Goal: Task Accomplishment & Management: Manage account settings

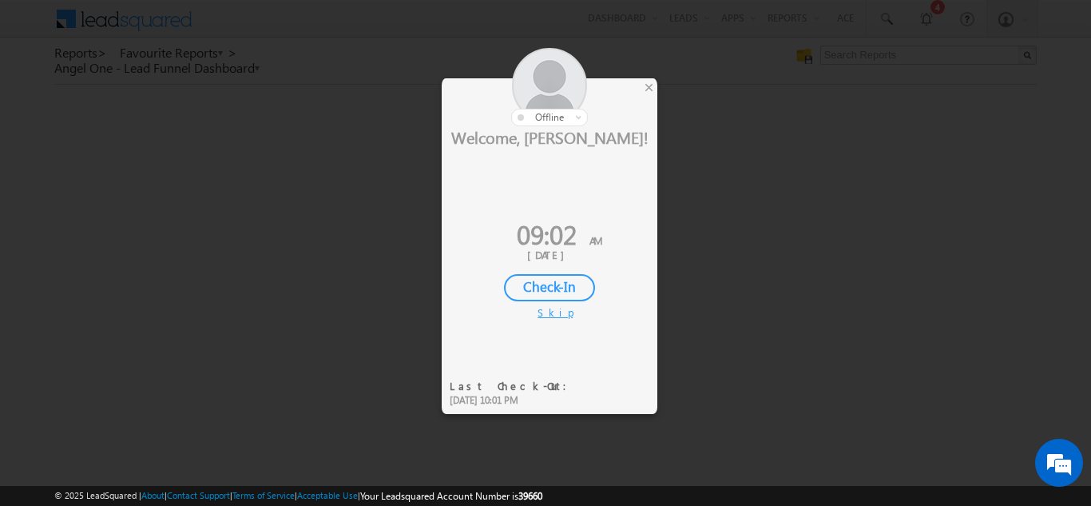
click at [529, 284] on div "Check-In" at bounding box center [549, 287] width 91 height 27
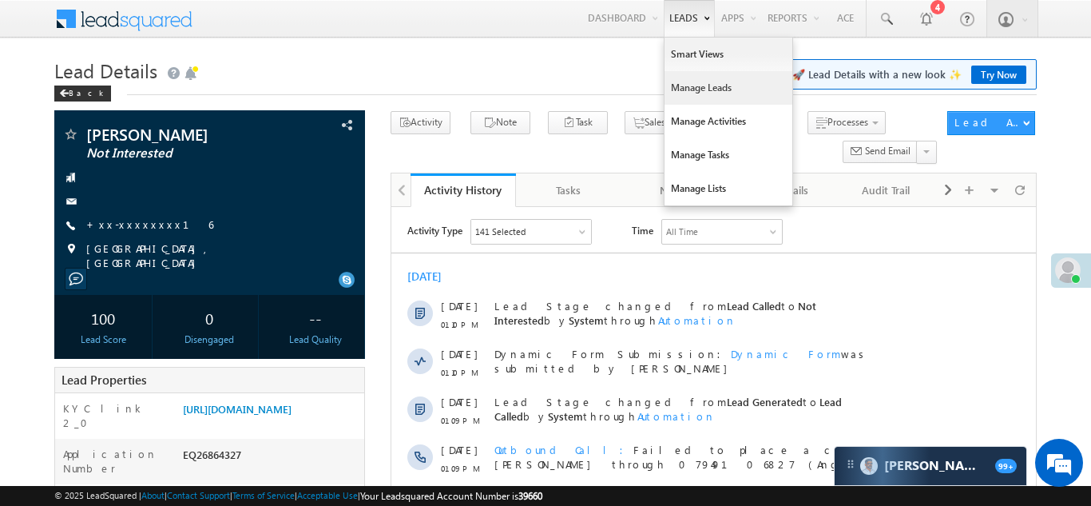
click at [695, 93] on link "Manage Leads" at bounding box center [728, 88] width 128 height 34
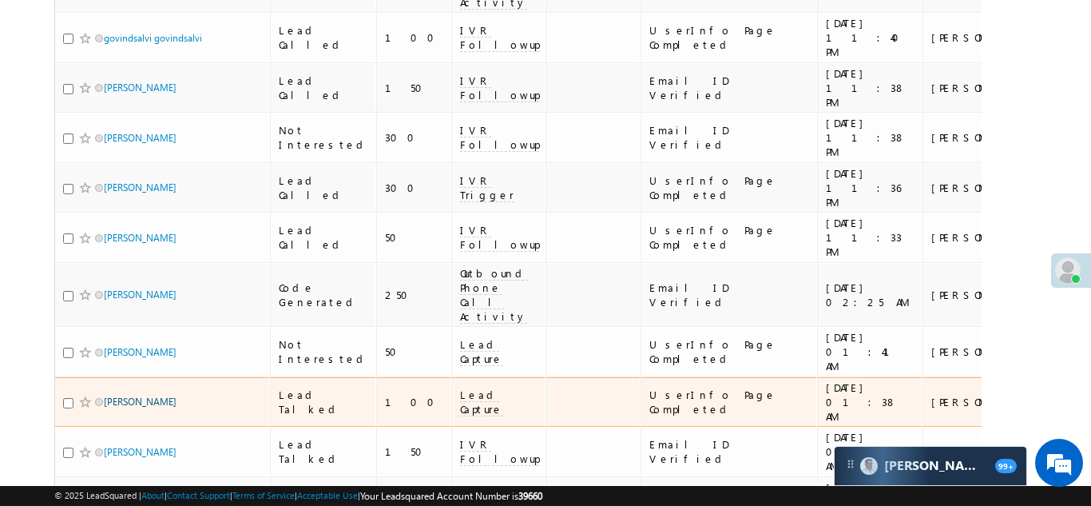
click at [121, 395] on link "[PERSON_NAME]" at bounding box center [140, 401] width 73 height 12
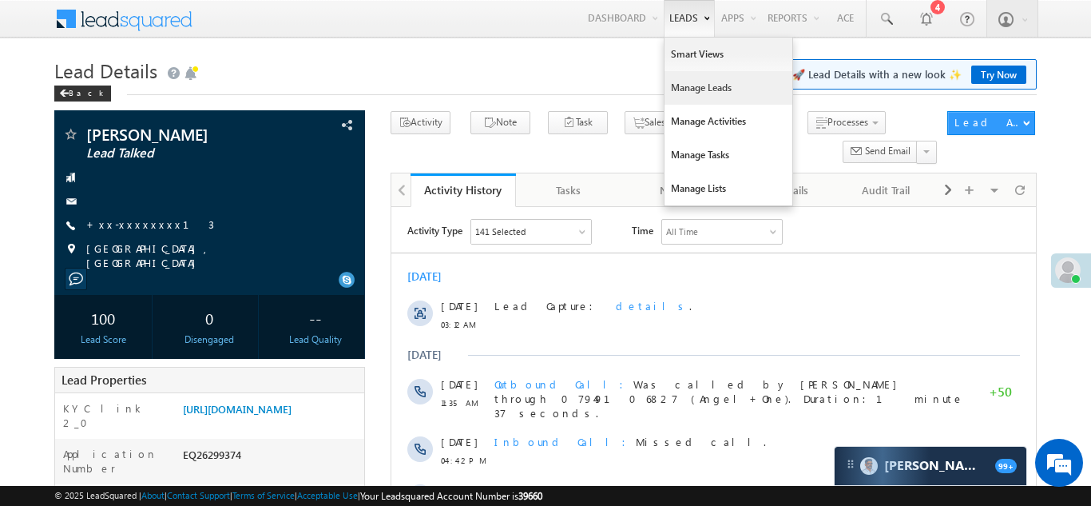
click at [686, 85] on link "Manage Leads" at bounding box center [728, 88] width 128 height 34
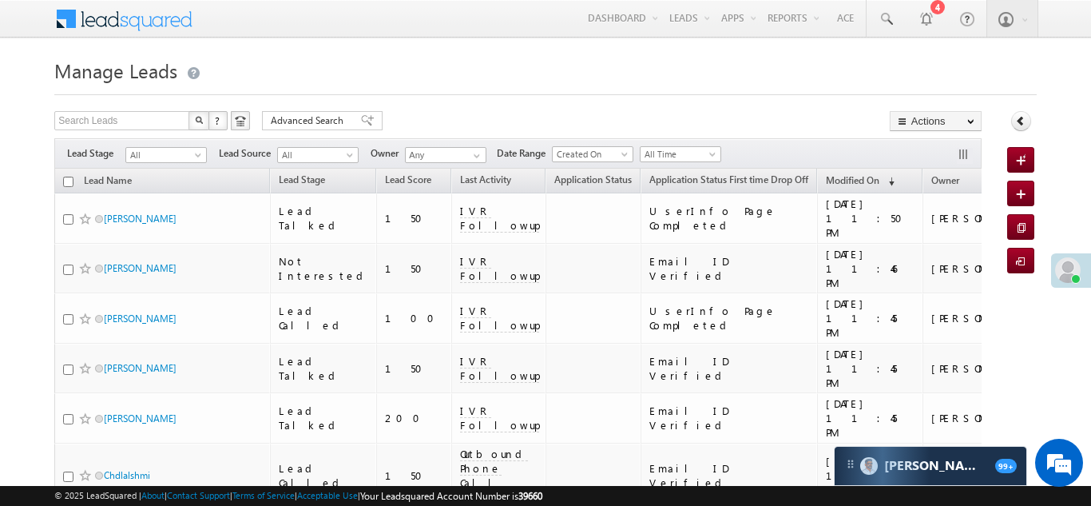
click at [618, 79] on h1 "Manage Leads" at bounding box center [545, 69] width 982 height 31
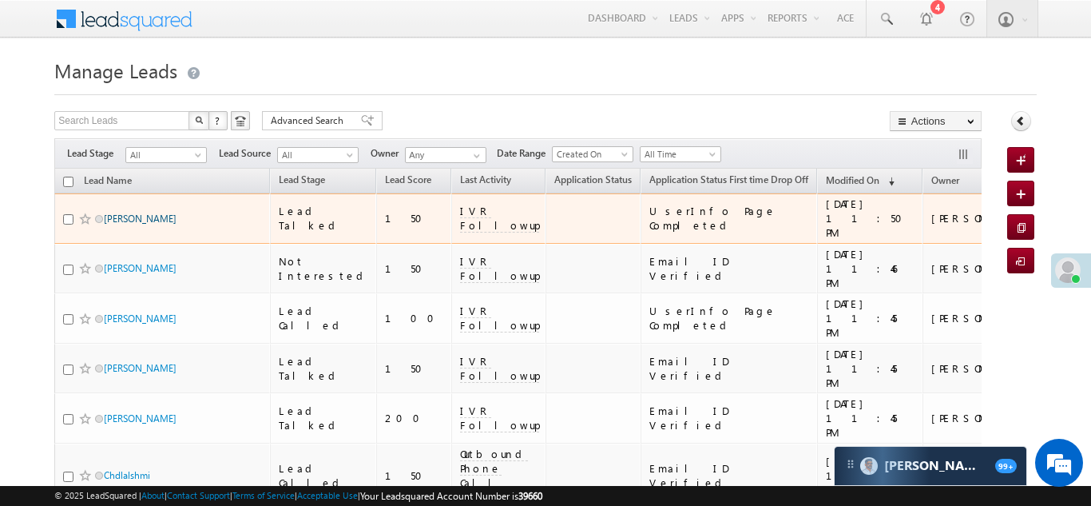
click at [132, 212] on link "[PERSON_NAME]" at bounding box center [140, 218] width 73 height 12
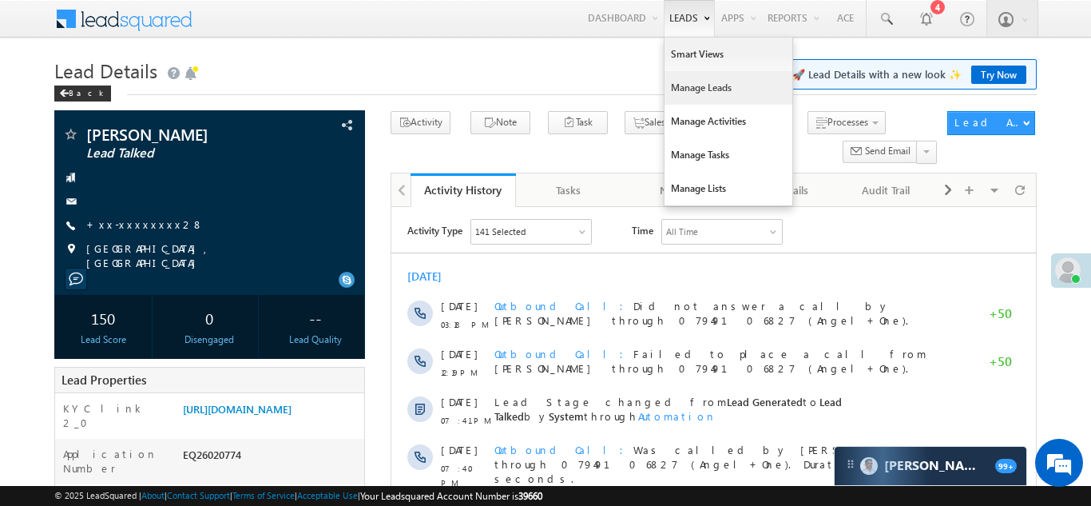
click at [694, 90] on link "Manage Leads" at bounding box center [728, 88] width 128 height 34
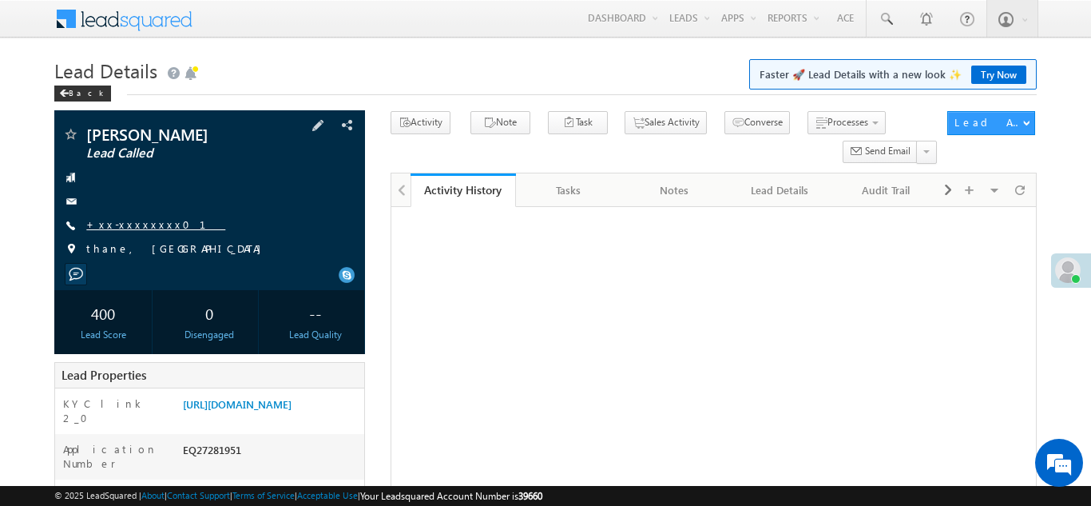
click at [131, 228] on link "+xx-xxxxxxxx01" at bounding box center [155, 224] width 139 height 14
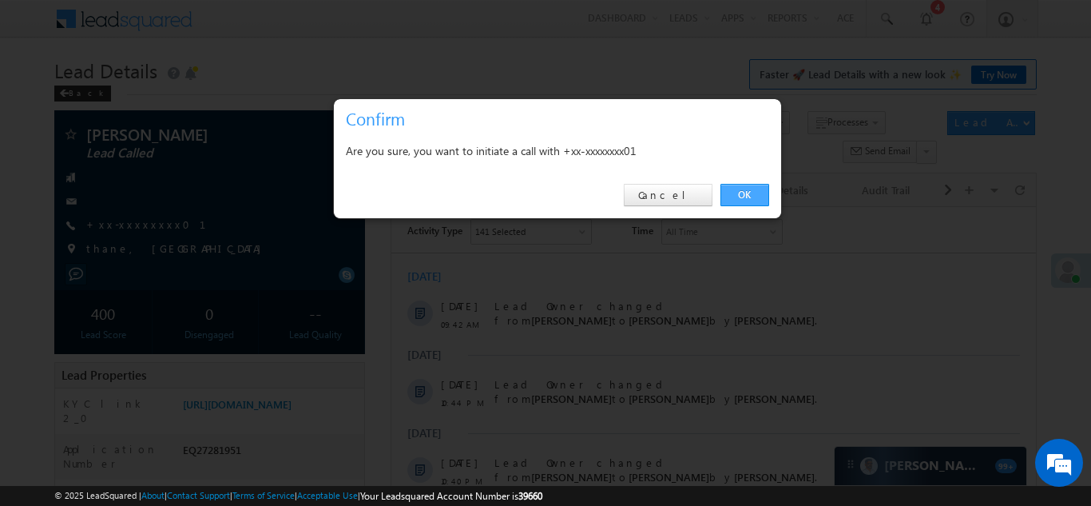
click at [740, 192] on link "OK" at bounding box center [744, 195] width 49 height 22
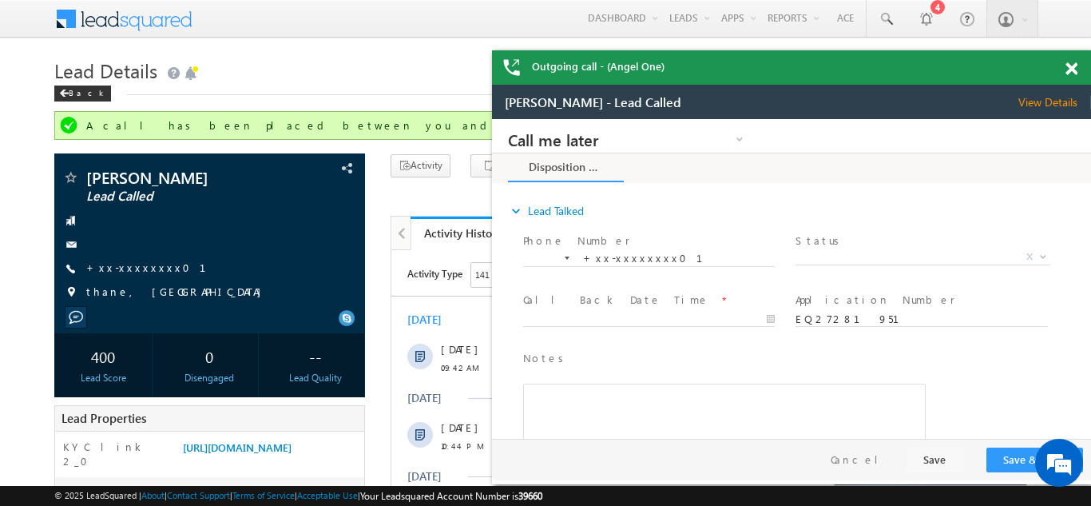
click at [1068, 69] on span at bounding box center [1071, 69] width 12 height 14
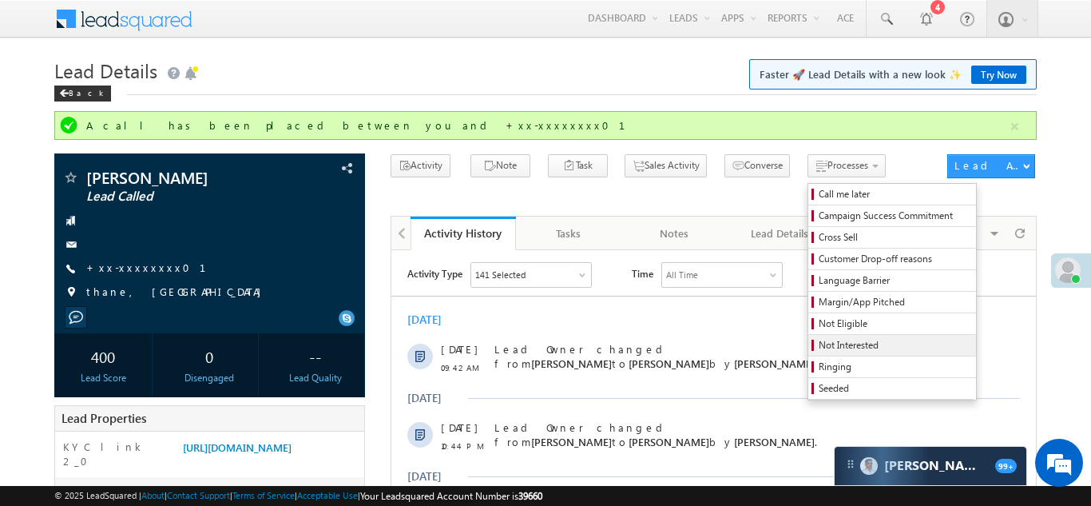
click at [827, 343] on span "Not Interested" at bounding box center [895, 345] width 152 height 14
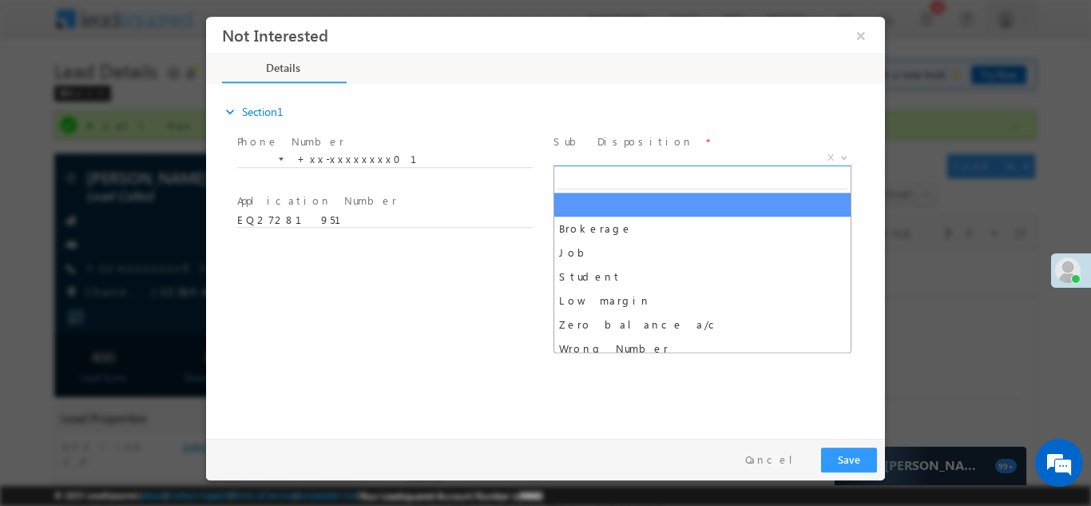
click at [630, 159] on span "X" at bounding box center [702, 157] width 298 height 16
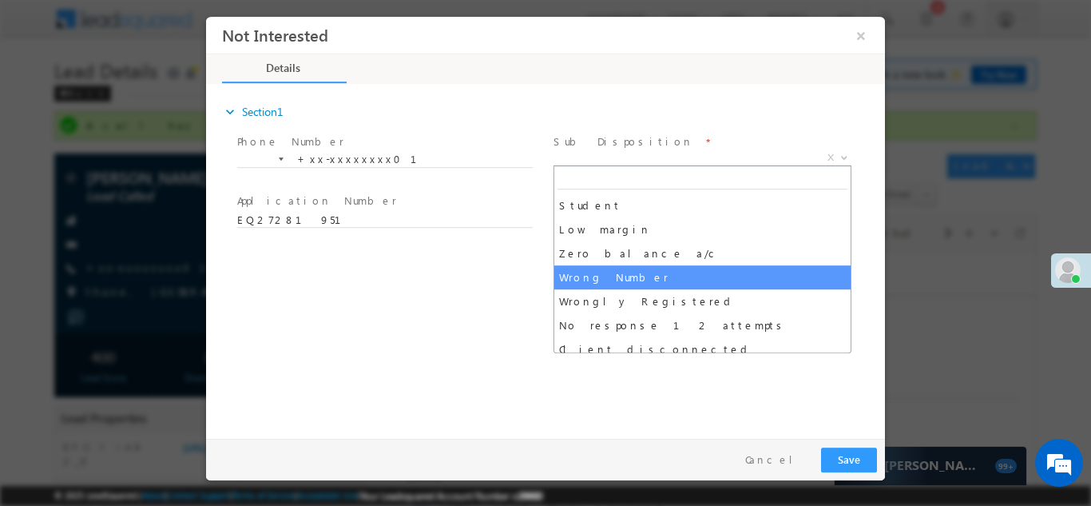
scroll to position [72, 0]
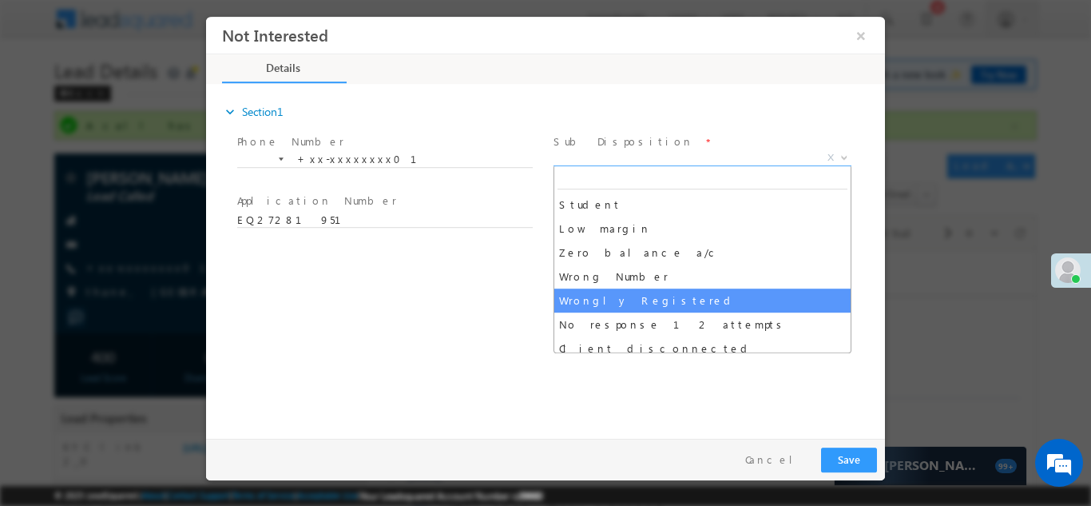
select select "Wrongly Registered"
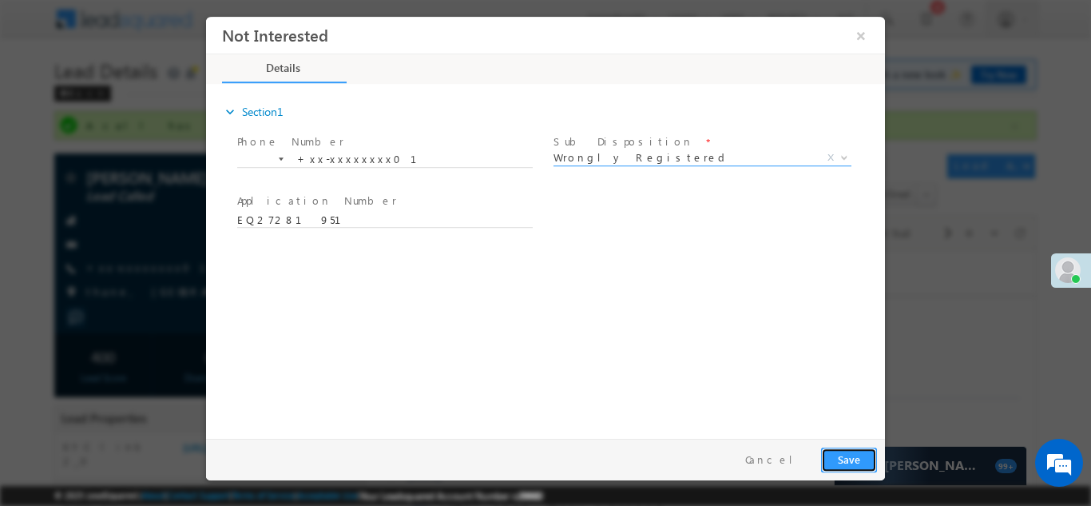
click at [849, 465] on button "Save" at bounding box center [849, 458] width 56 height 25
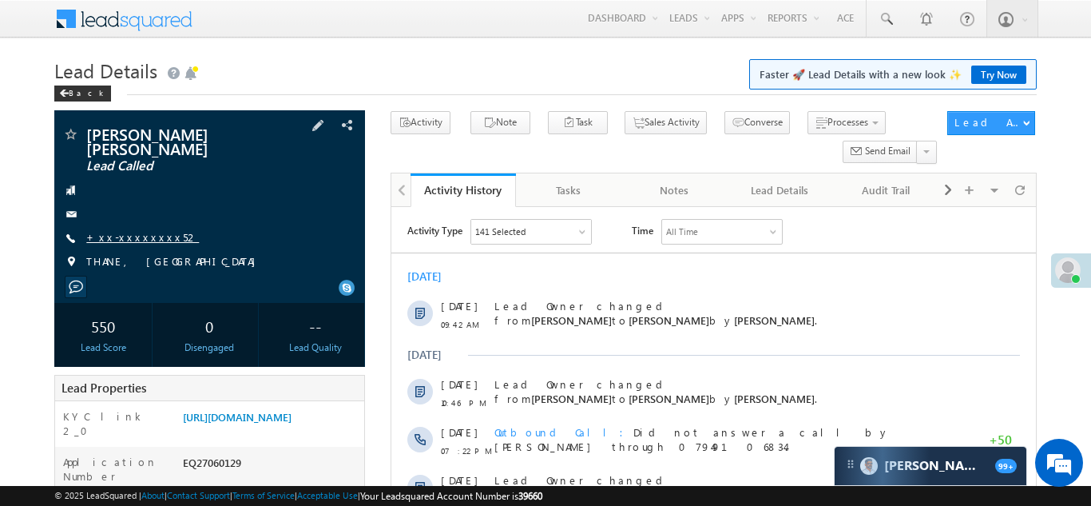
click at [131, 230] on link "+xx-xxxxxxxx52" at bounding box center [142, 237] width 113 height 14
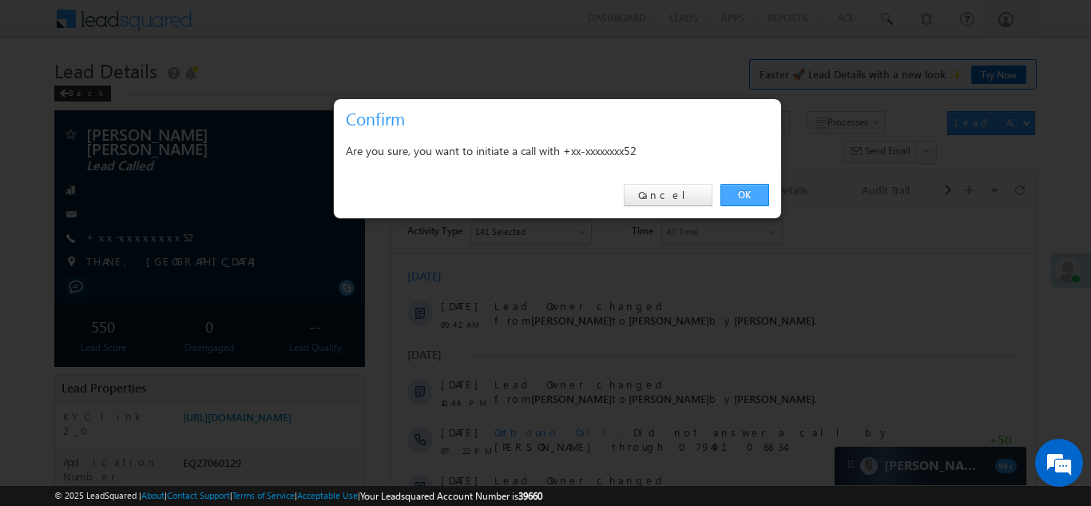
click at [747, 191] on link "OK" at bounding box center [744, 195] width 49 height 22
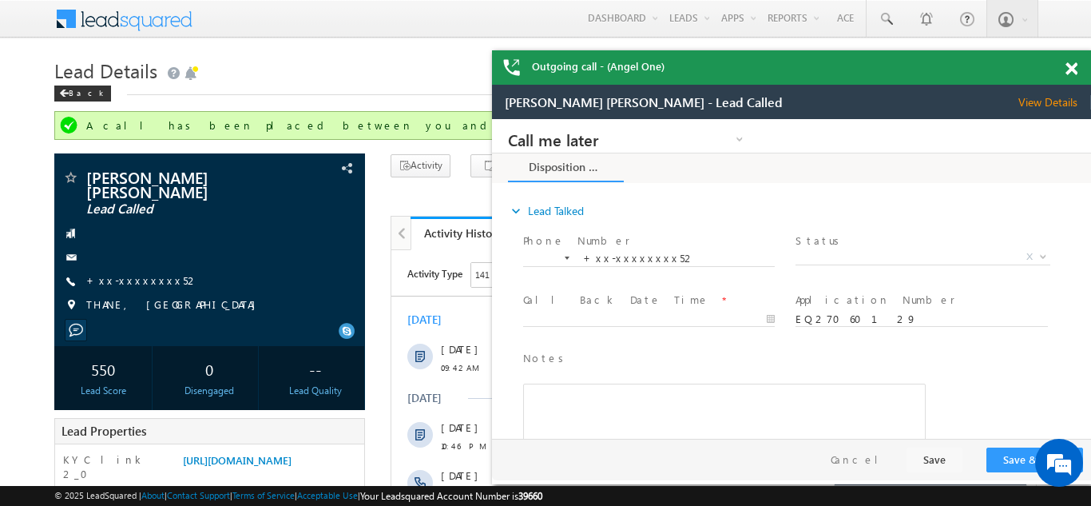
click at [1077, 69] on span at bounding box center [1071, 69] width 12 height 14
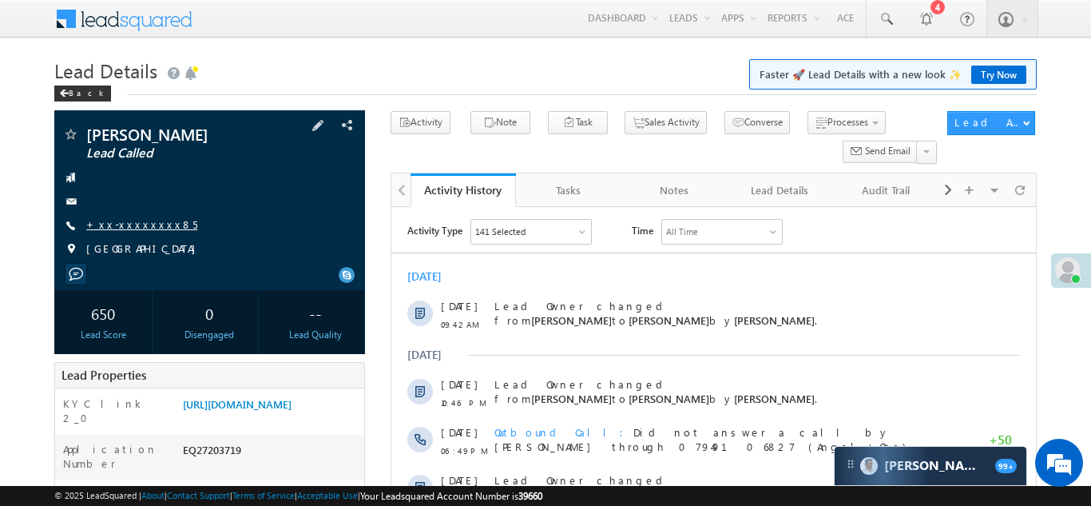
click at [118, 221] on link "+xx-xxxxxxxx85" at bounding box center [141, 224] width 111 height 14
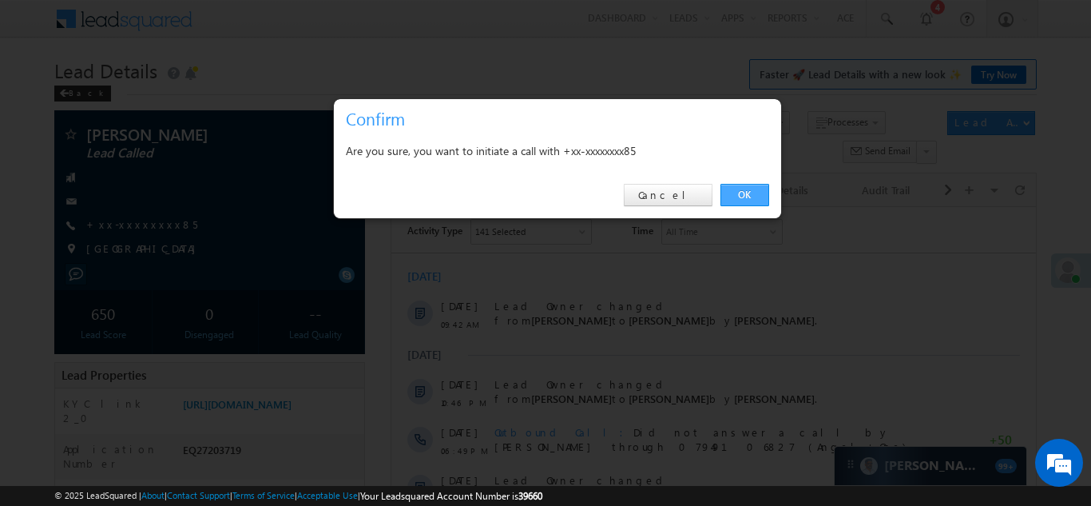
click at [747, 196] on link "OK" at bounding box center [744, 195] width 49 height 22
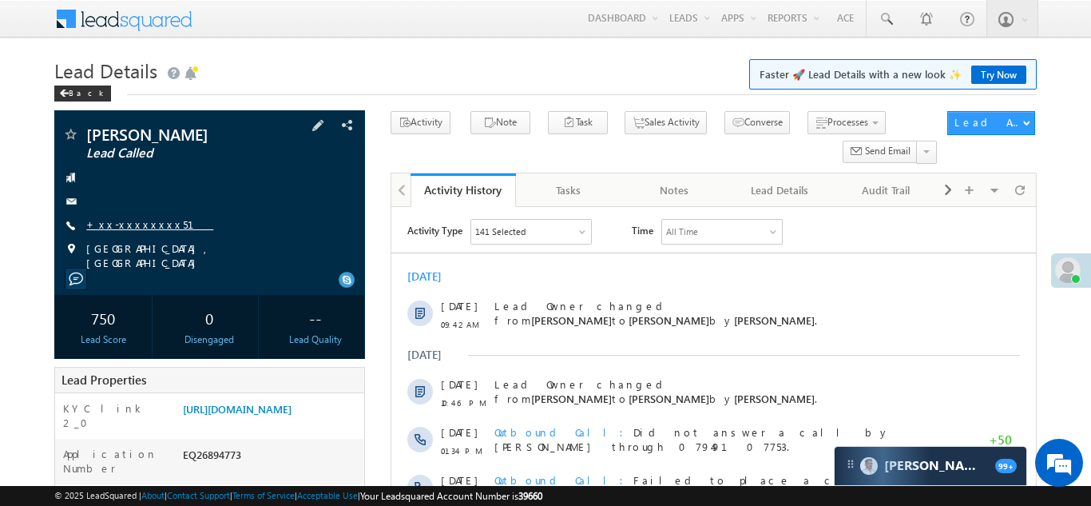
click at [127, 227] on link "+xx-xxxxxxxx51" at bounding box center [149, 224] width 127 height 14
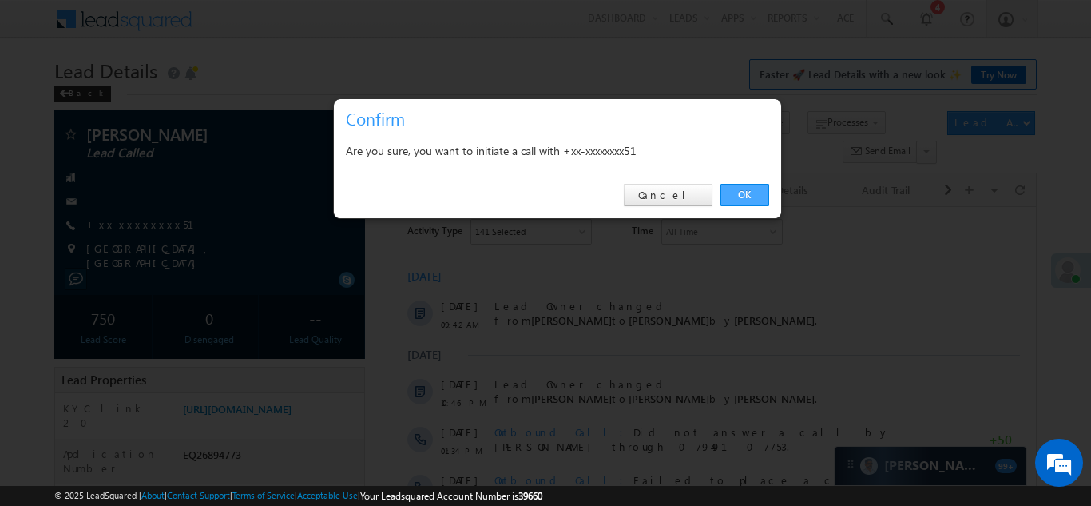
click at [748, 191] on link "OK" at bounding box center [744, 195] width 49 height 22
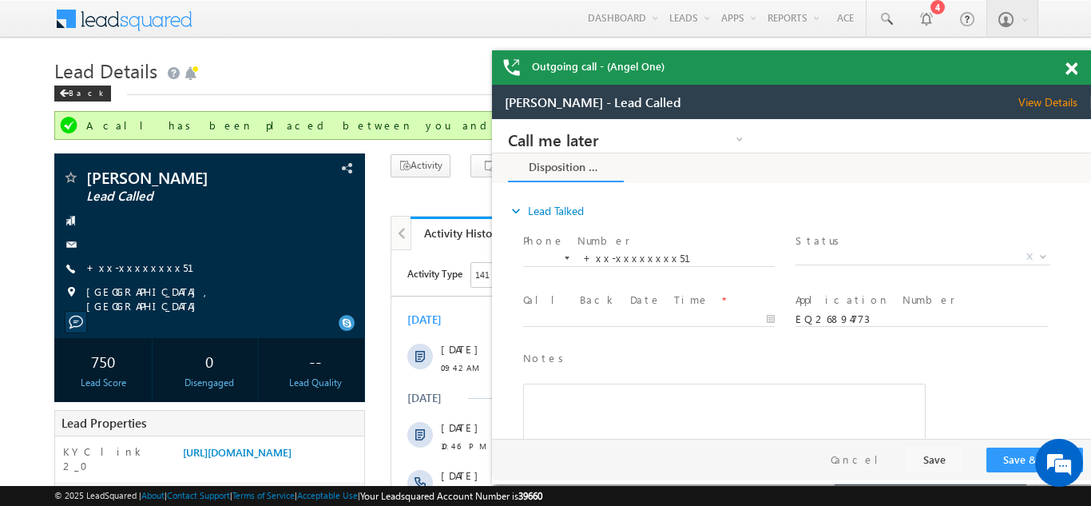
click at [1071, 67] on span at bounding box center [1071, 69] width 12 height 14
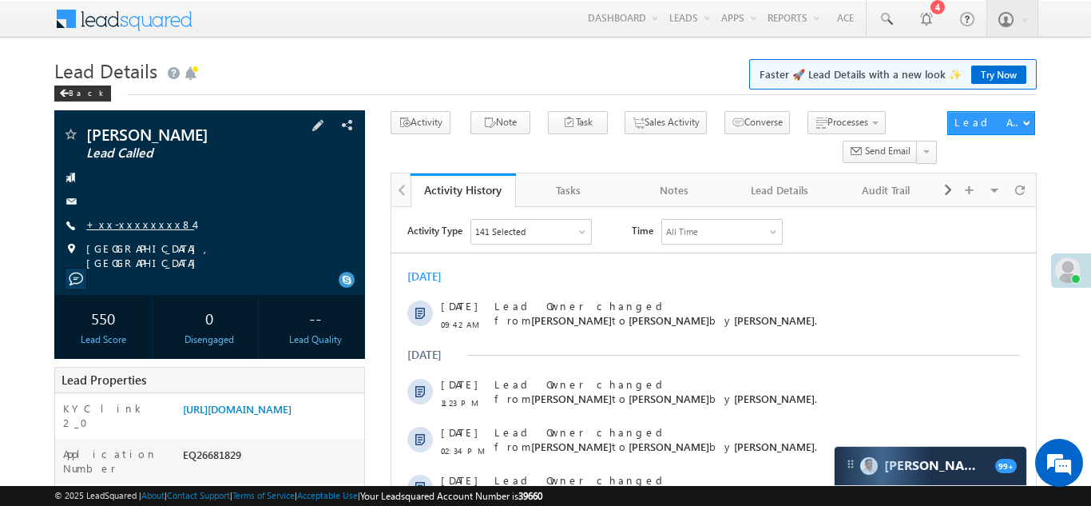
click at [136, 220] on link "+xx-xxxxxxxx84" at bounding box center [140, 224] width 108 height 14
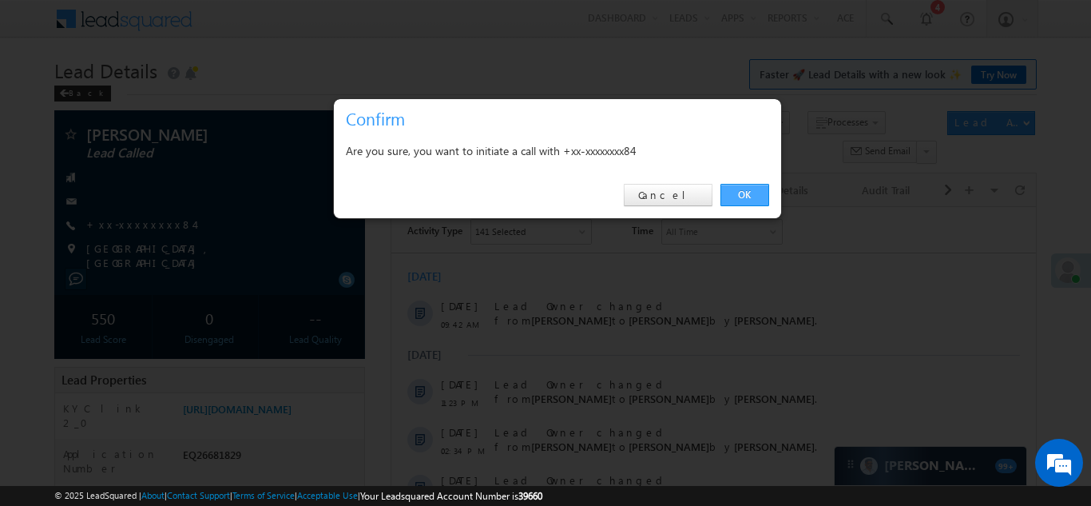
click at [743, 196] on link "OK" at bounding box center [744, 195] width 49 height 22
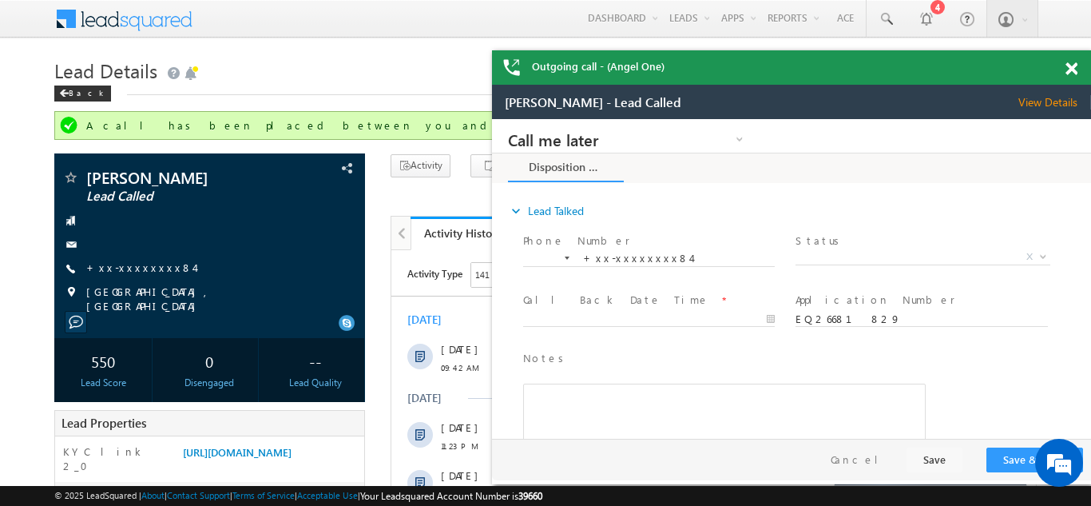
click at [1071, 67] on span at bounding box center [1071, 69] width 12 height 14
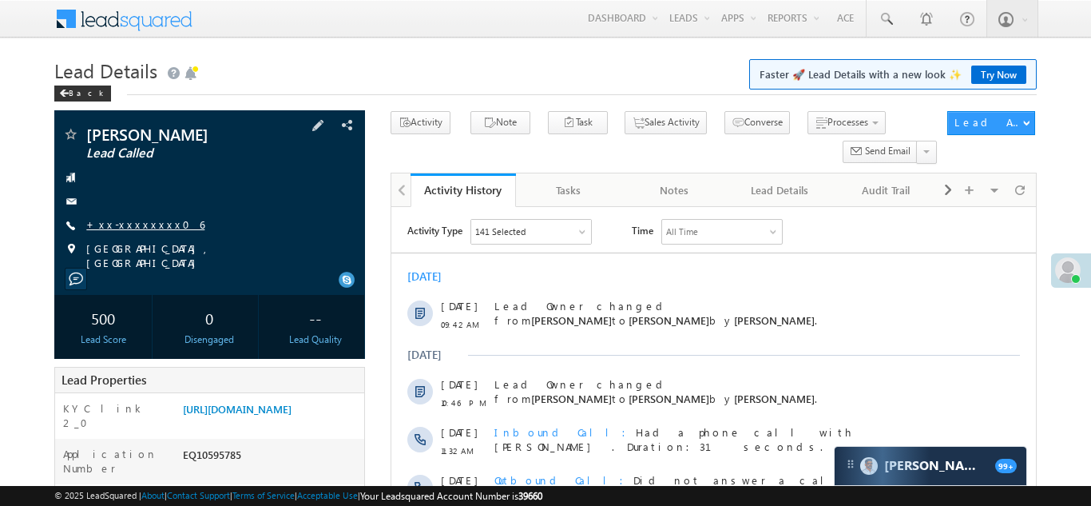
click at [129, 221] on link "+xx-xxxxxxxx06" at bounding box center [145, 224] width 118 height 14
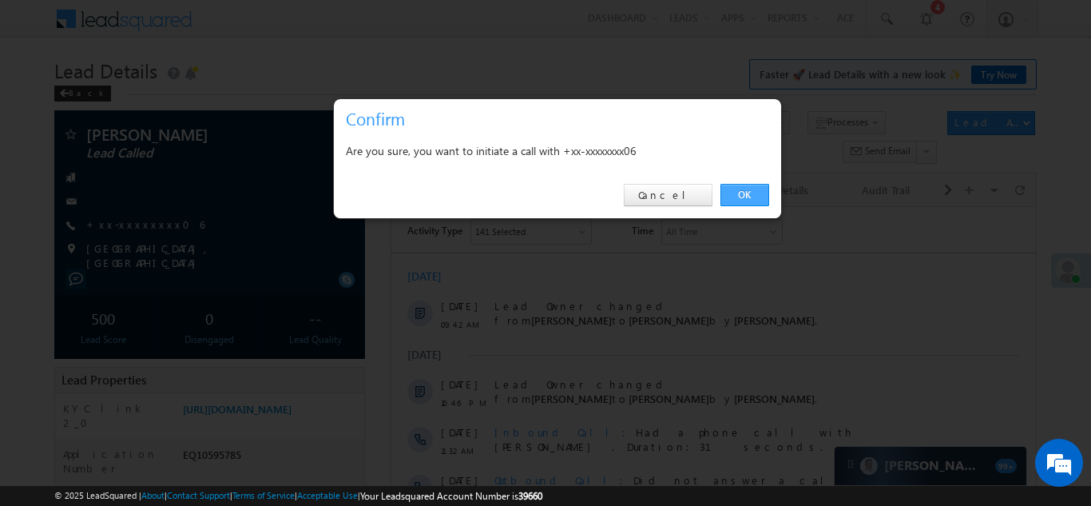
click at [744, 195] on link "OK" at bounding box center [744, 195] width 49 height 22
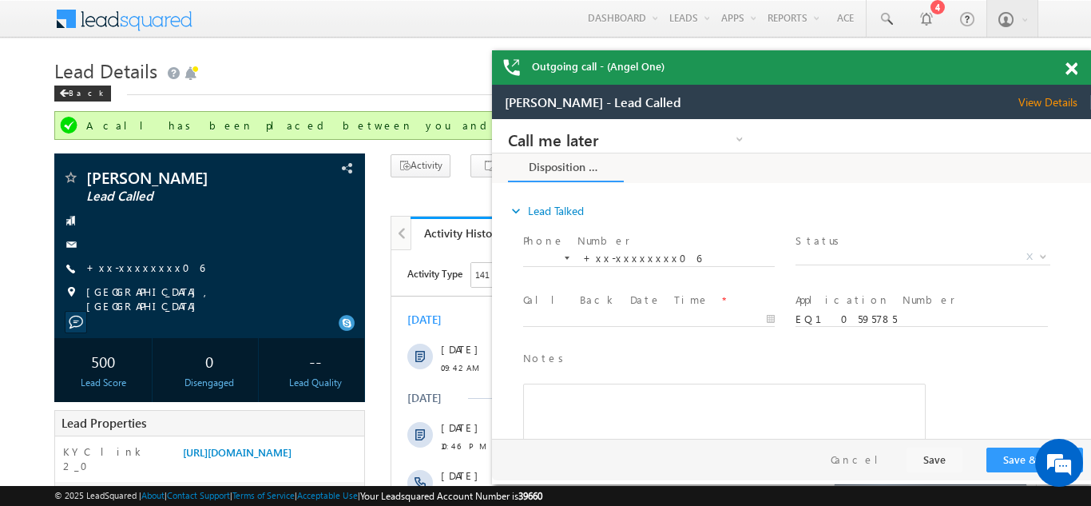
click at [1072, 69] on span at bounding box center [1071, 69] width 12 height 14
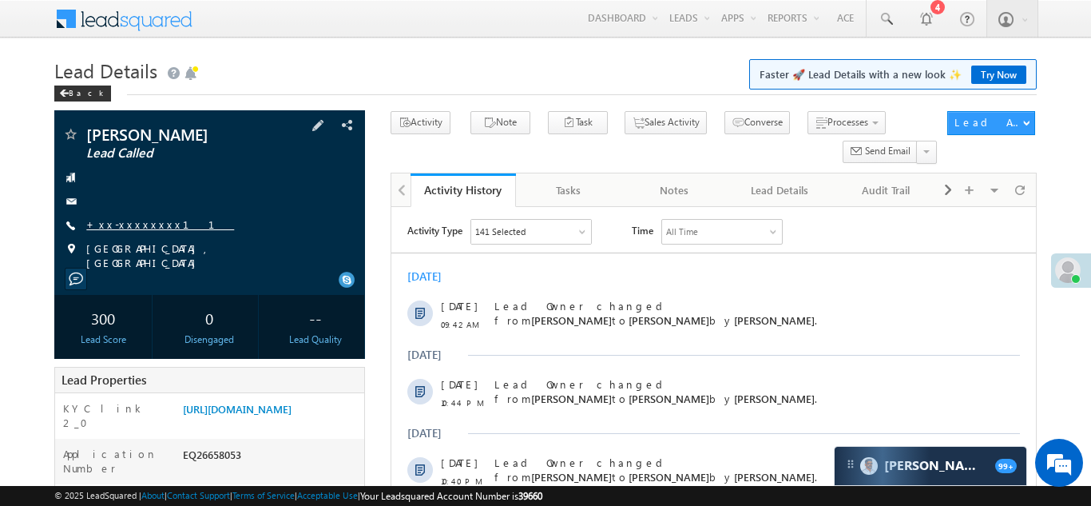
click at [138, 222] on link "+xx-xxxxxxxx11" at bounding box center [160, 224] width 148 height 14
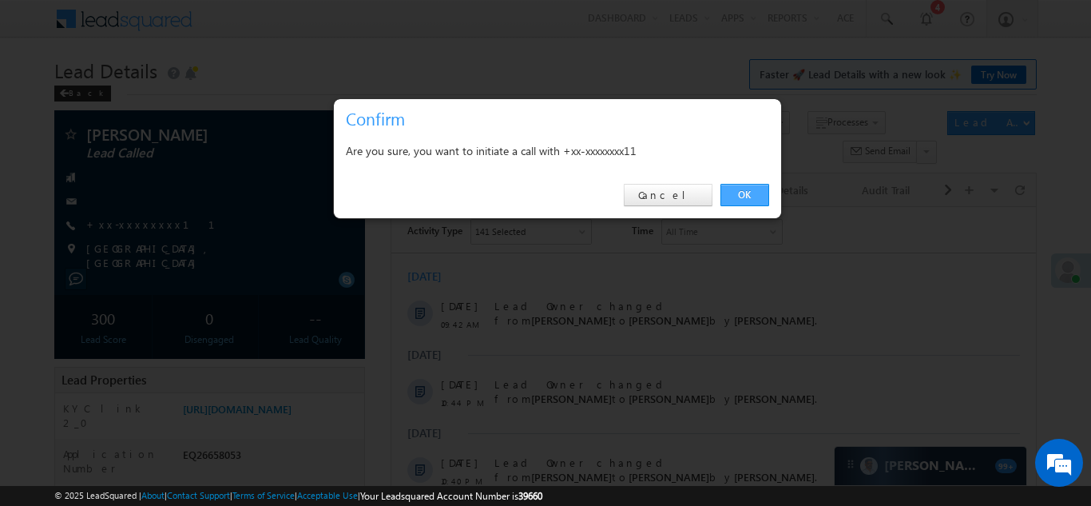
click at [740, 192] on link "OK" at bounding box center [744, 195] width 49 height 22
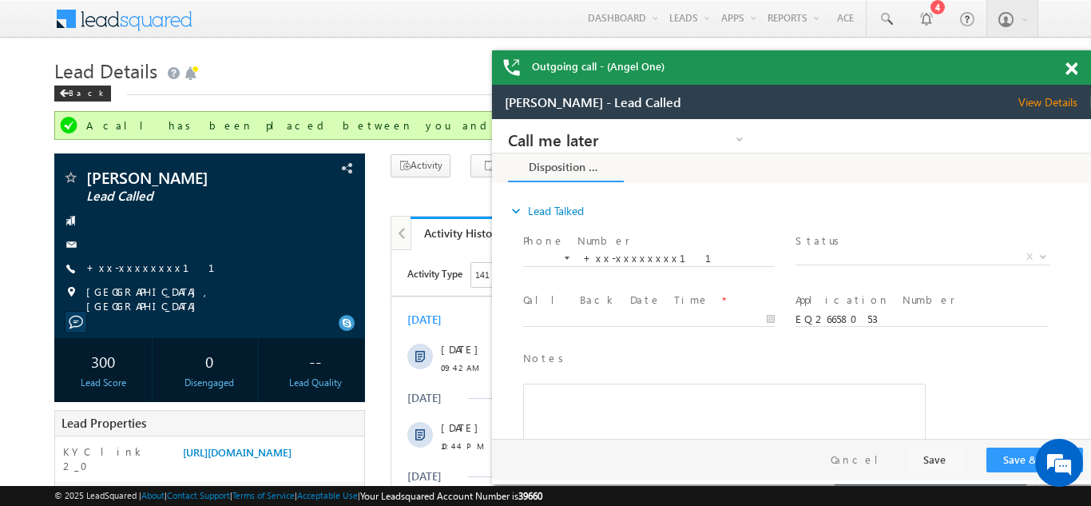
click at [1073, 68] on span at bounding box center [1071, 69] width 12 height 14
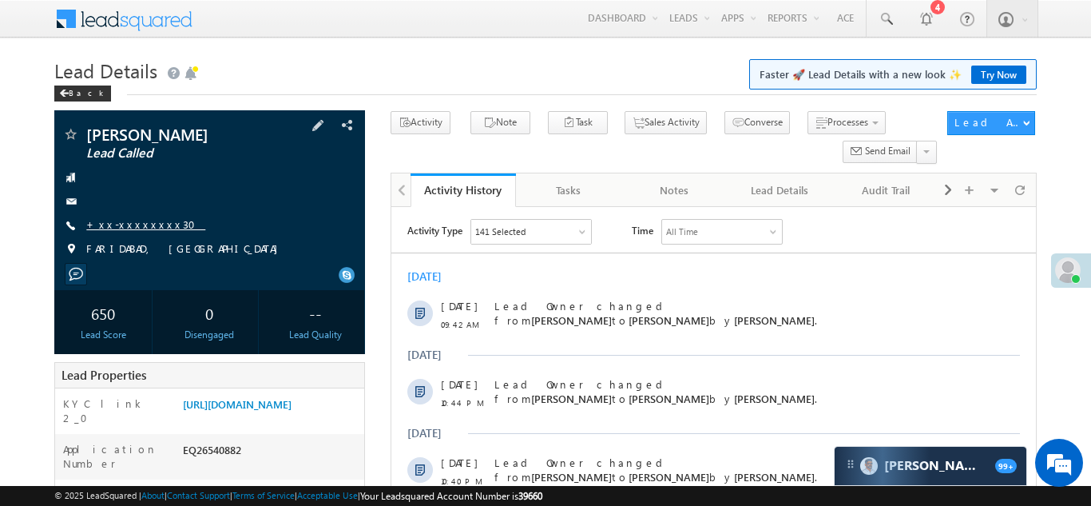
click at [137, 219] on link "+xx-xxxxxxxx30" at bounding box center [145, 224] width 119 height 14
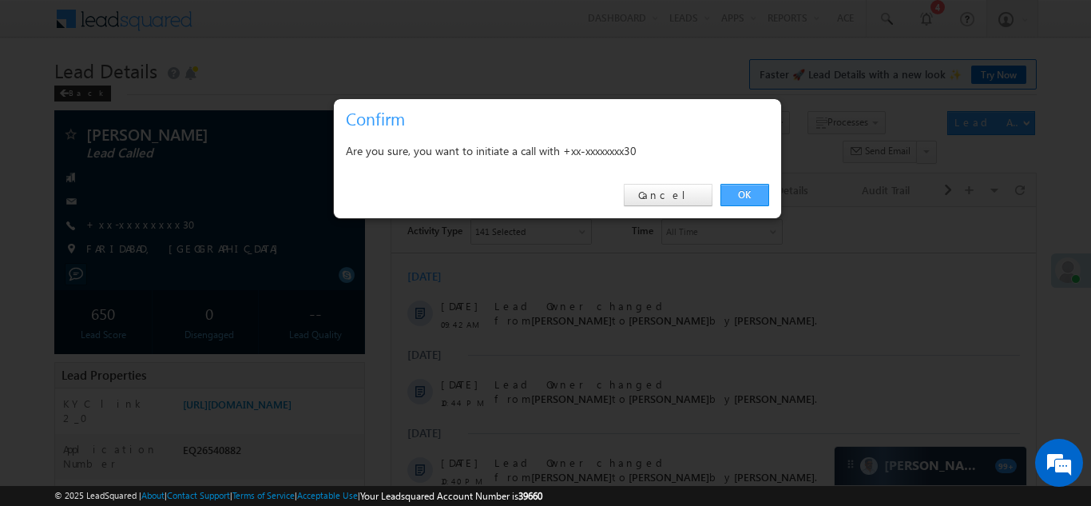
click at [743, 195] on link "OK" at bounding box center [744, 195] width 49 height 22
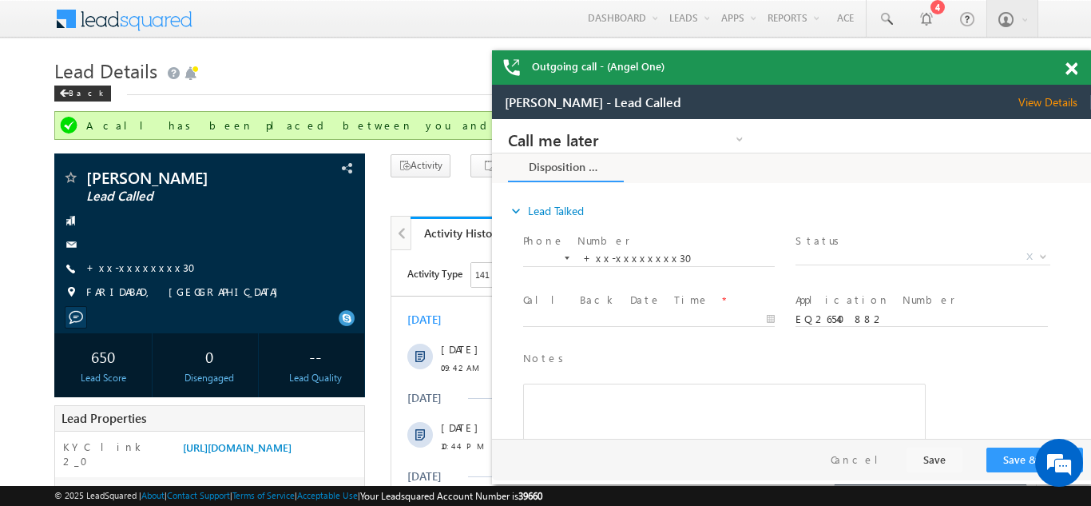
click at [1070, 66] on span at bounding box center [1071, 69] width 12 height 14
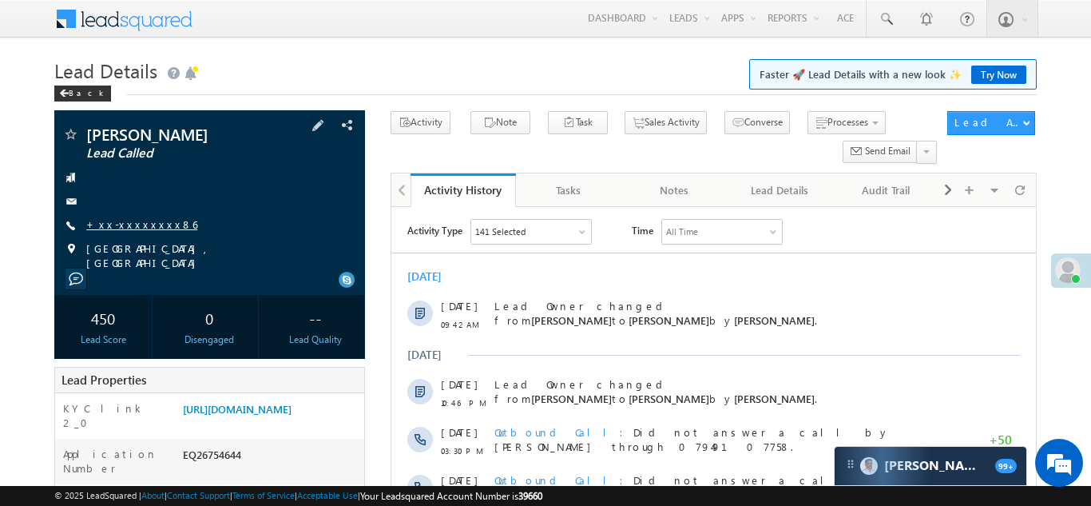
click at [128, 225] on link "+xx-xxxxxxxx86" at bounding box center [141, 224] width 111 height 14
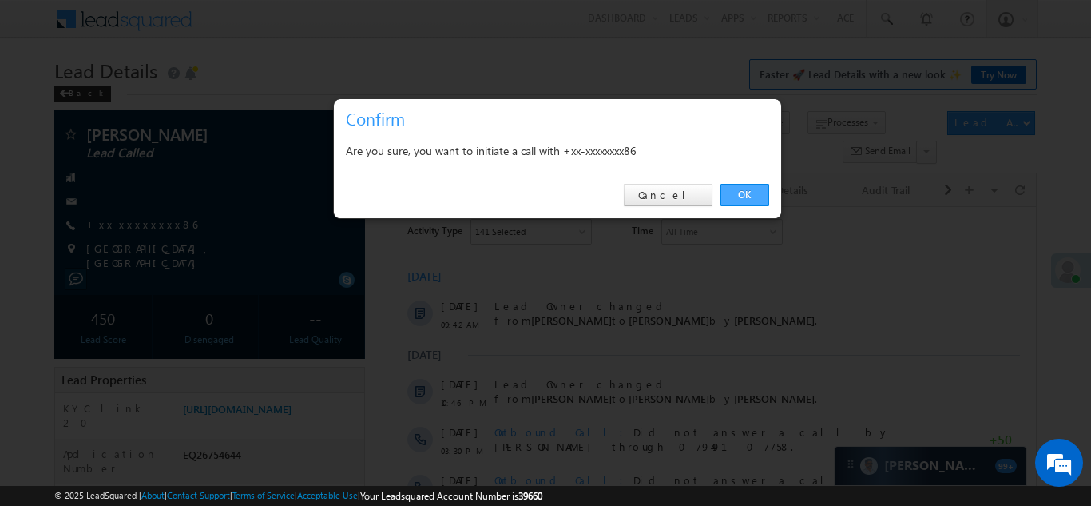
click at [738, 191] on link "OK" at bounding box center [744, 195] width 49 height 22
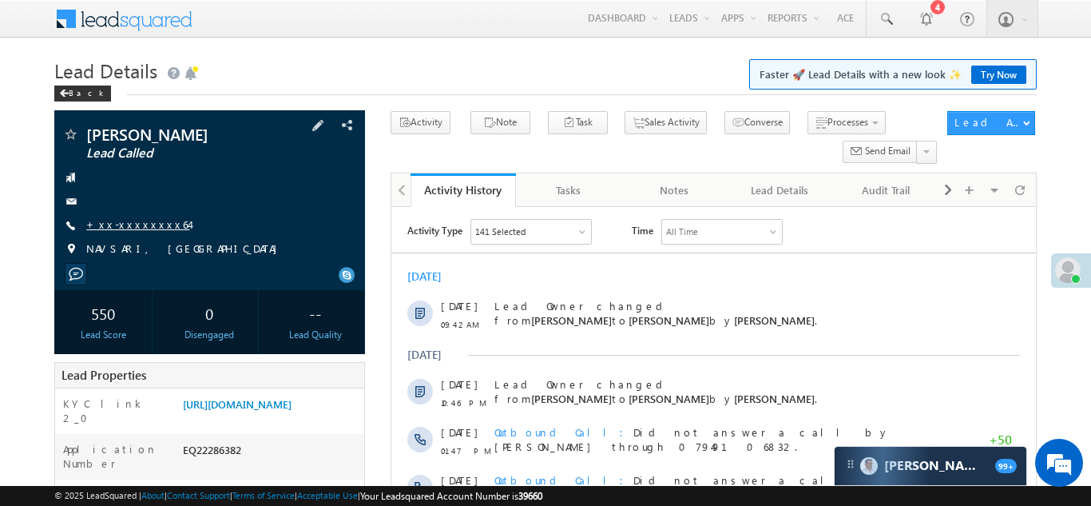
click at [110, 227] on link "+xx-xxxxxxxx64" at bounding box center [137, 224] width 103 height 14
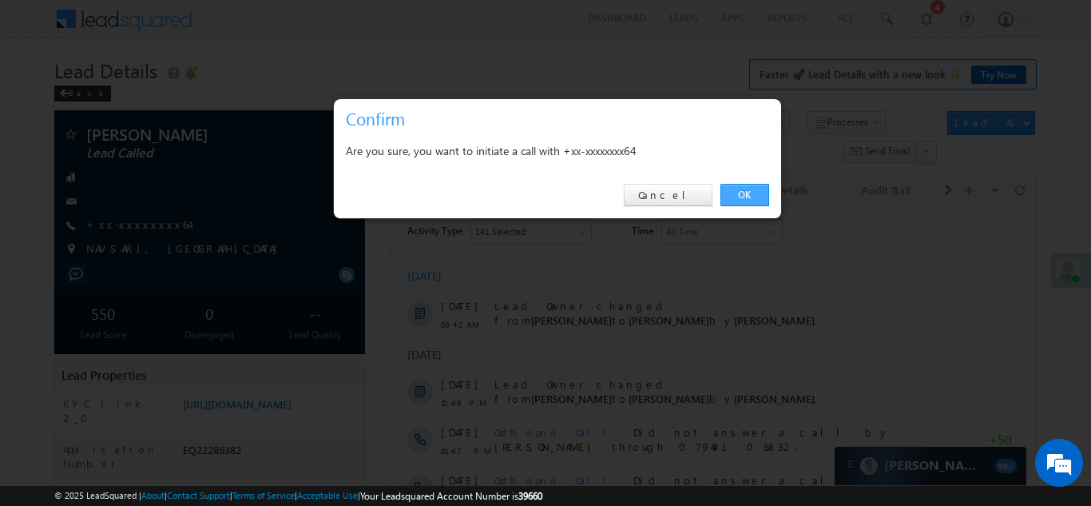
click at [745, 196] on link "OK" at bounding box center [744, 195] width 49 height 22
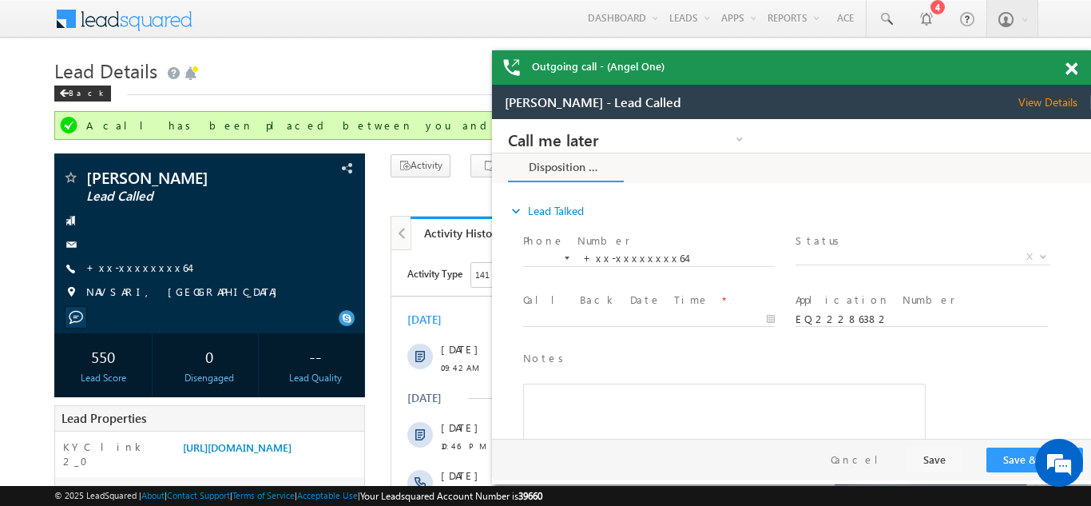
click at [1069, 71] on span at bounding box center [1071, 69] width 12 height 14
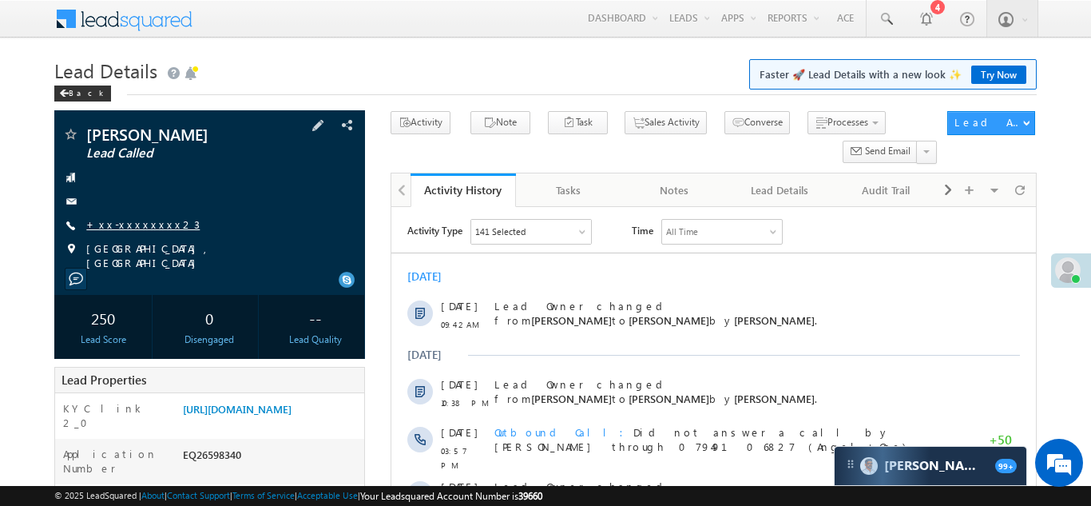
click at [134, 221] on link "+xx-xxxxxxxx23" at bounding box center [142, 224] width 113 height 14
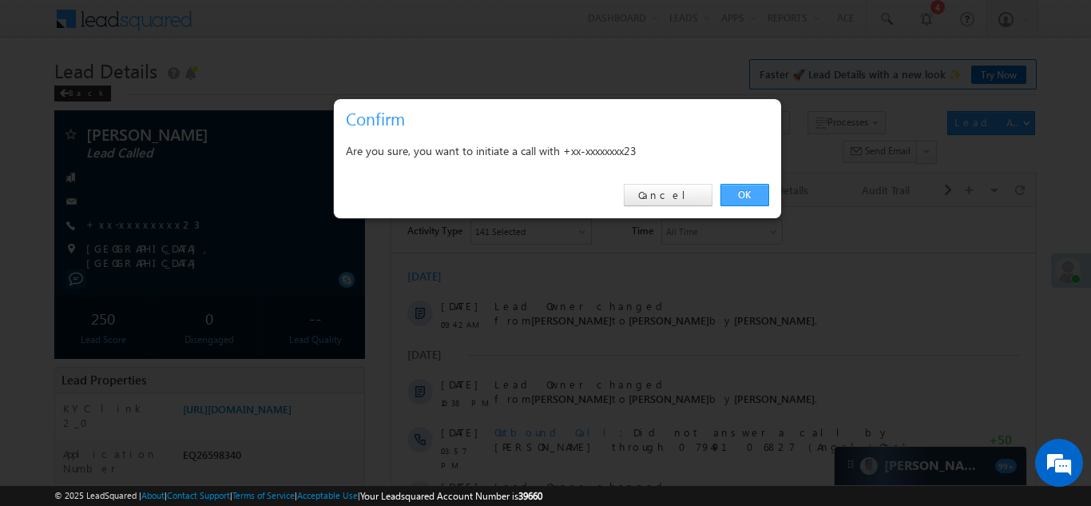
click at [740, 196] on link "OK" at bounding box center [744, 195] width 49 height 22
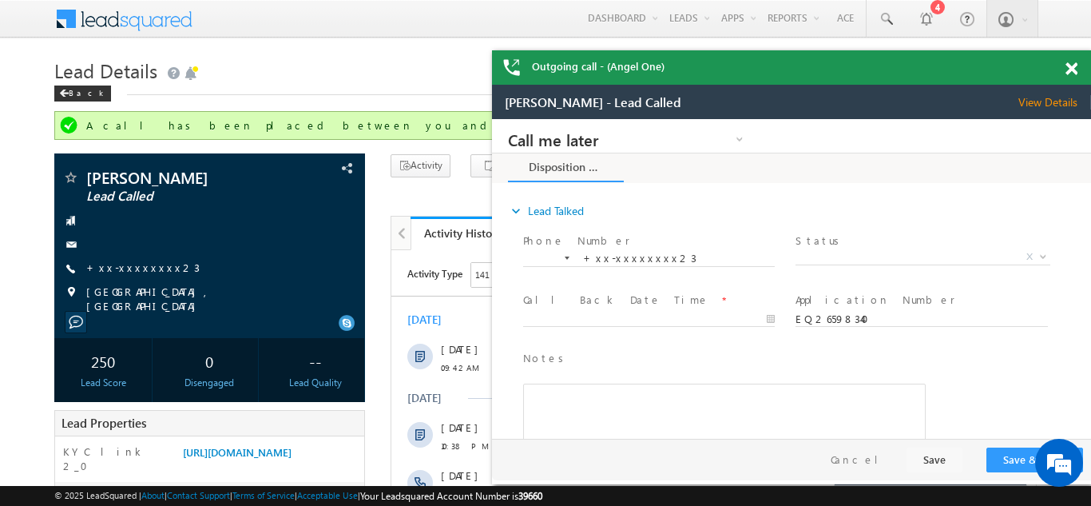
click at [1075, 68] on span at bounding box center [1071, 69] width 12 height 14
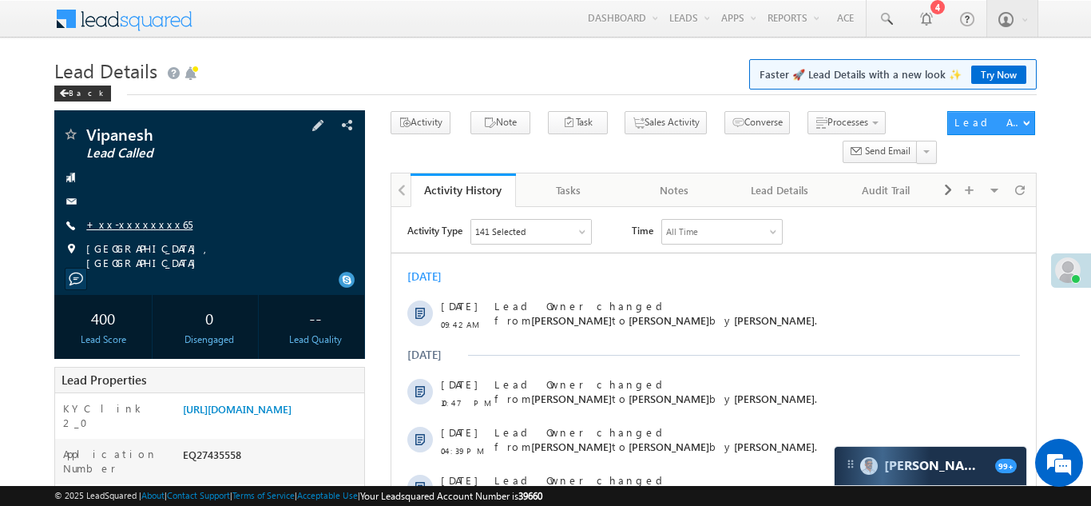
click at [132, 227] on link "+xx-xxxxxxxx65" at bounding box center [139, 224] width 106 height 14
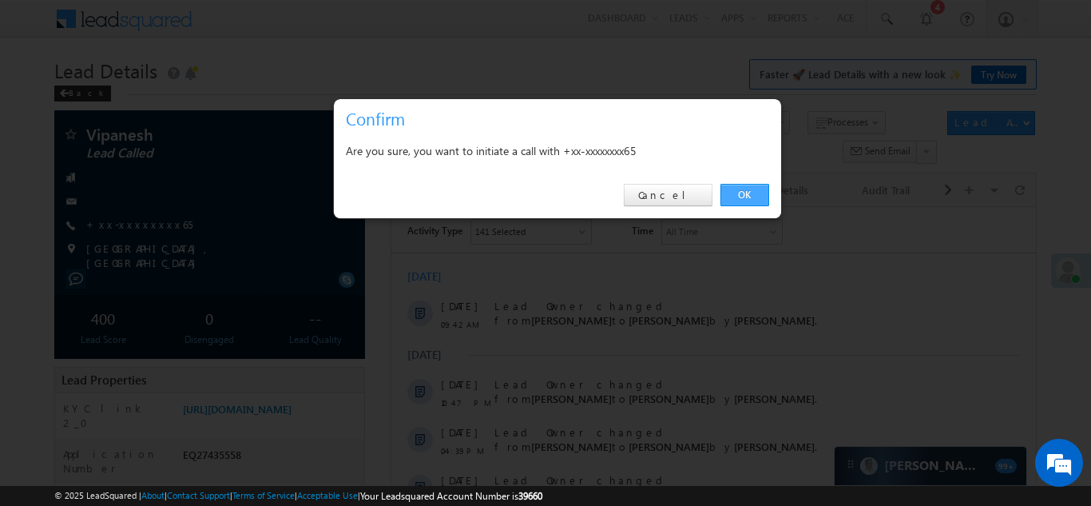
click at [741, 192] on link "OK" at bounding box center [744, 195] width 49 height 22
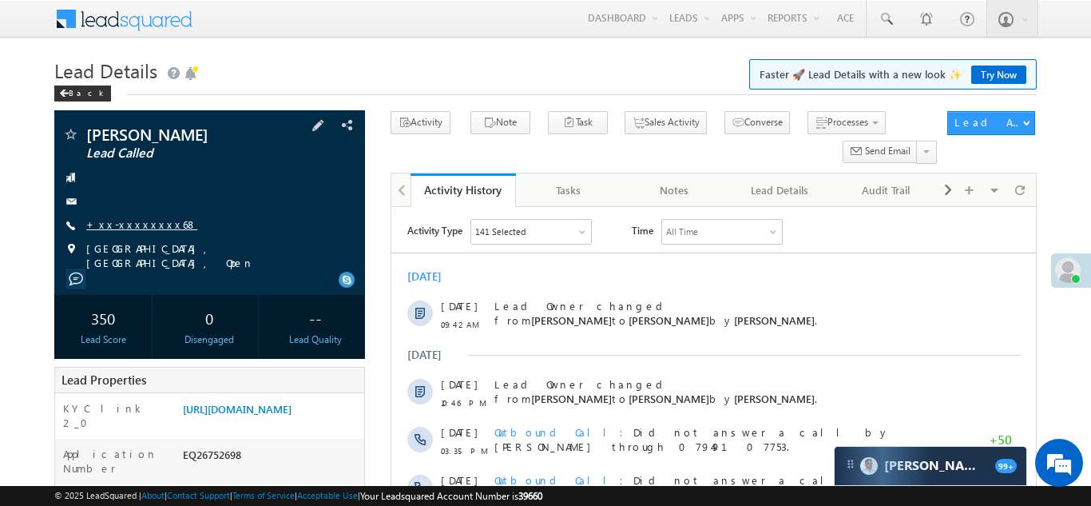
click at [128, 225] on link "+xx-xxxxxxxx68" at bounding box center [141, 224] width 111 height 14
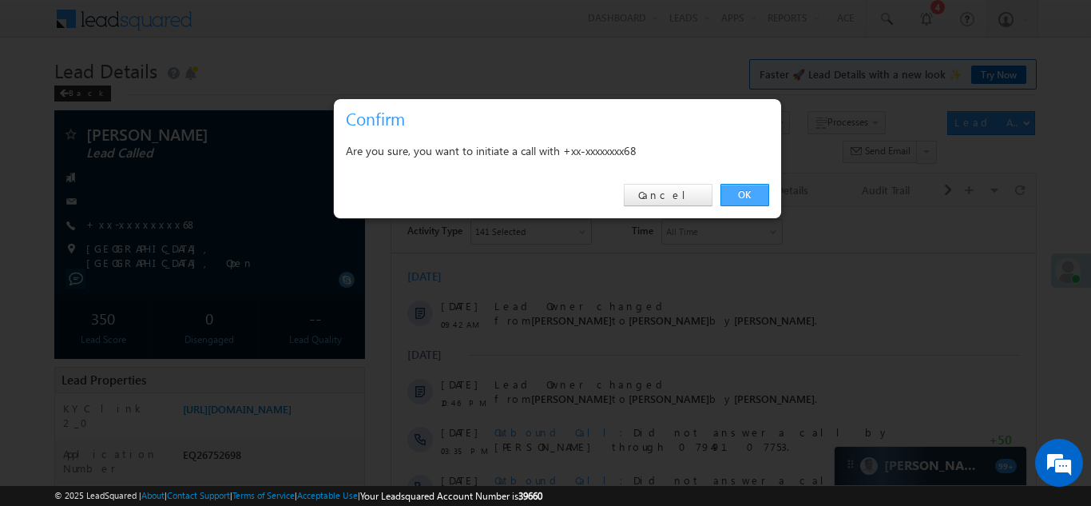
click at [744, 196] on link "OK" at bounding box center [744, 195] width 49 height 22
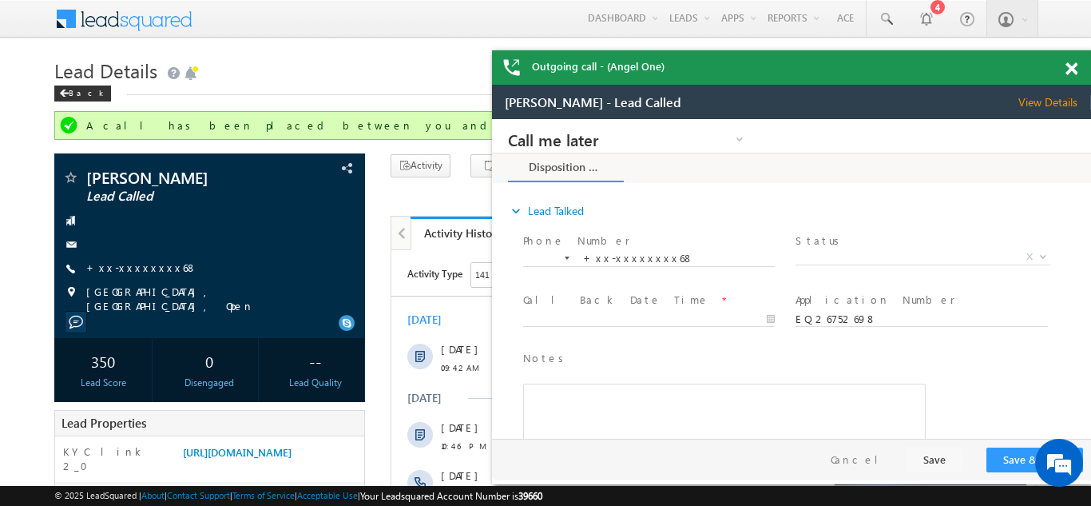
click at [1070, 69] on span at bounding box center [1071, 69] width 12 height 14
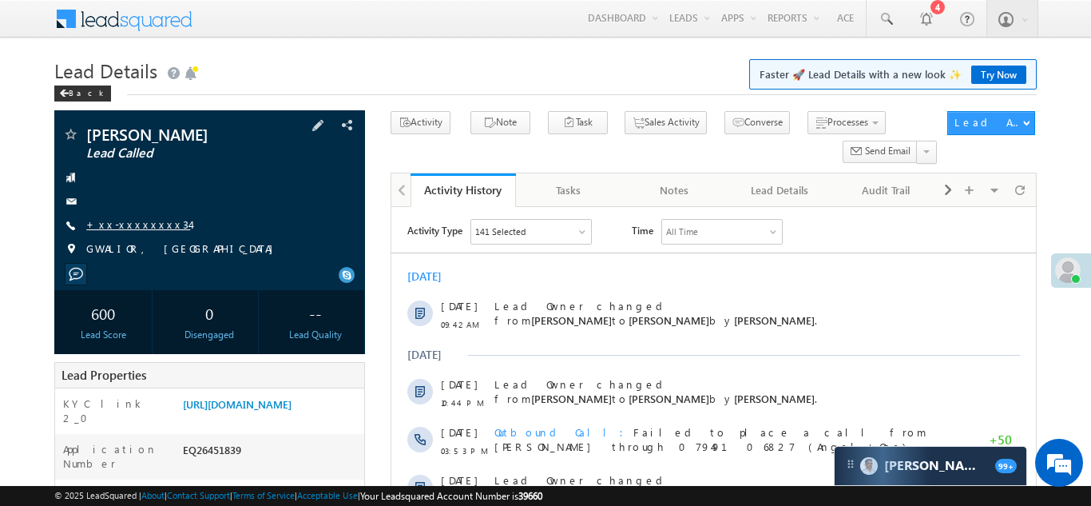
click at [134, 226] on link "+xx-xxxxxxxx34" at bounding box center [138, 224] width 104 height 14
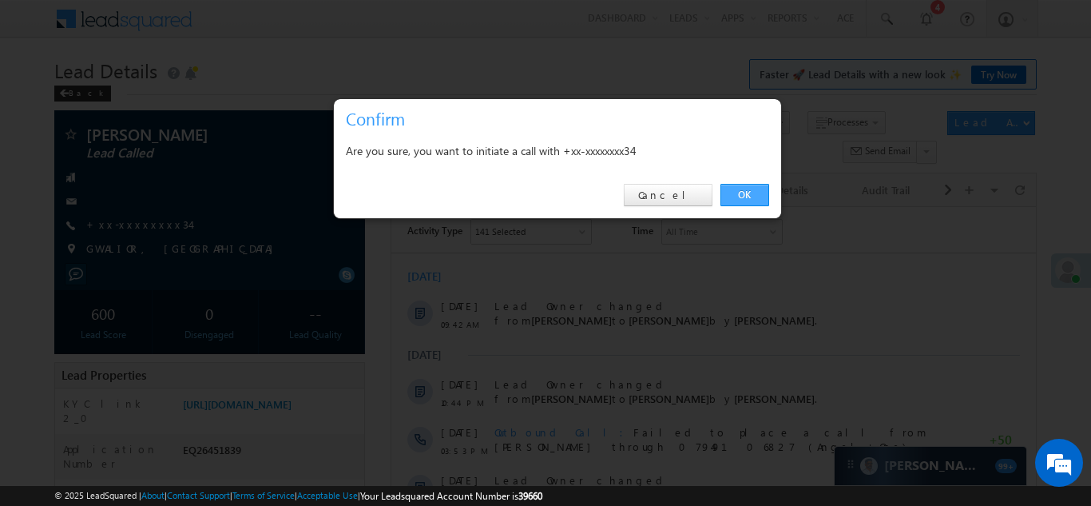
click at [742, 190] on link "OK" at bounding box center [744, 195] width 49 height 22
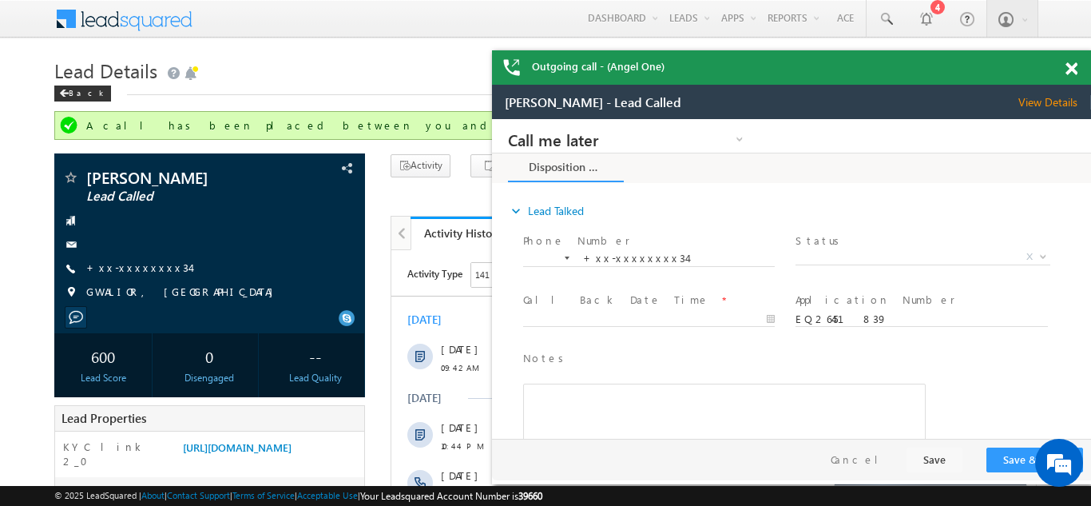
click at [1070, 65] on span at bounding box center [1071, 69] width 12 height 14
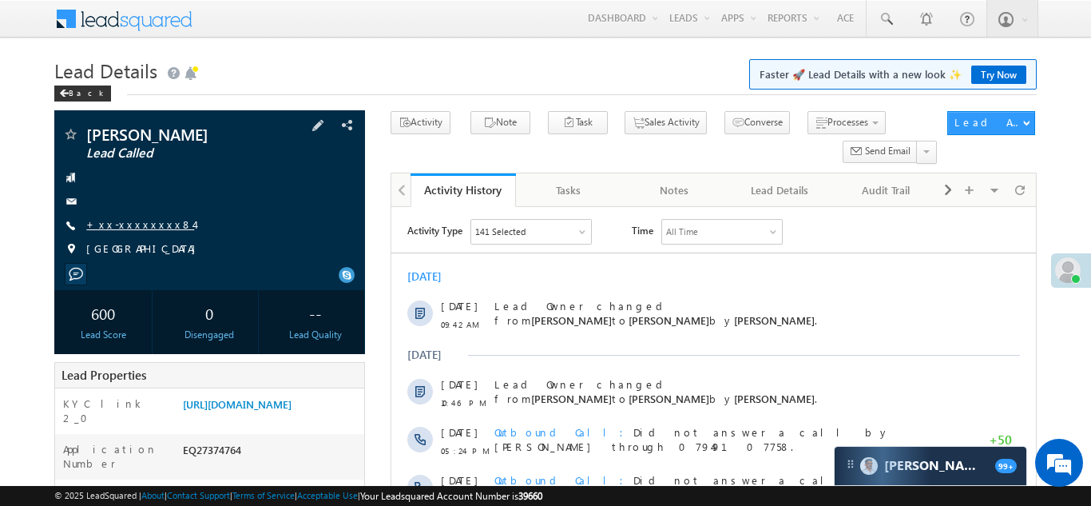
click at [123, 224] on link "+xx-xxxxxxxx84" at bounding box center [140, 224] width 108 height 14
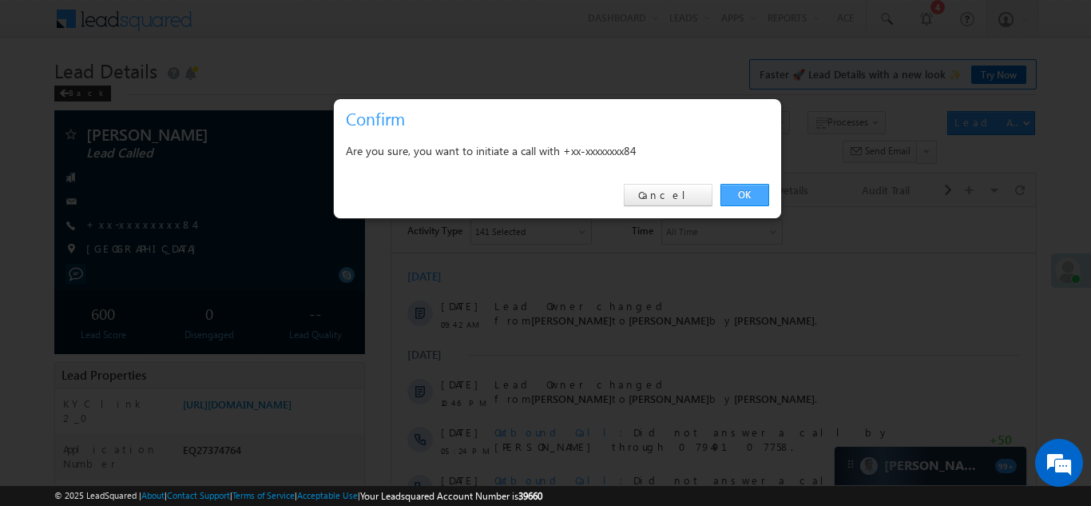
click at [740, 195] on link "OK" at bounding box center [744, 195] width 49 height 22
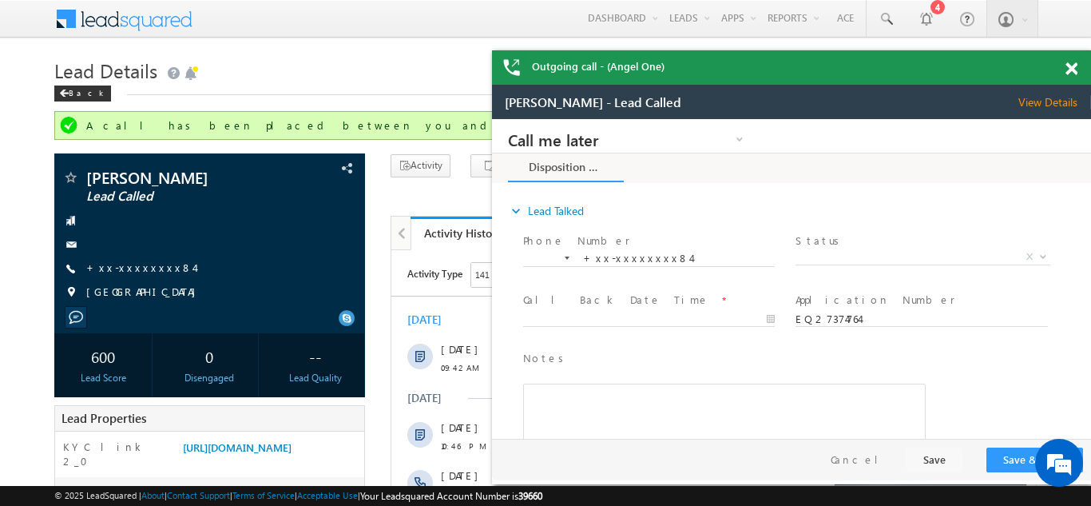
click at [1070, 71] on span at bounding box center [1071, 69] width 12 height 14
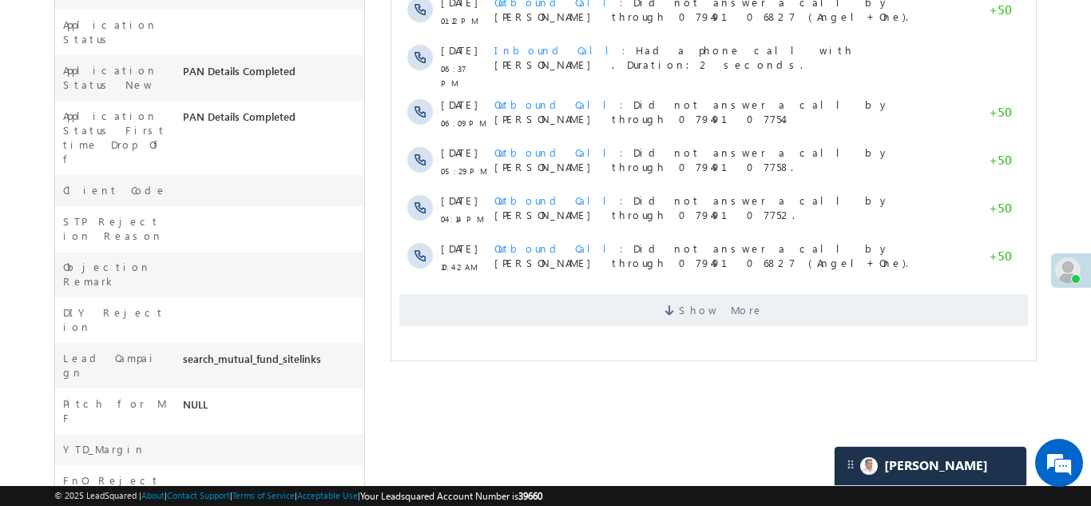
scroll to position [656, 0]
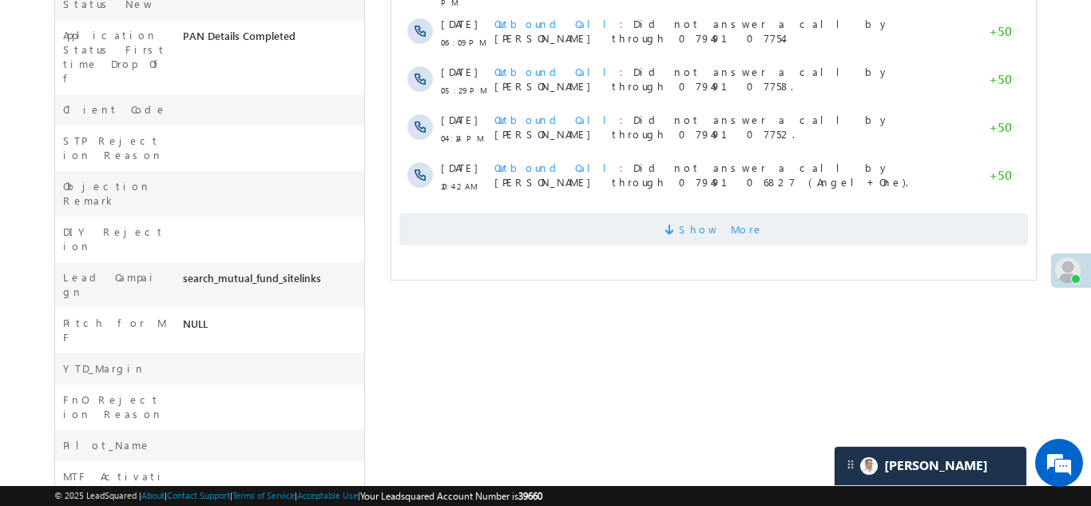
click at [658, 220] on span "Show More" at bounding box center [713, 229] width 629 height 32
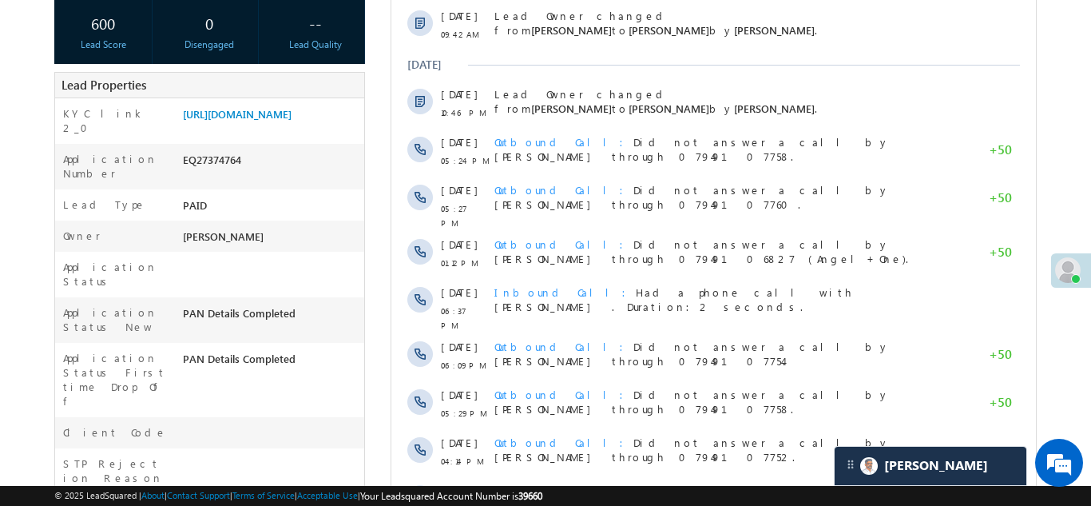
scroll to position [327, 0]
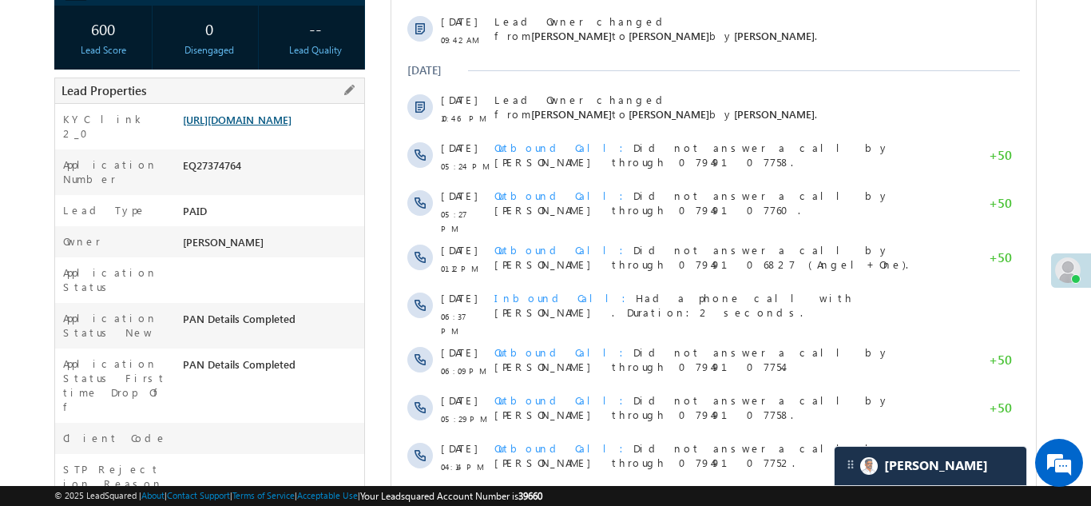
click at [266, 125] on link "https://angelbroking1-pk3em7sa.customui-test.leadsquared.com?leadId=6e4fe1af-91…" at bounding box center [237, 120] width 109 height 14
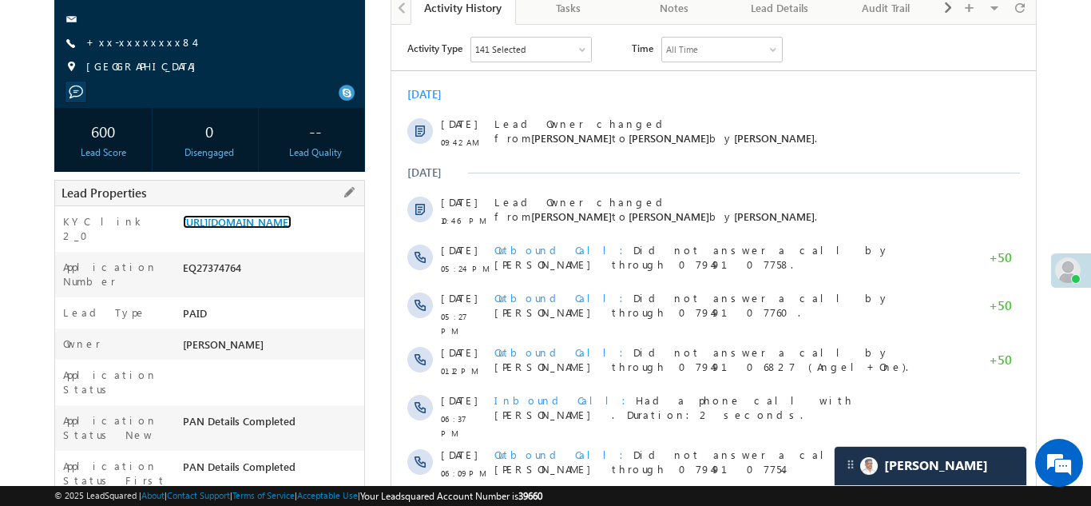
scroll to position [236, 0]
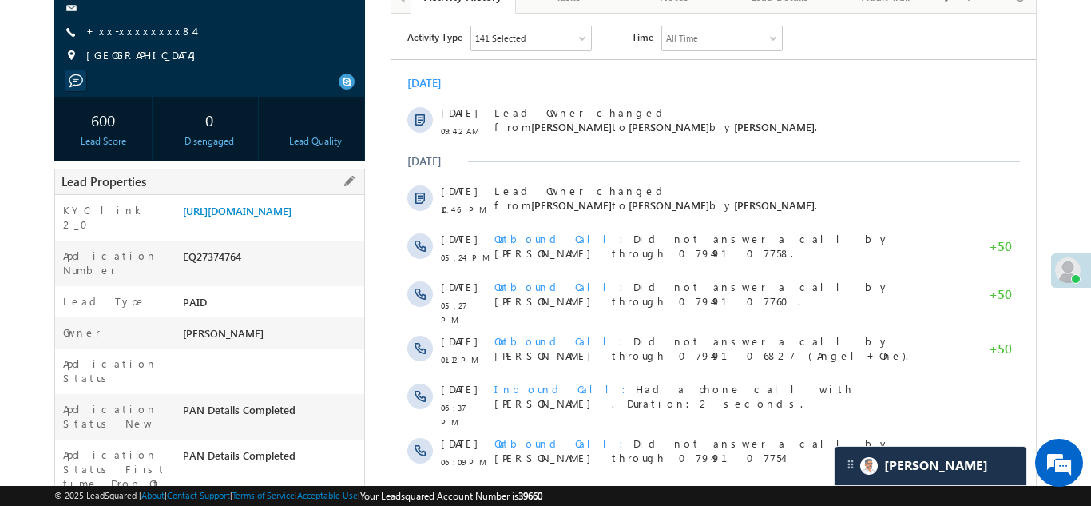
copy div "EQ27374764"
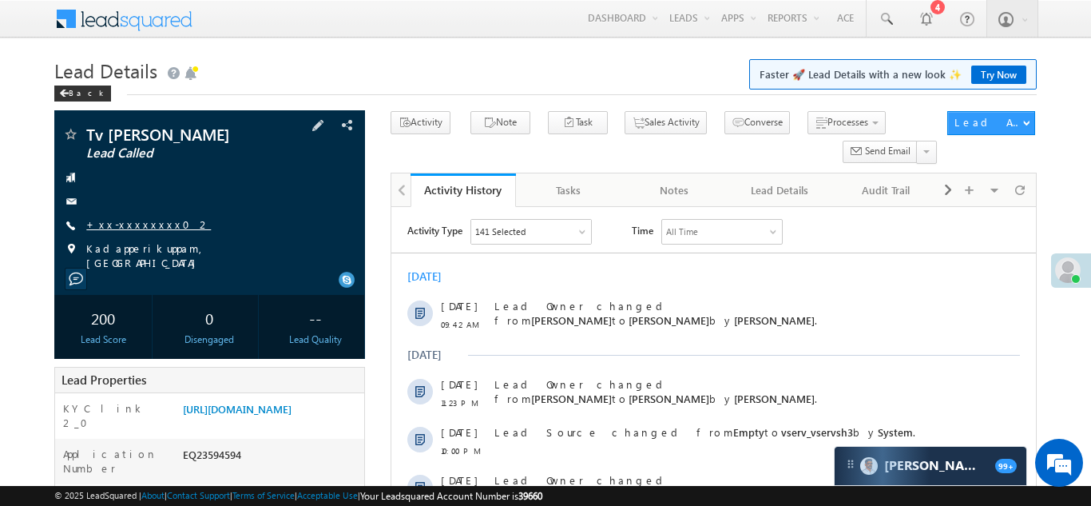
click at [143, 227] on link "+xx-xxxxxxxx02" at bounding box center [148, 224] width 125 height 14
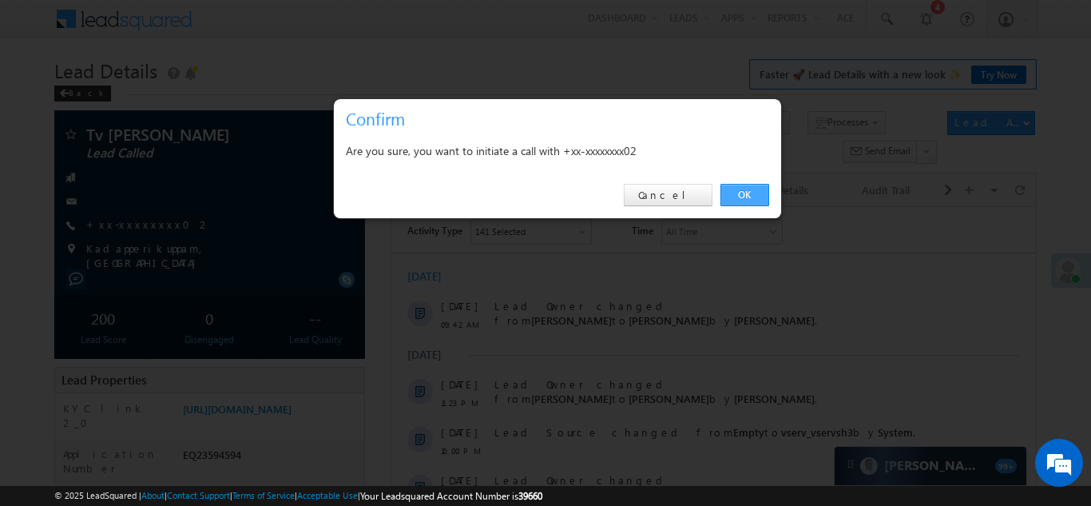
click at [740, 194] on link "OK" at bounding box center [744, 195] width 49 height 22
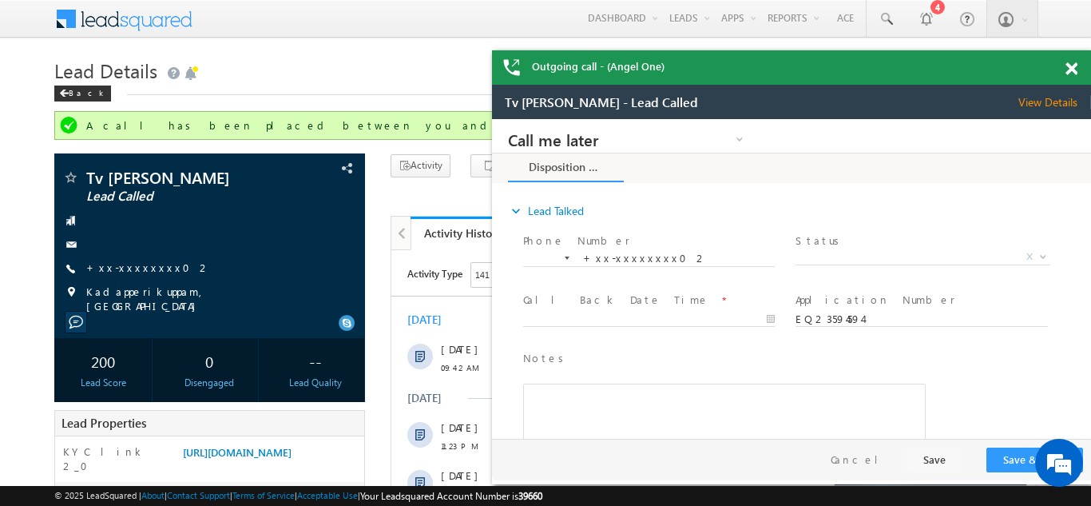
click at [1071, 67] on span at bounding box center [1071, 69] width 12 height 14
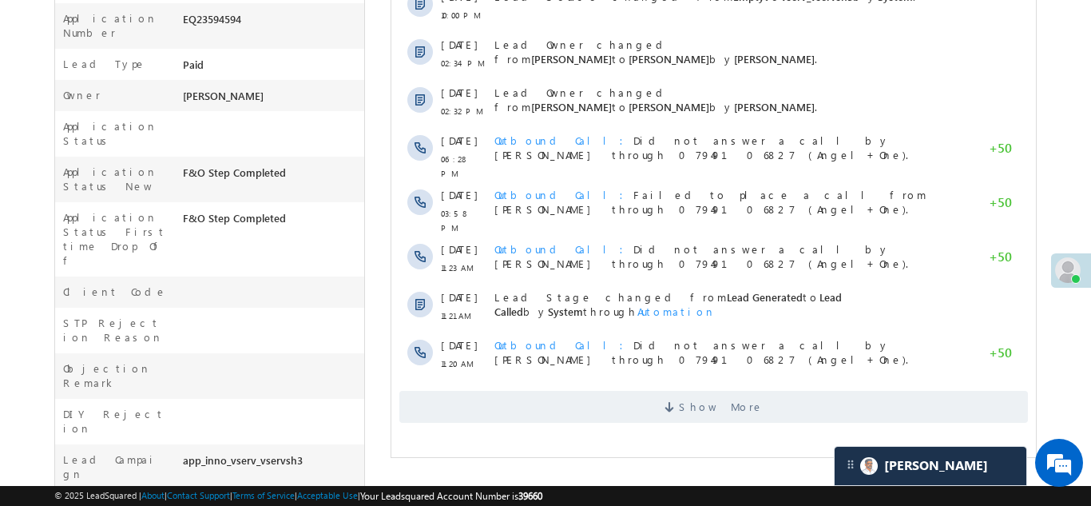
scroll to position [527, 0]
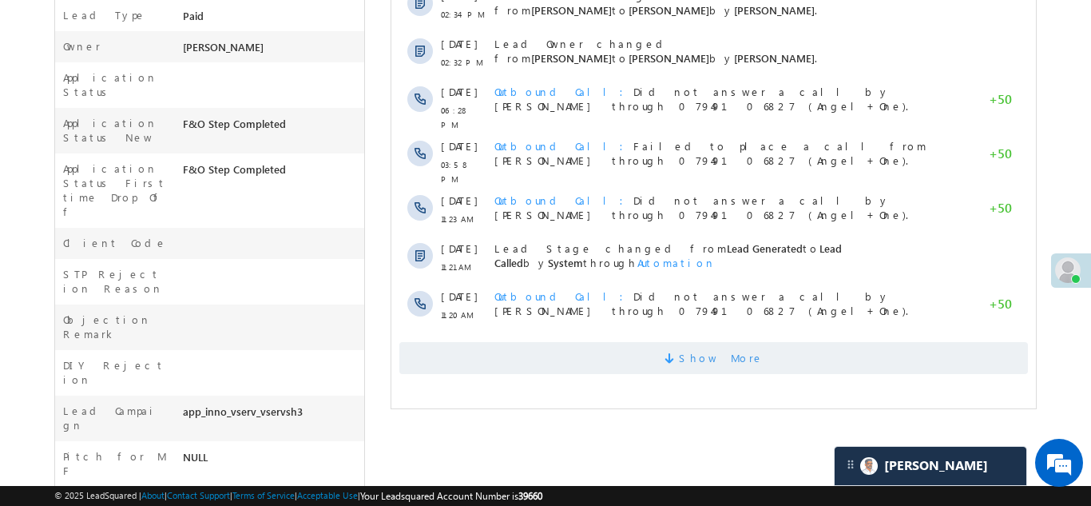
click at [660, 342] on span "Show More" at bounding box center [713, 358] width 629 height 32
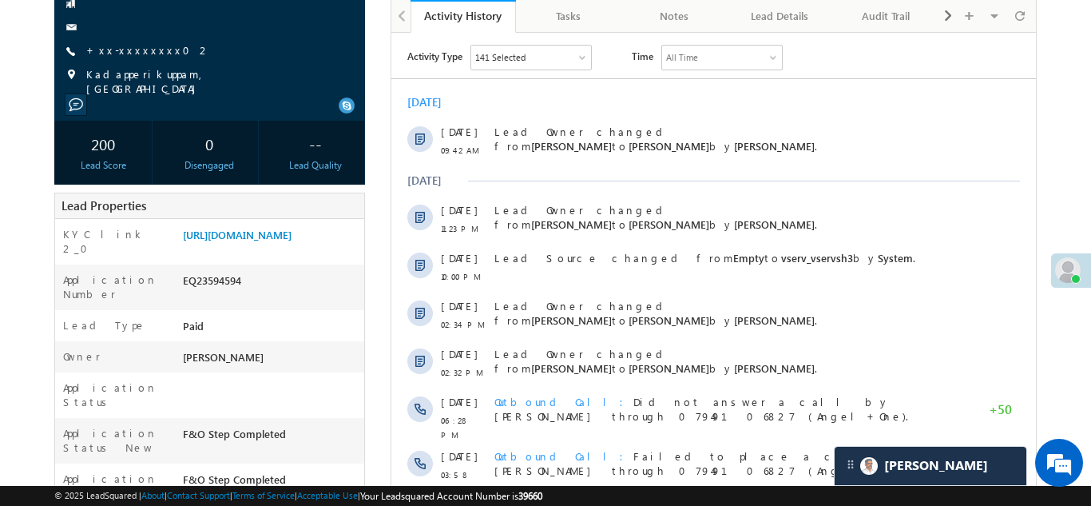
scroll to position [98, 0]
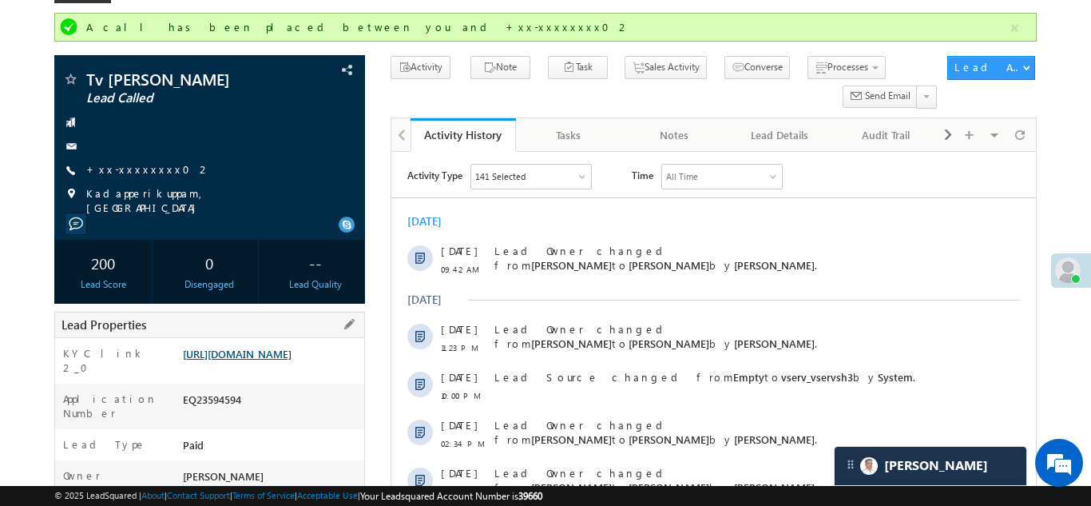
click at [262, 359] on link "https://angelbroking1-pk3em7sa.customui-test.leadsquared.com?leadId=7afa13e6-f2…" at bounding box center [237, 354] width 109 height 14
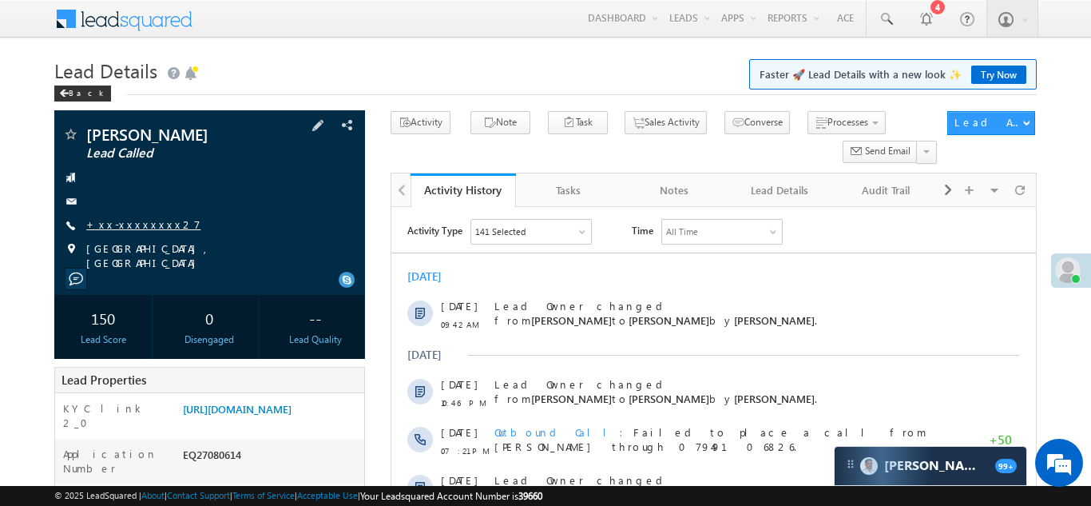
click at [120, 225] on link "+xx-xxxxxxxx27" at bounding box center [143, 224] width 114 height 14
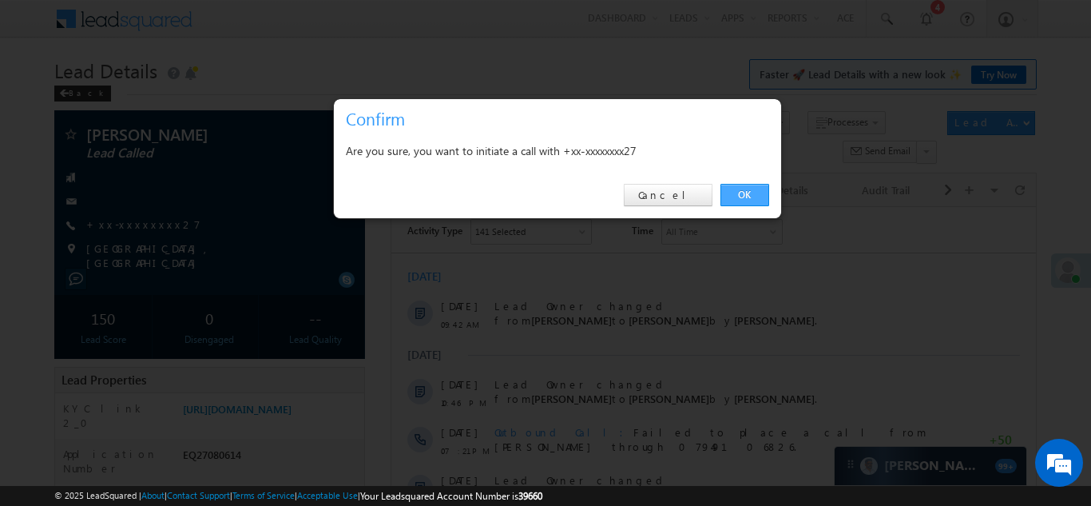
click at [744, 192] on link "OK" at bounding box center [744, 195] width 49 height 22
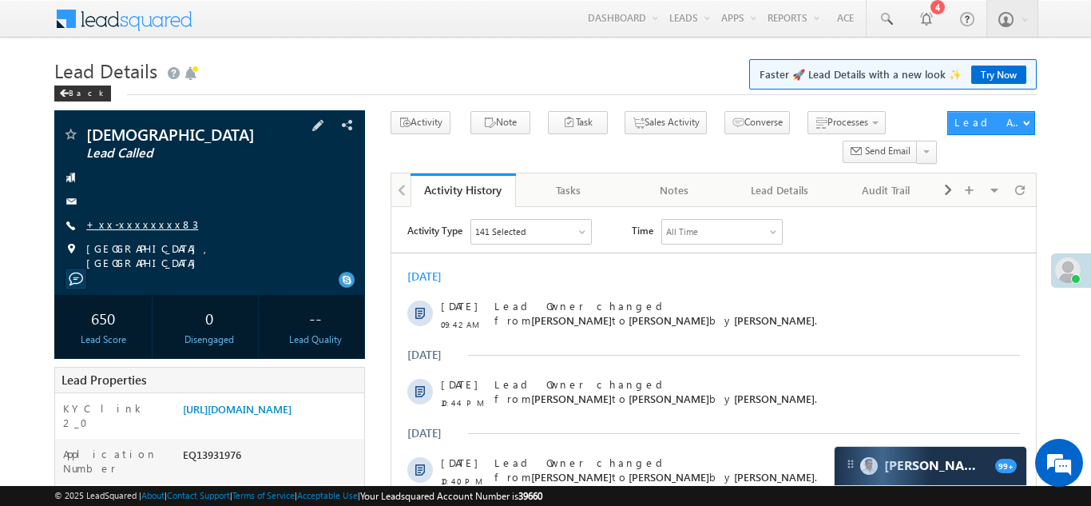
click at [125, 223] on link "+xx-xxxxxxxx83" at bounding box center [142, 224] width 112 height 14
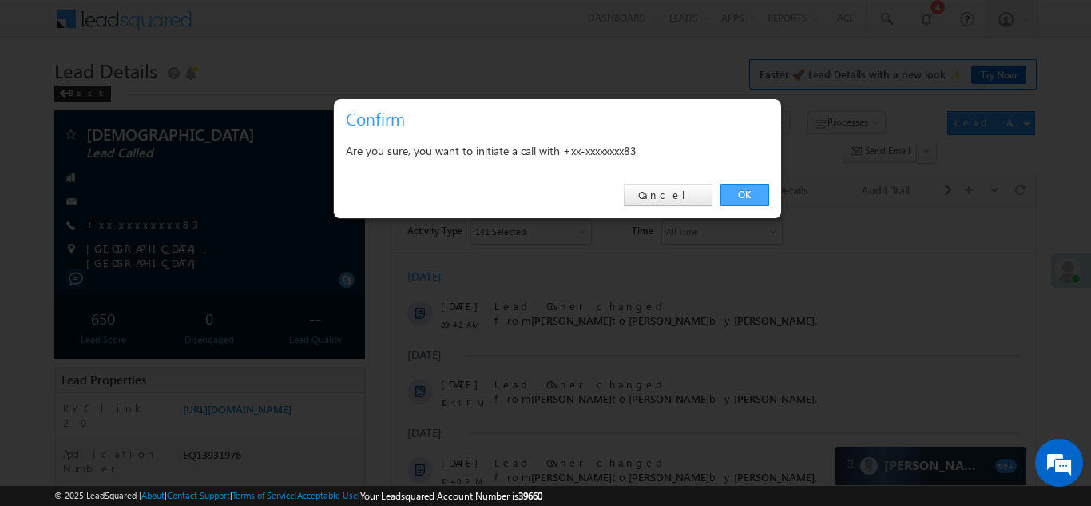
click at [743, 196] on link "OK" at bounding box center [744, 195] width 49 height 22
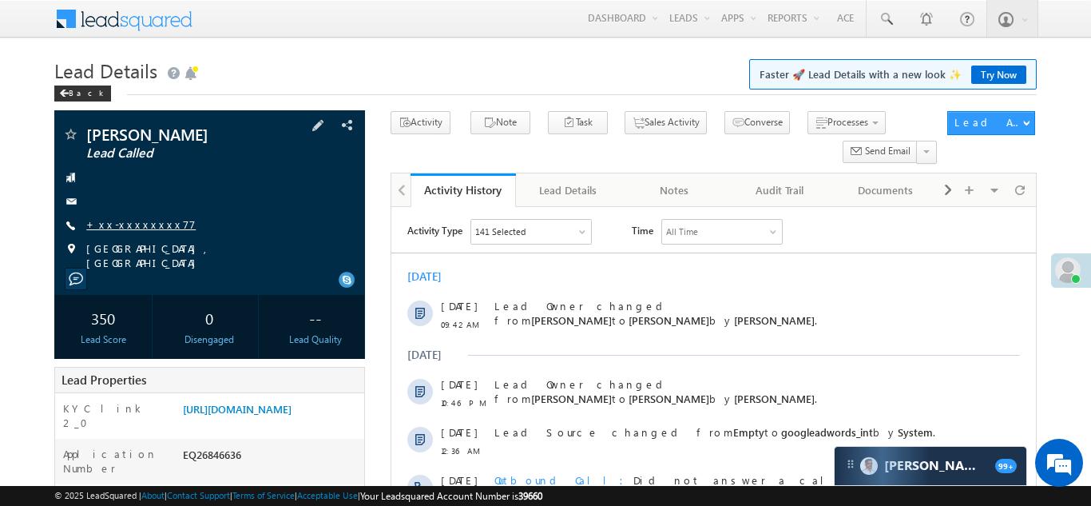
click at [133, 223] on link "+xx-xxxxxxxx77" at bounding box center [140, 224] width 109 height 14
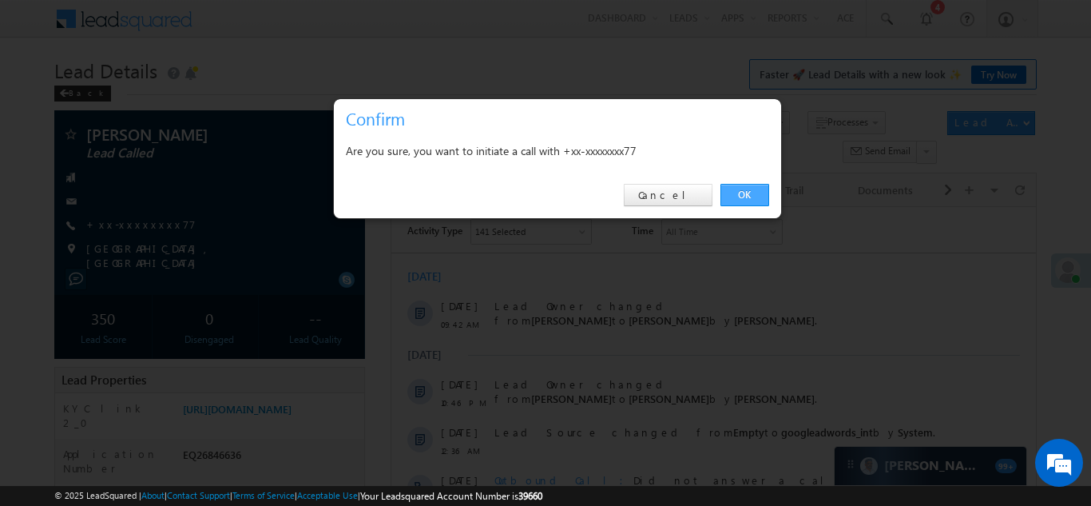
click at [744, 190] on link "OK" at bounding box center [744, 195] width 49 height 22
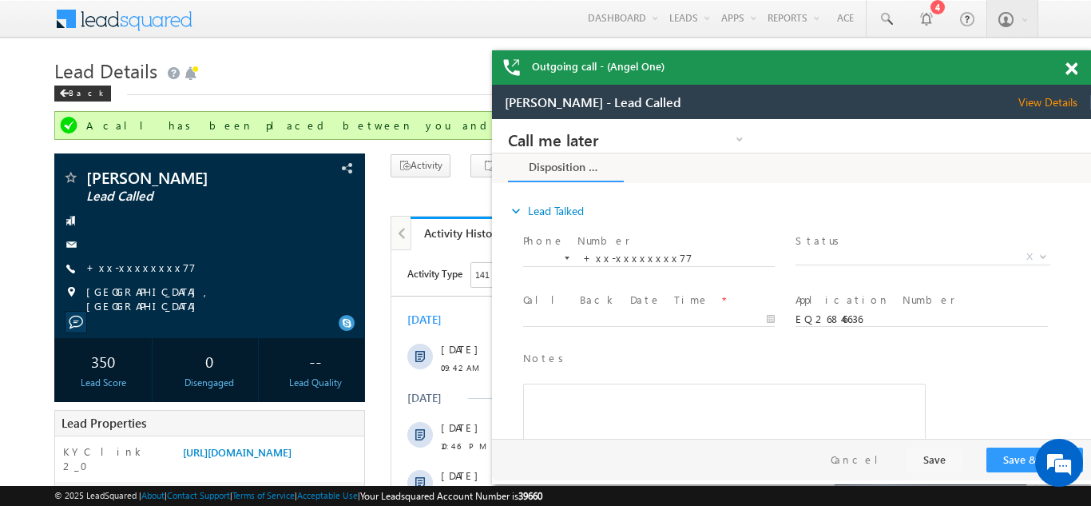
click at [1062, 71] on div "Outgoing call - (Angel One)" at bounding box center [791, 67] width 599 height 34
click at [1072, 72] on span at bounding box center [1071, 69] width 12 height 14
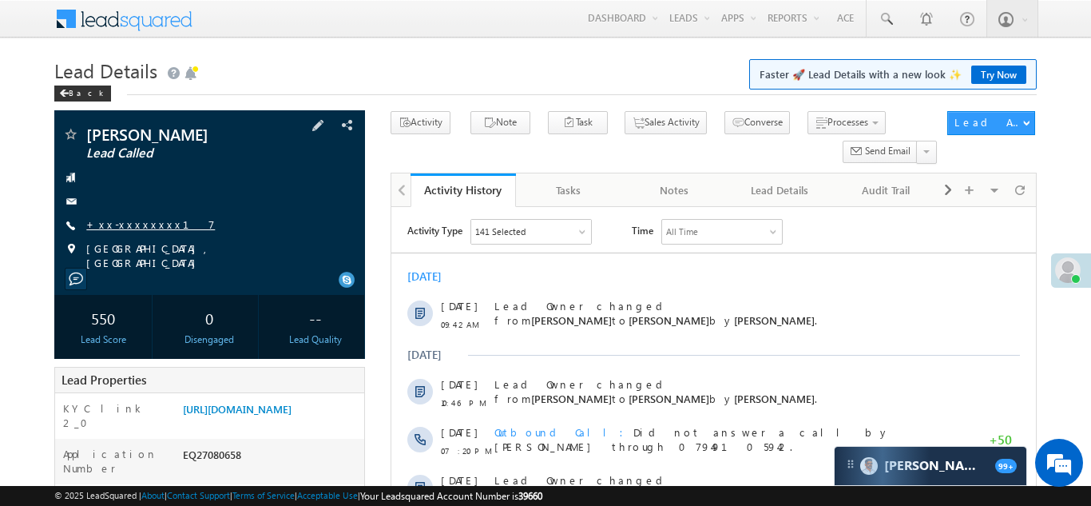
click at [128, 224] on link "+xx-xxxxxxxx17" at bounding box center [150, 224] width 129 height 14
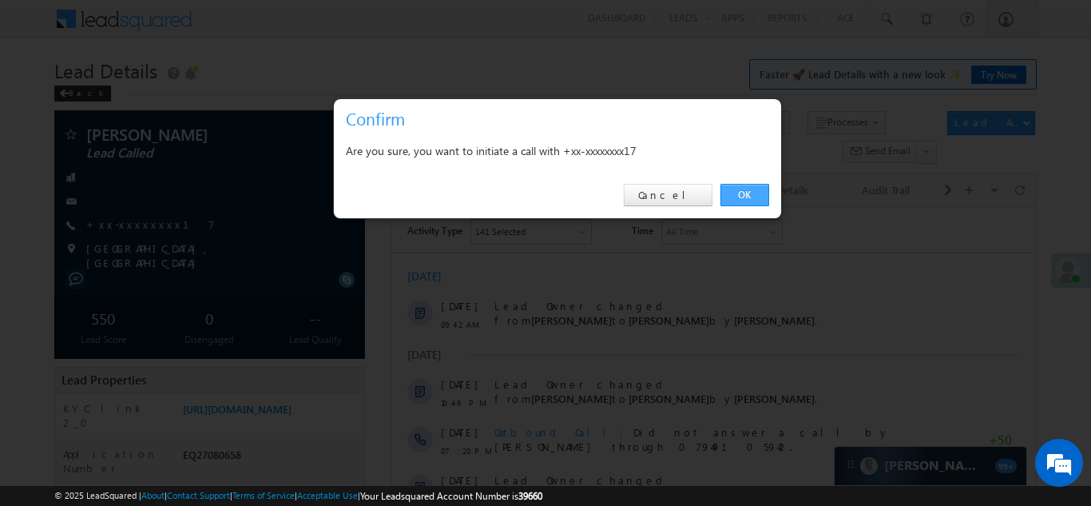
click at [744, 198] on link "OK" at bounding box center [744, 195] width 49 height 22
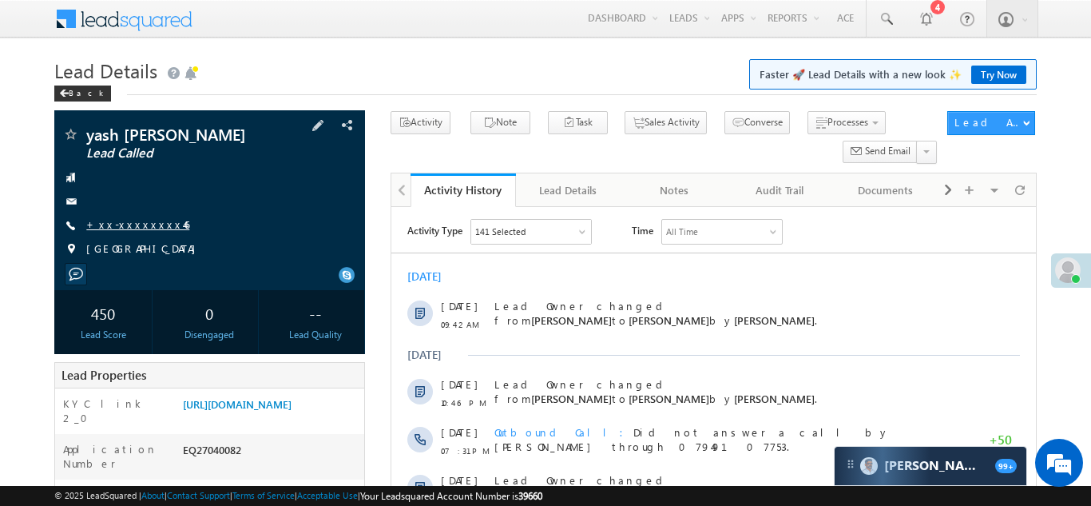
click at [121, 222] on link "+xx-xxxxxxxx46" at bounding box center [137, 224] width 103 height 14
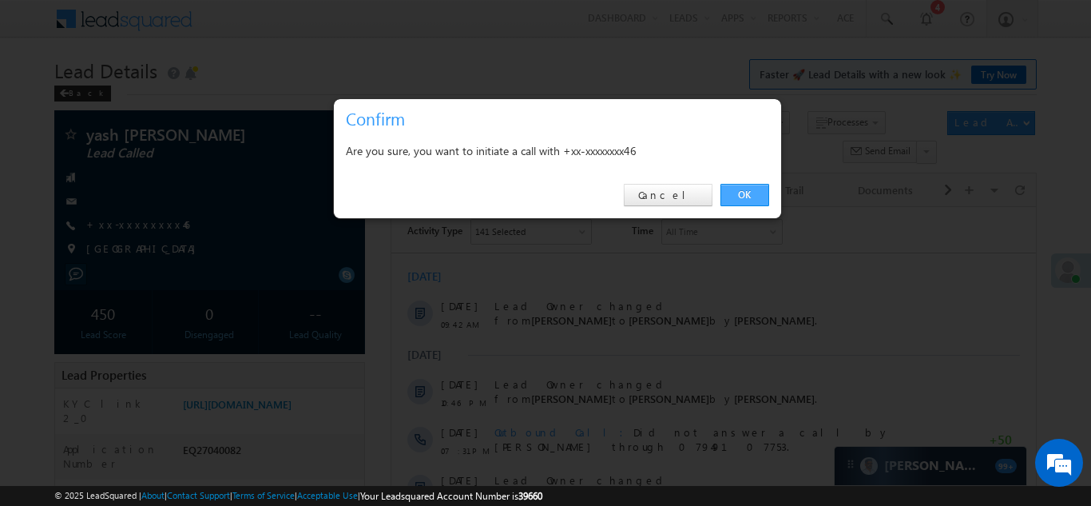
click at [748, 194] on link "OK" at bounding box center [744, 195] width 49 height 22
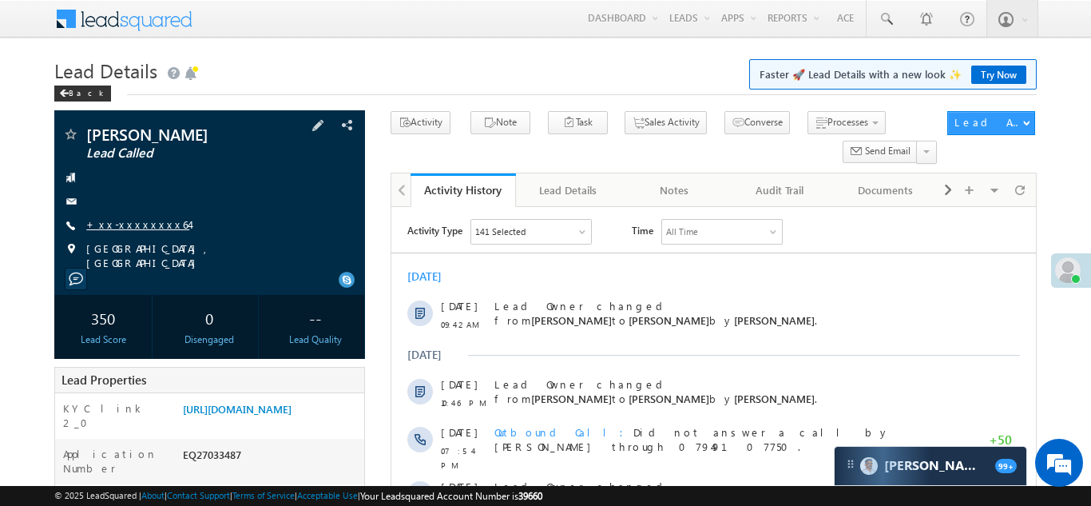
click at [117, 228] on link "+xx-xxxxxxxx64" at bounding box center [137, 224] width 103 height 14
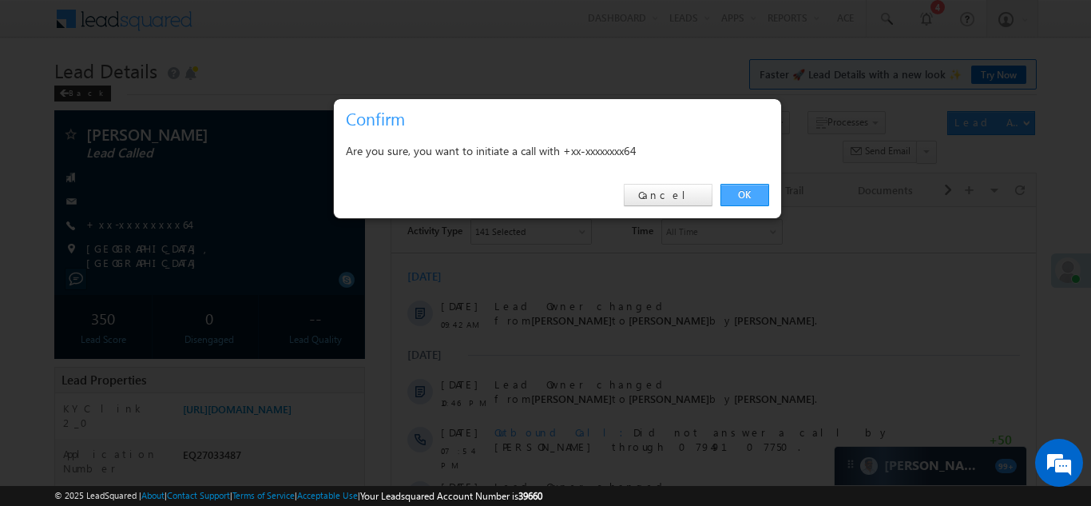
click at [744, 190] on link "OK" at bounding box center [744, 195] width 49 height 22
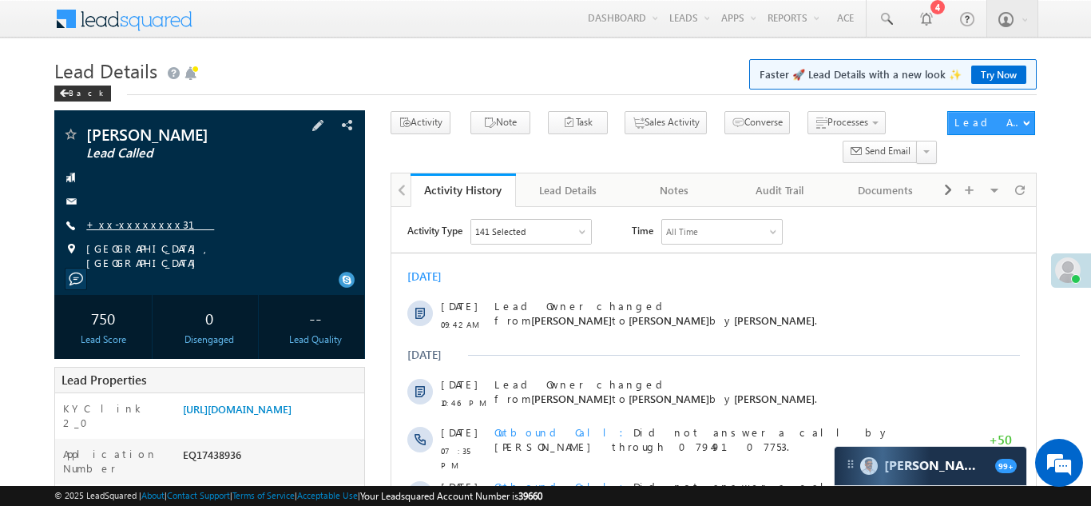
click at [122, 227] on link "+xx-xxxxxxxx31" at bounding box center [150, 224] width 128 height 14
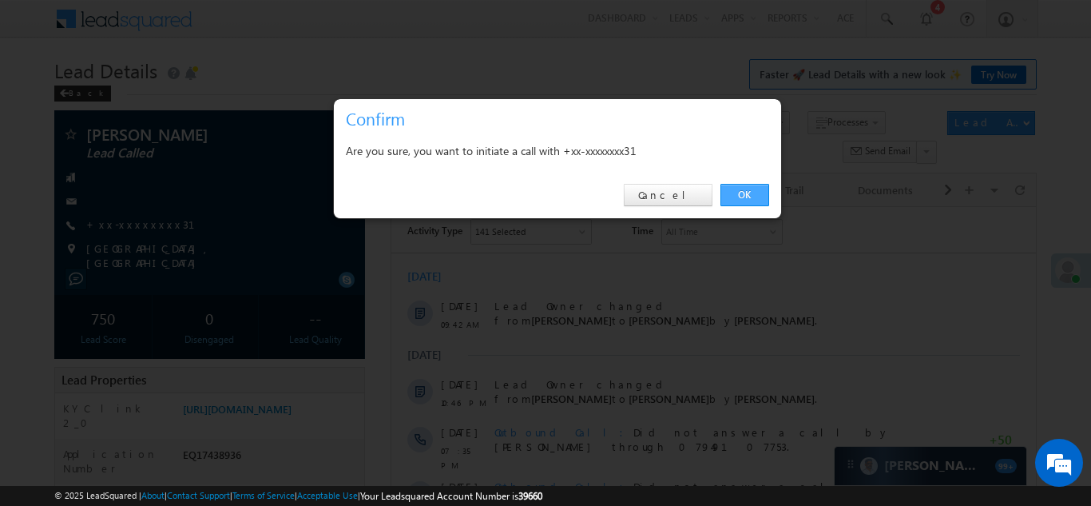
click at [740, 194] on link "OK" at bounding box center [744, 195] width 49 height 22
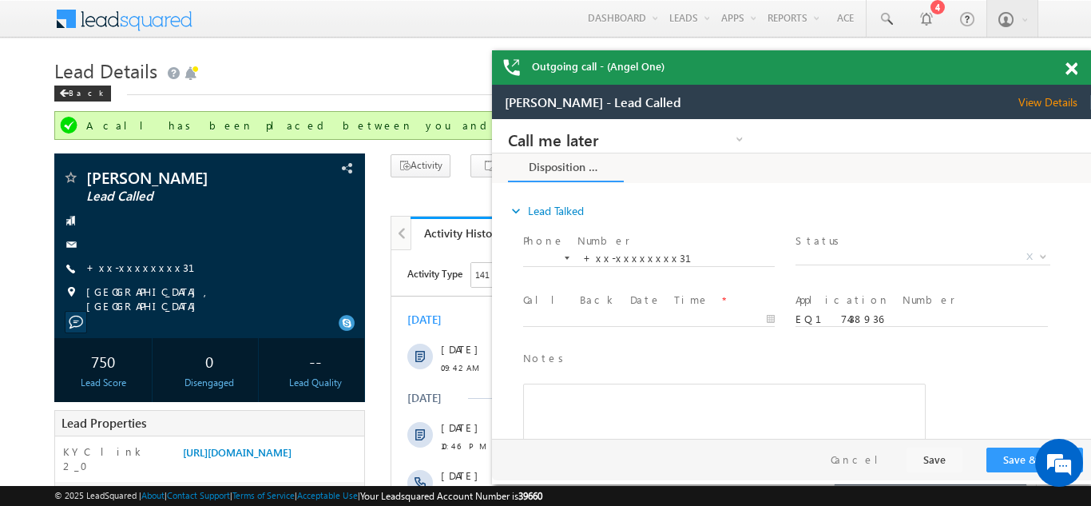
click at [1073, 75] on span at bounding box center [1071, 69] width 12 height 14
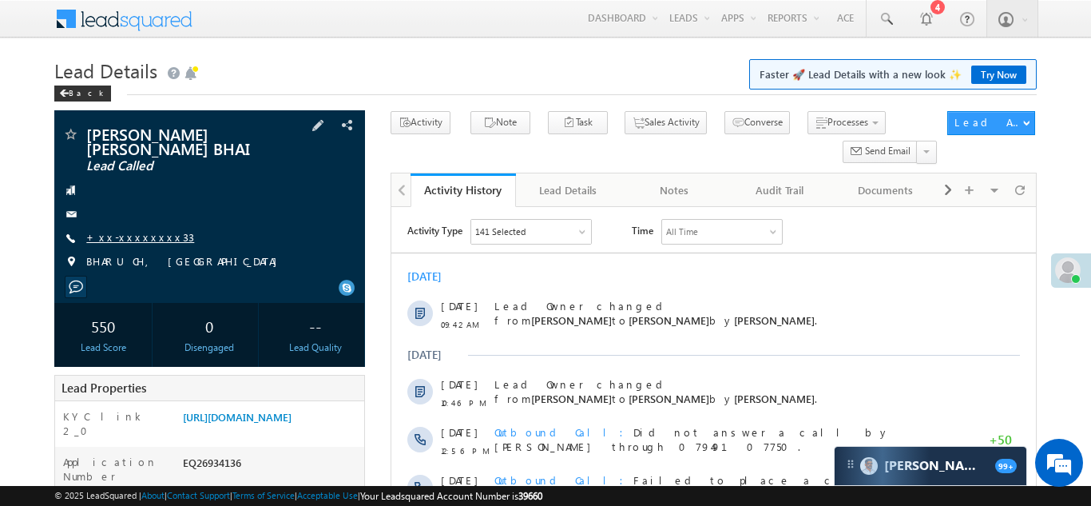
click at [126, 238] on link "+xx-xxxxxxxx33" at bounding box center [140, 237] width 108 height 14
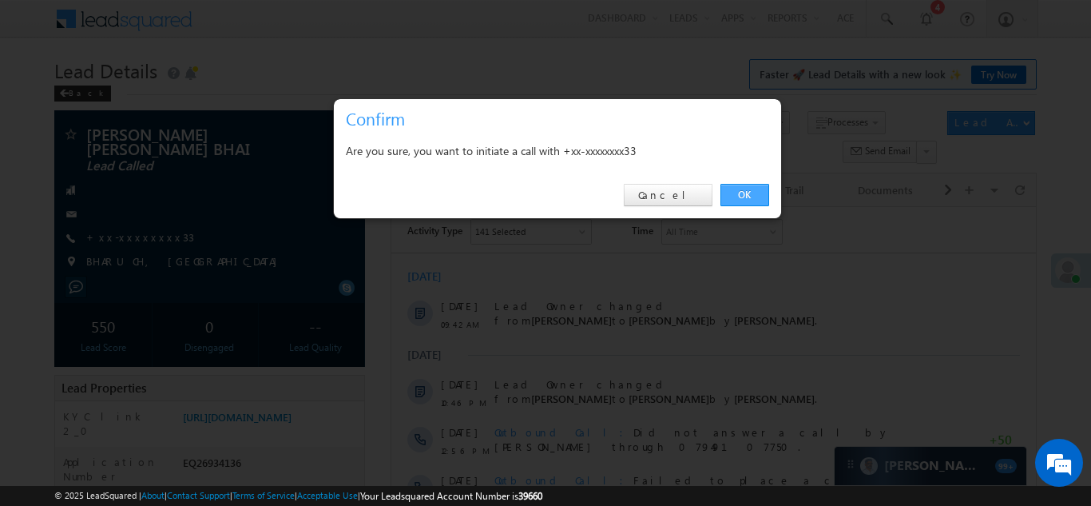
click at [744, 192] on link "OK" at bounding box center [744, 195] width 49 height 22
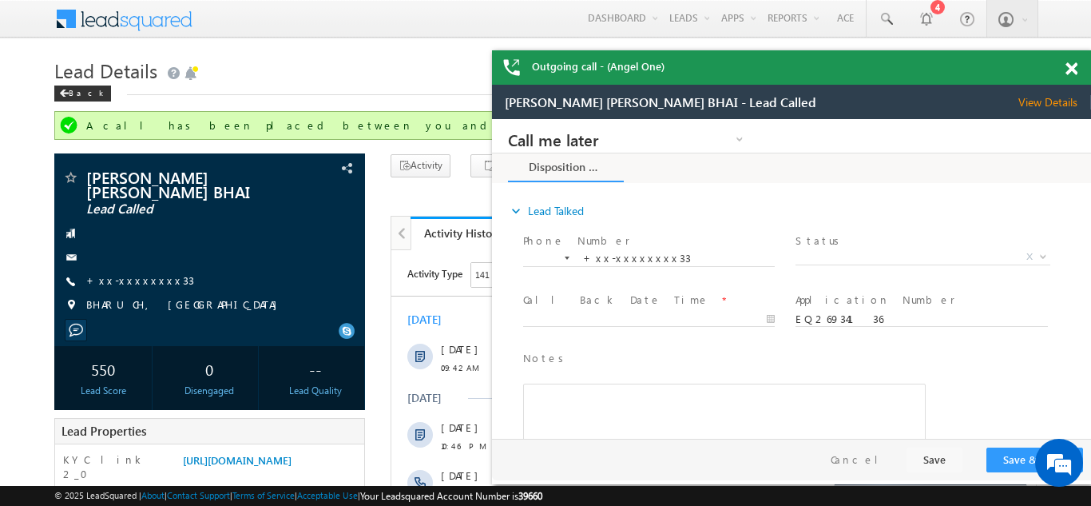
click at [1069, 69] on span at bounding box center [1071, 69] width 12 height 14
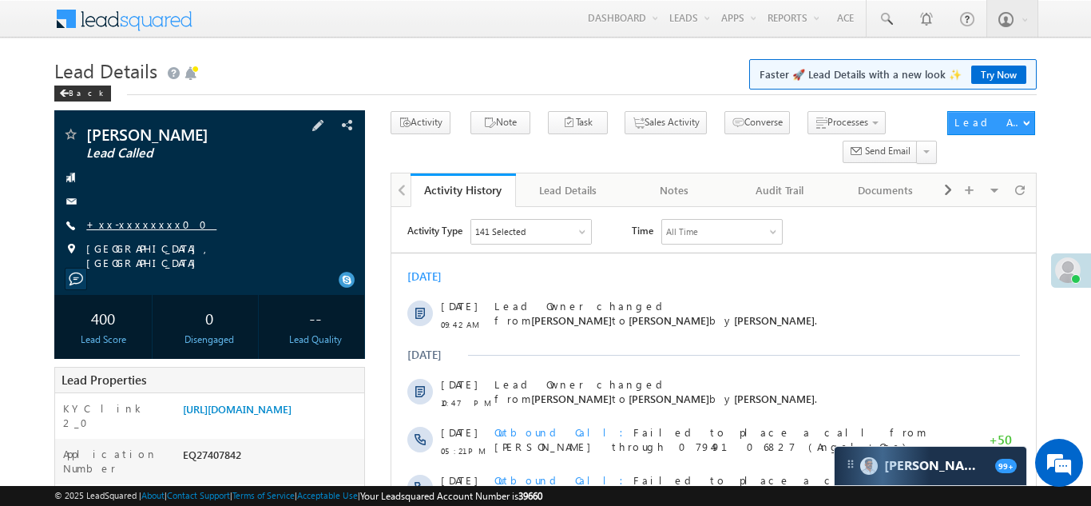
click at [125, 223] on link "+xx-xxxxxxxx00" at bounding box center [151, 224] width 130 height 14
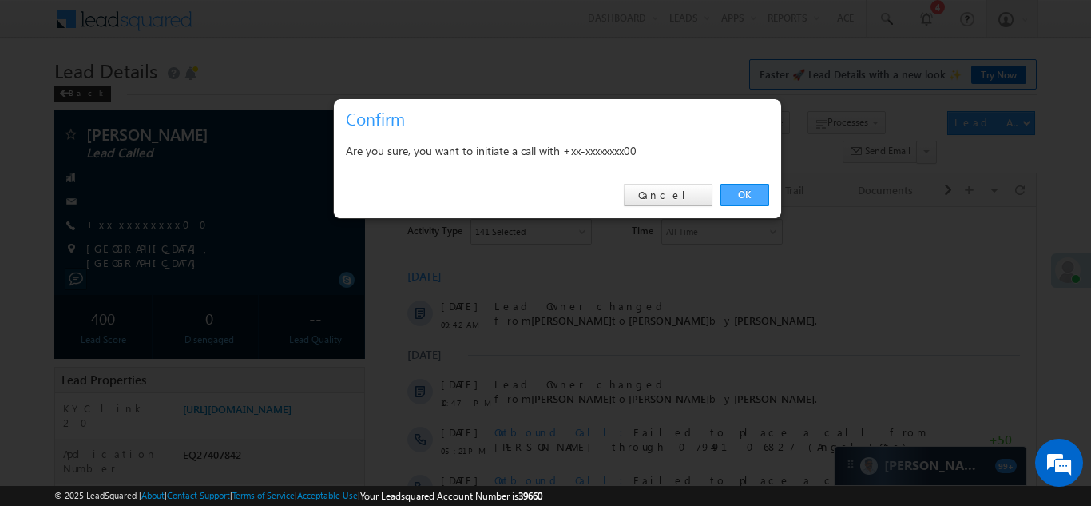
click at [738, 198] on link "OK" at bounding box center [744, 195] width 49 height 22
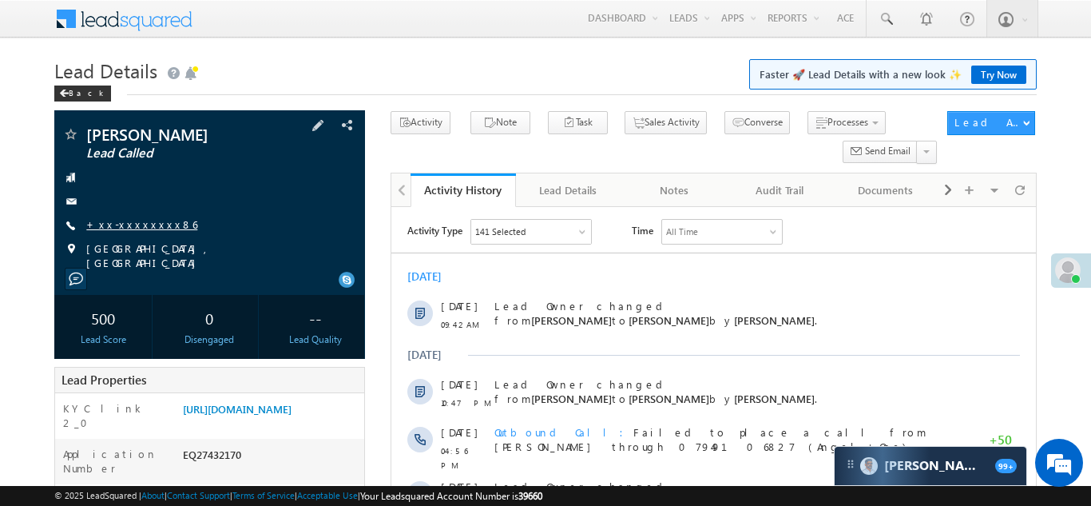
click at [129, 224] on link "+xx-xxxxxxxx86" at bounding box center [141, 224] width 111 height 14
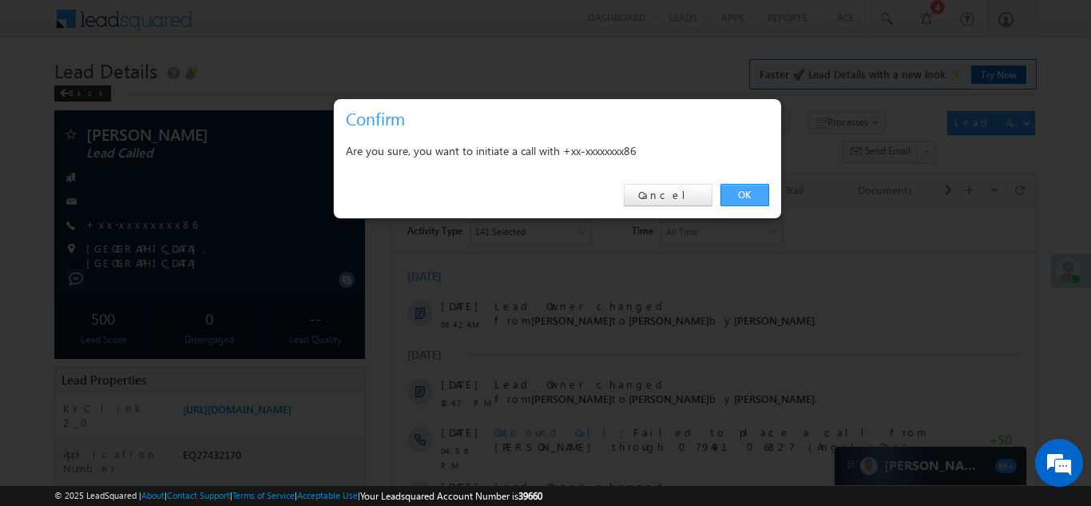
click at [749, 191] on link "OK" at bounding box center [744, 195] width 49 height 22
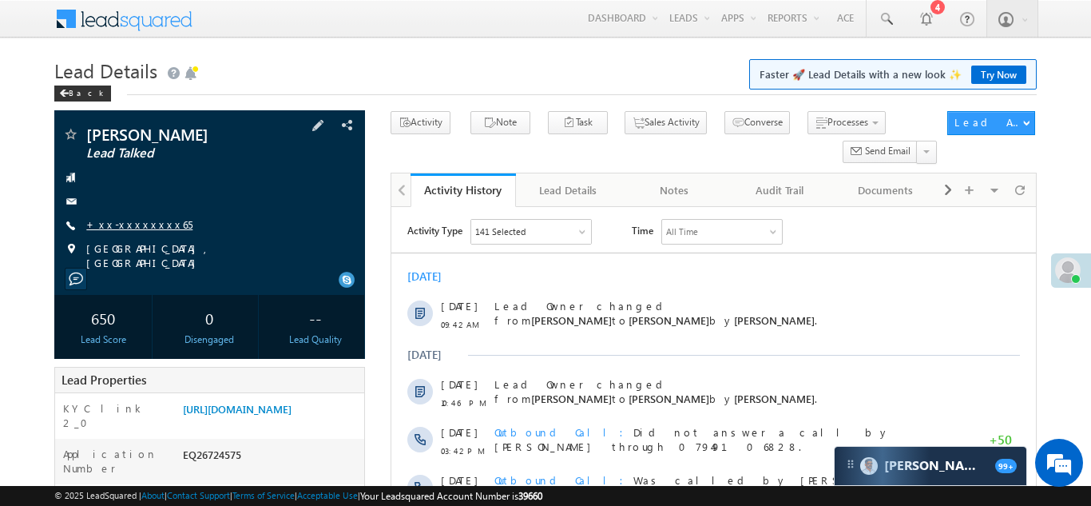
click at [124, 228] on link "+xx-xxxxxxxx65" at bounding box center [139, 224] width 106 height 14
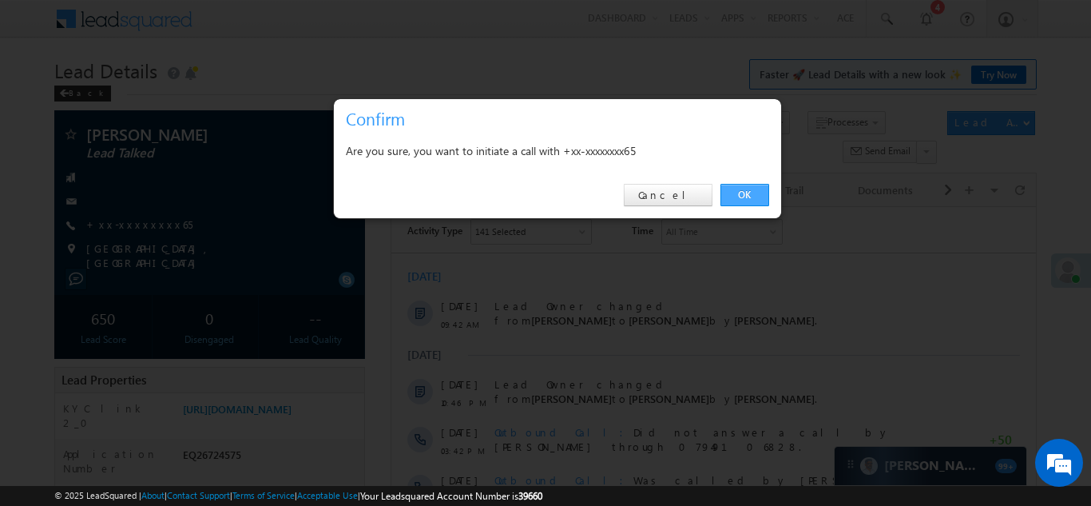
click at [745, 193] on link "OK" at bounding box center [744, 195] width 49 height 22
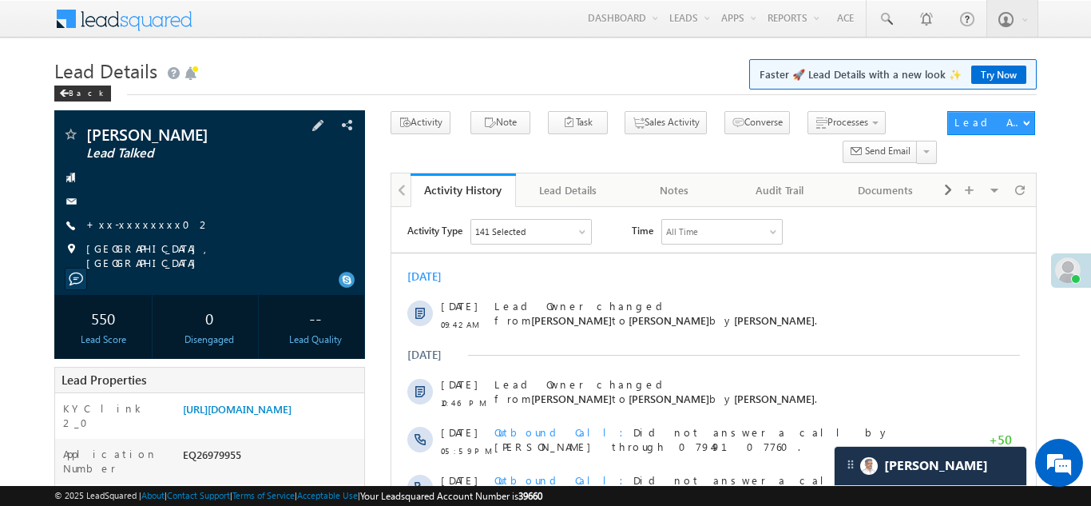
click at [126, 212] on div "Vivek Yadav Lead Talked +xx-xxxxxxxx02" at bounding box center [209, 198] width 295 height 144
click at [137, 221] on link "+xx-xxxxxxxx02" at bounding box center [148, 224] width 125 height 14
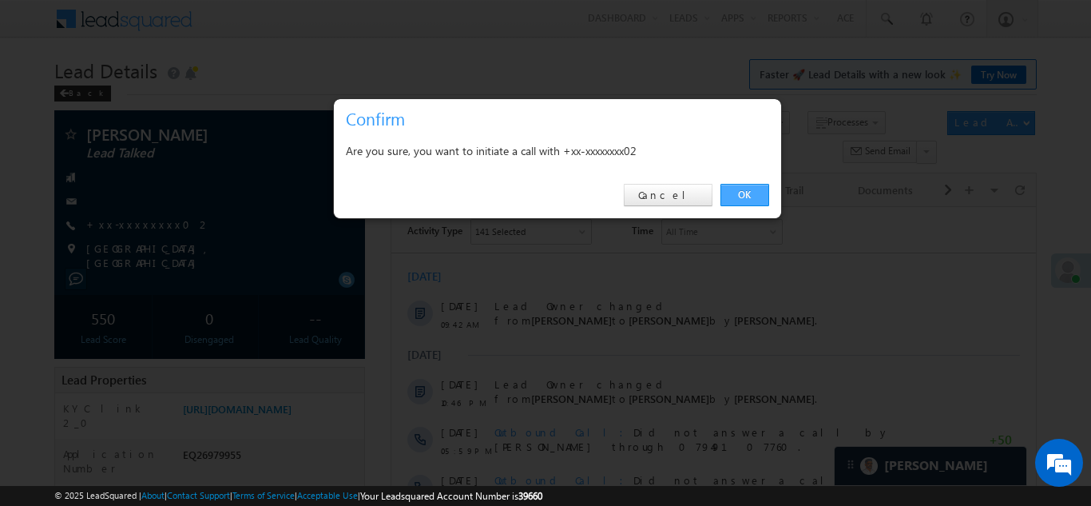
click at [750, 195] on link "OK" at bounding box center [744, 195] width 49 height 22
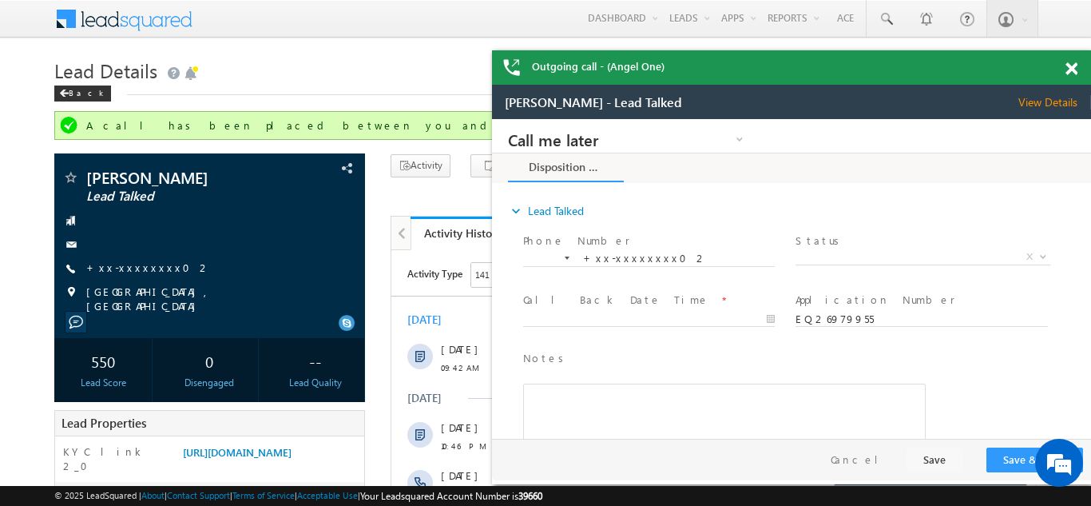
click at [1073, 69] on span at bounding box center [1071, 69] width 12 height 14
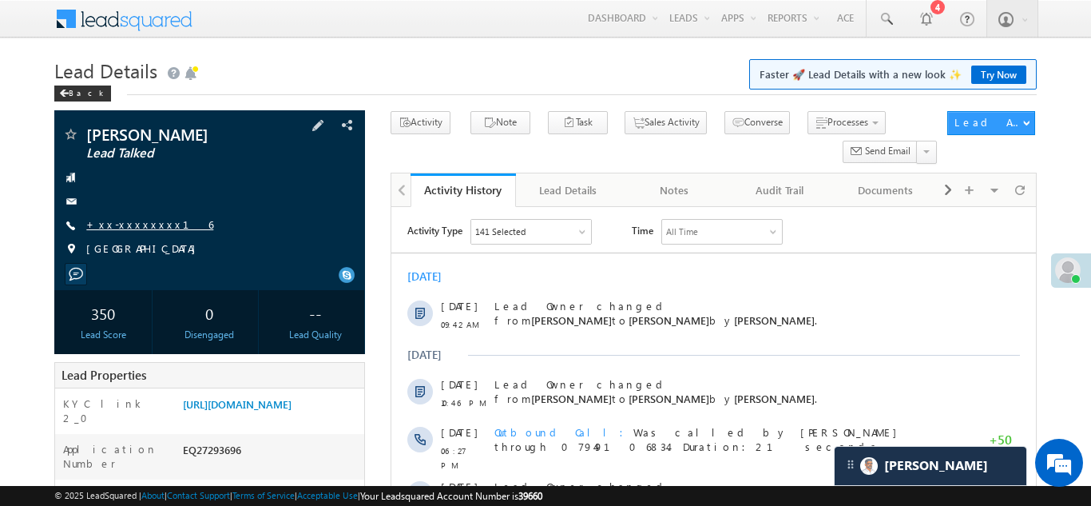
click at [123, 222] on link "+xx-xxxxxxxx16" at bounding box center [149, 224] width 127 height 14
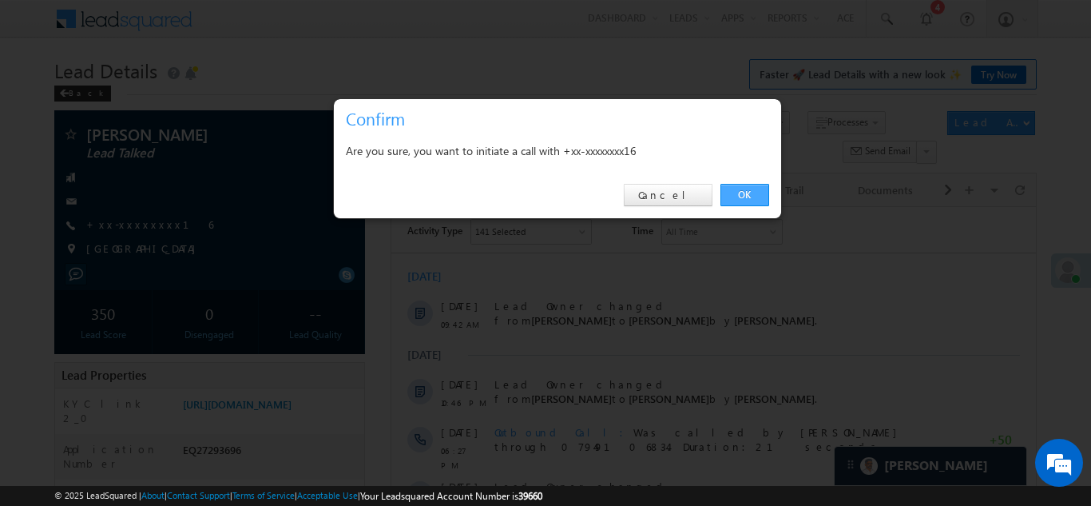
click at [741, 196] on link "OK" at bounding box center [744, 195] width 49 height 22
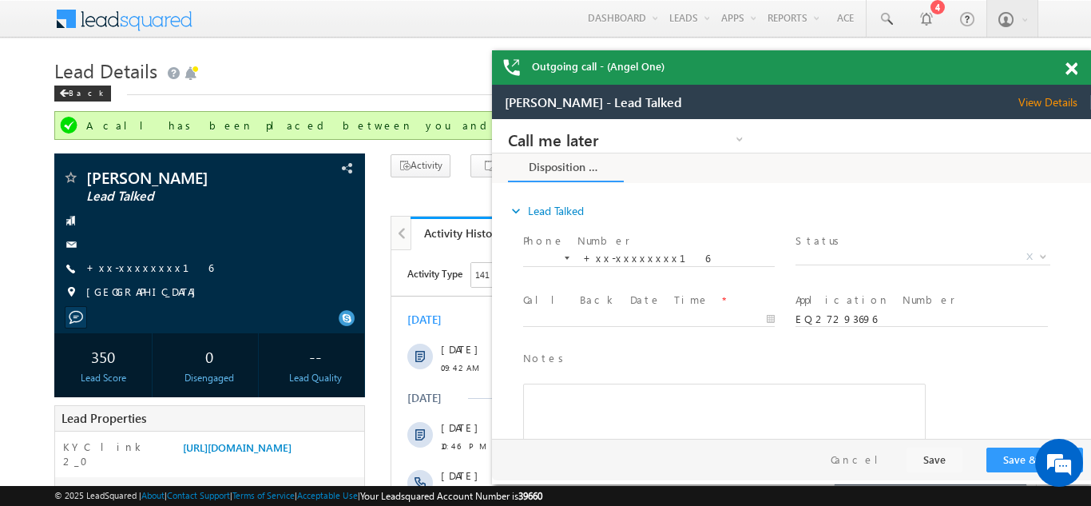
click at [1071, 69] on span at bounding box center [1071, 69] width 12 height 14
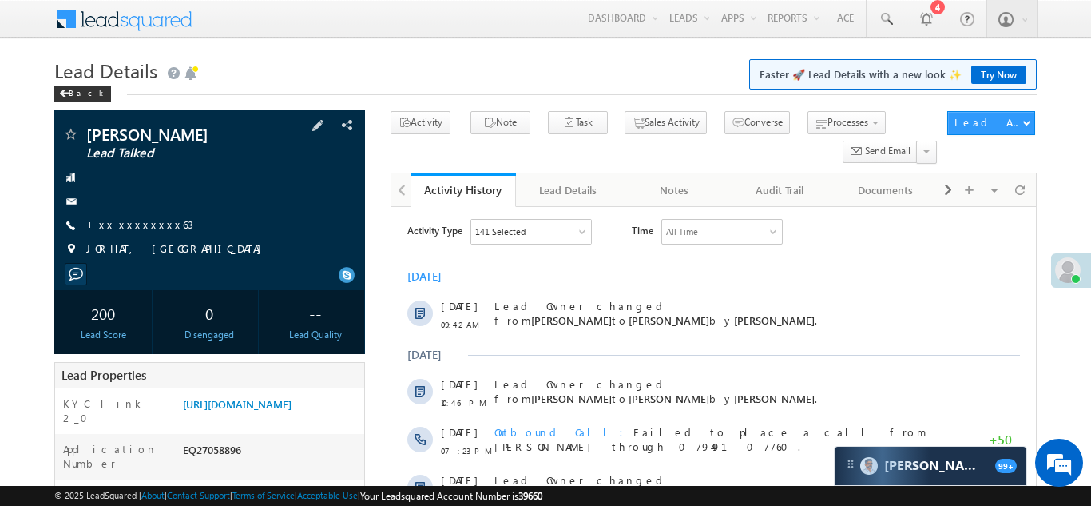
click at [163, 232] on div "+xx-xxxxxxxx63" at bounding box center [209, 225] width 295 height 16
click at [141, 222] on link "+xx-xxxxxxxx63" at bounding box center [139, 224] width 107 height 14
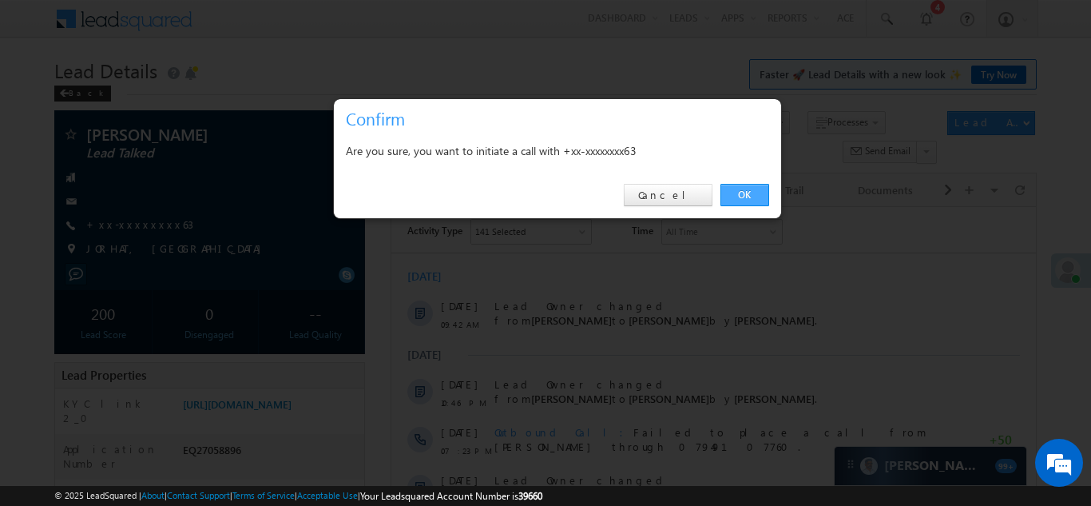
click at [744, 195] on link "OK" at bounding box center [744, 195] width 49 height 22
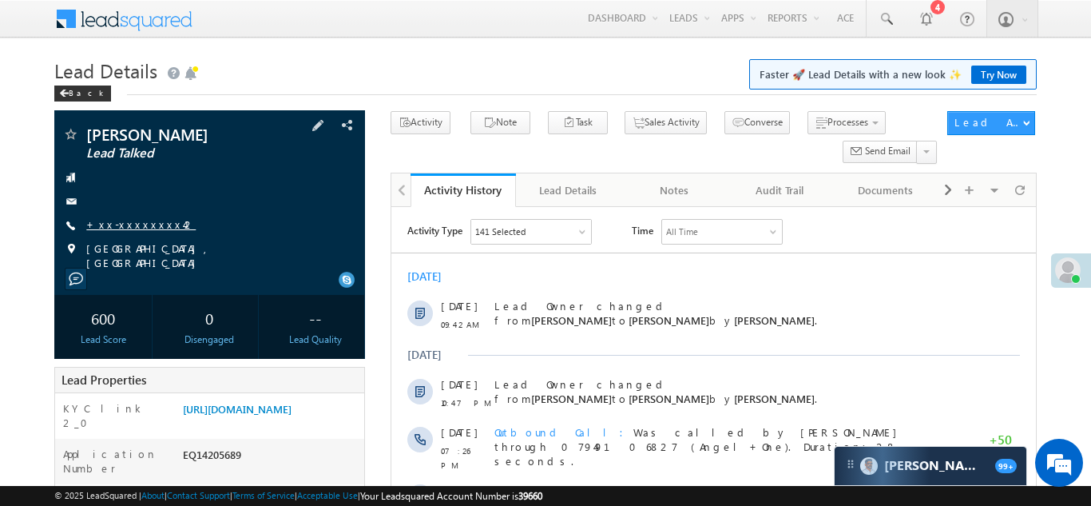
click at [126, 222] on link "+xx-xxxxxxxx42" at bounding box center [140, 224] width 109 height 14
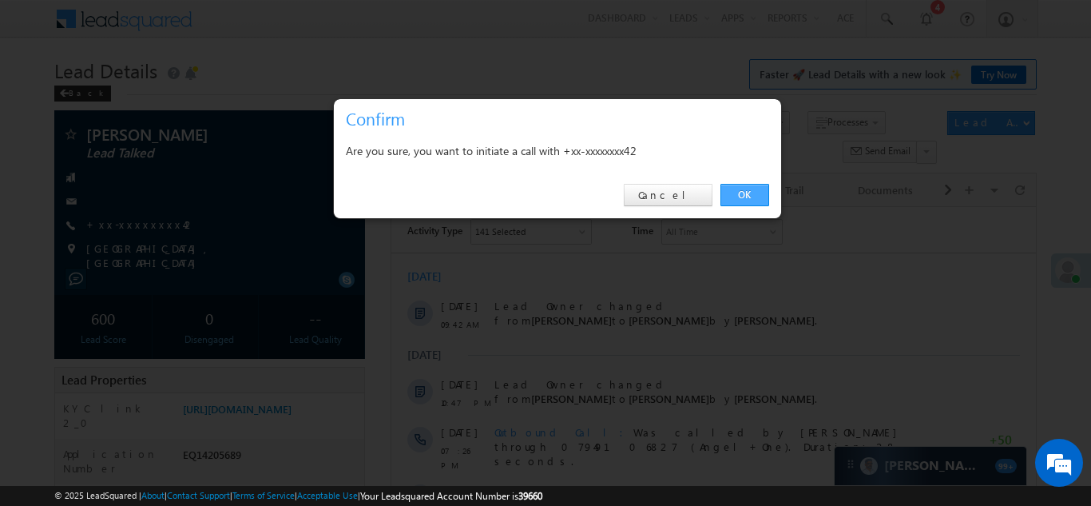
click at [736, 193] on link "OK" at bounding box center [744, 195] width 49 height 22
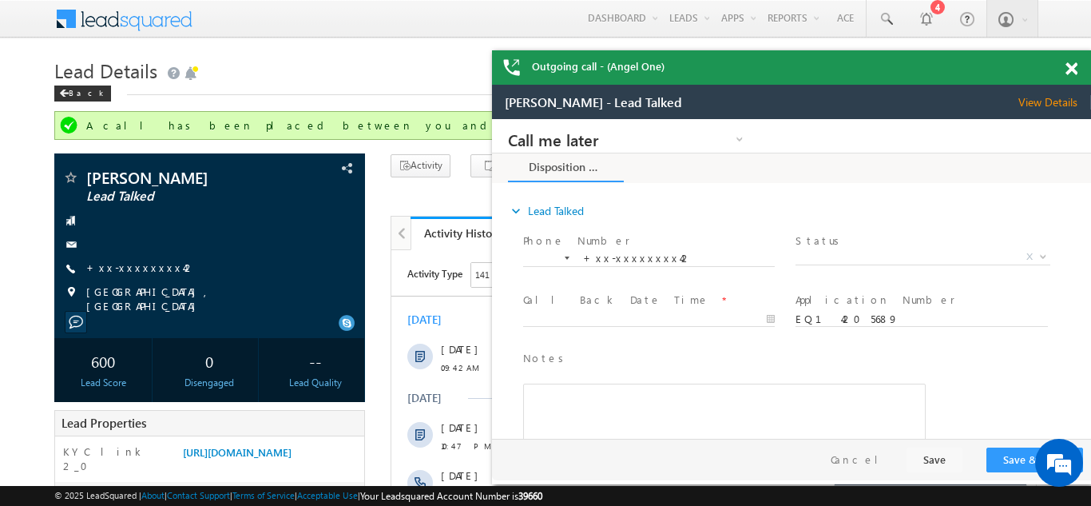
click at [1069, 69] on span at bounding box center [1071, 69] width 12 height 14
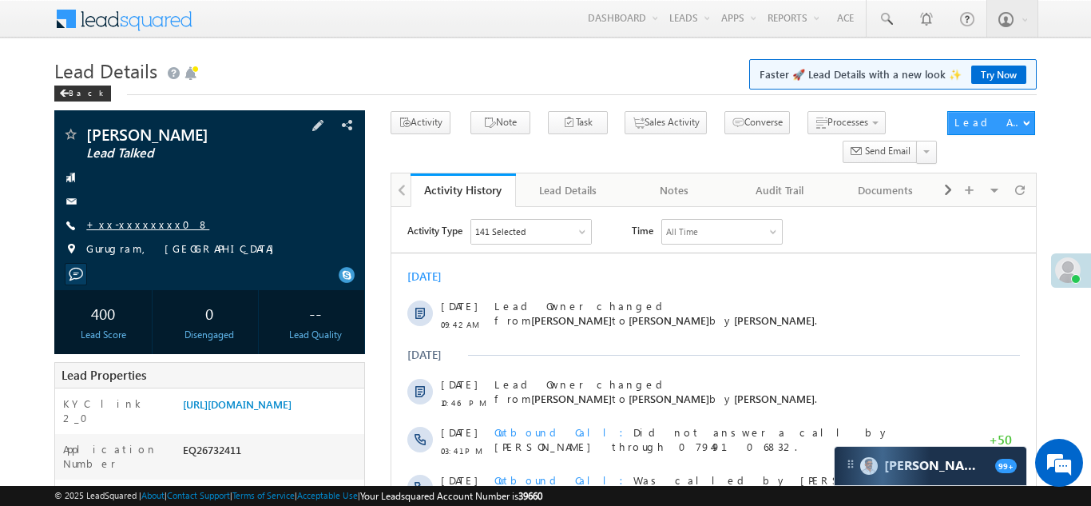
click at [125, 226] on link "+xx-xxxxxxxx08" at bounding box center [147, 224] width 123 height 14
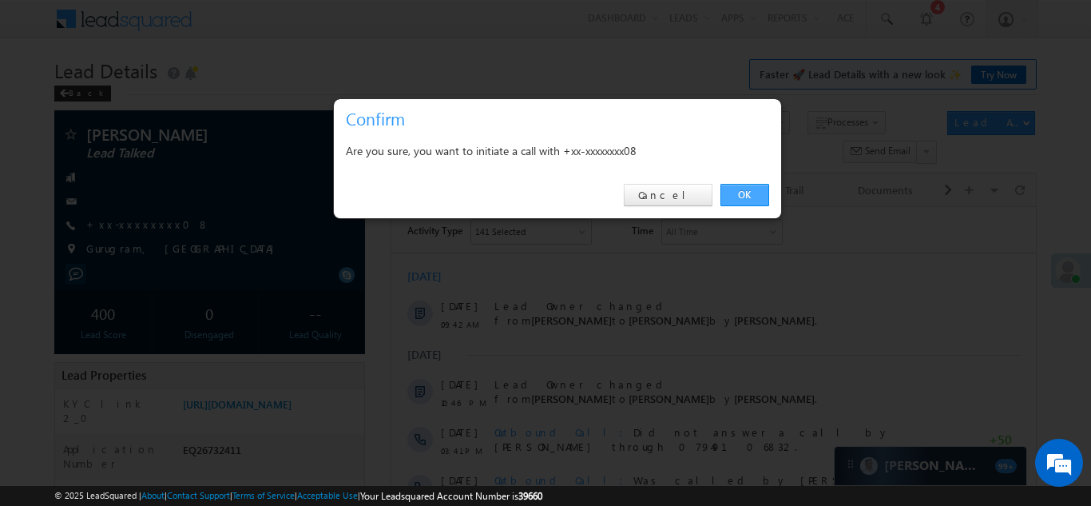
click at [730, 191] on link "OK" at bounding box center [744, 195] width 49 height 22
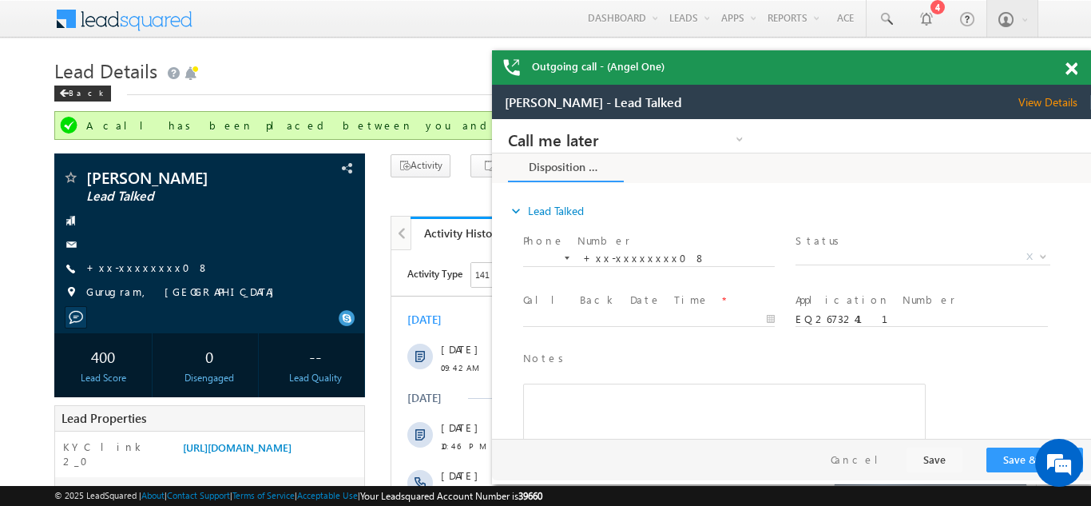
click at [1073, 65] on span at bounding box center [1071, 69] width 12 height 14
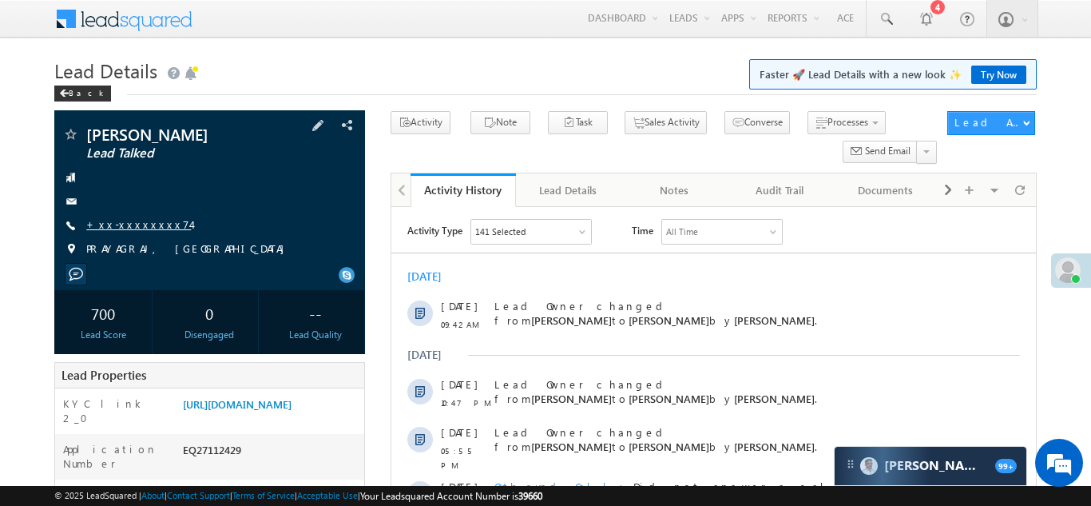
click at [132, 223] on link "+xx-xxxxxxxx74" at bounding box center [138, 224] width 105 height 14
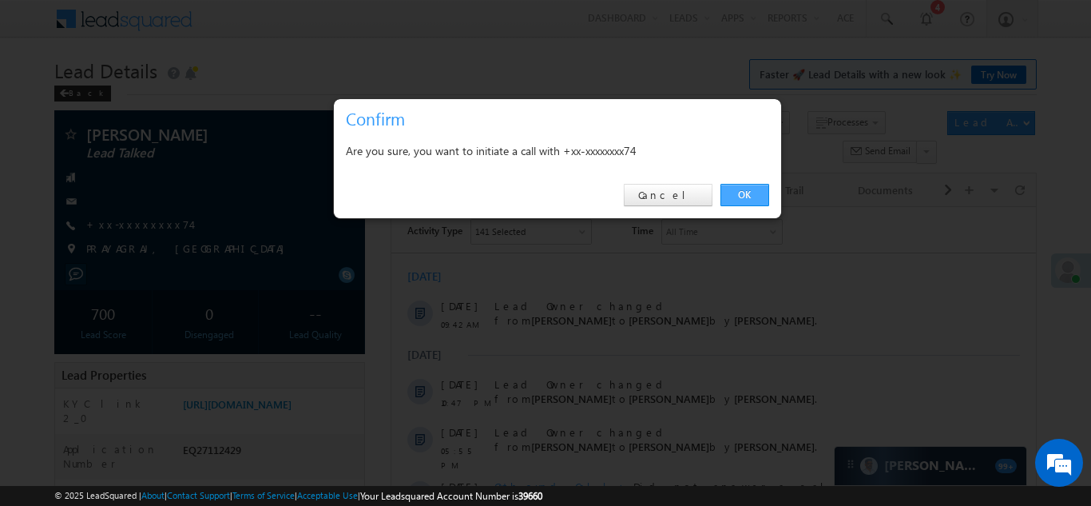
click at [750, 192] on link "OK" at bounding box center [744, 195] width 49 height 22
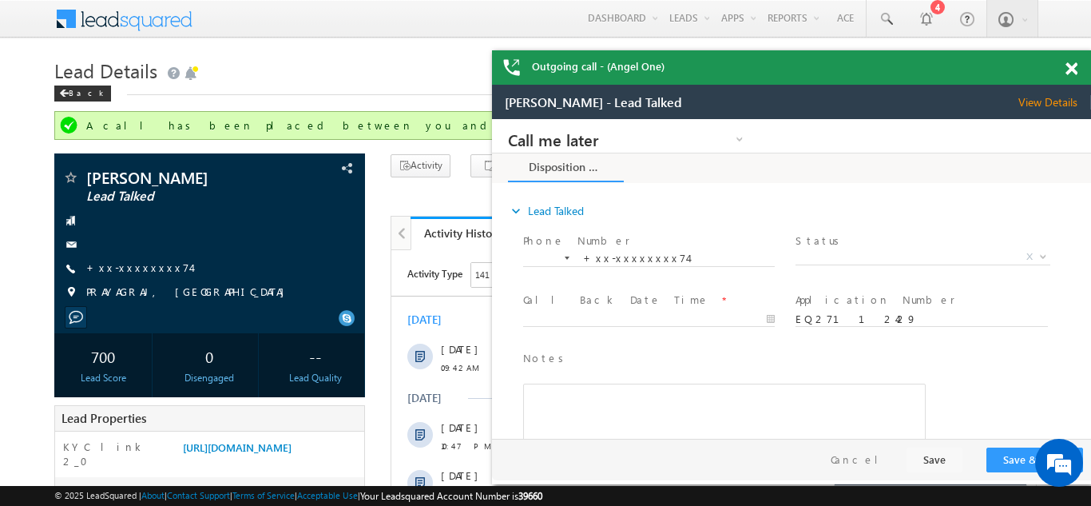
click at [1071, 69] on span at bounding box center [1071, 69] width 12 height 14
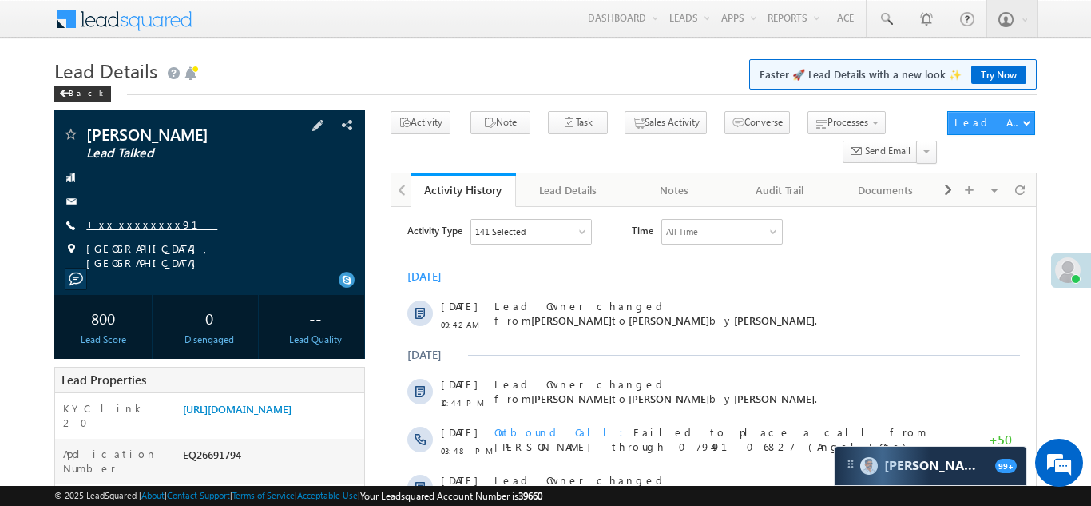
click at [125, 224] on link "+xx-xxxxxxxx91" at bounding box center [151, 224] width 131 height 14
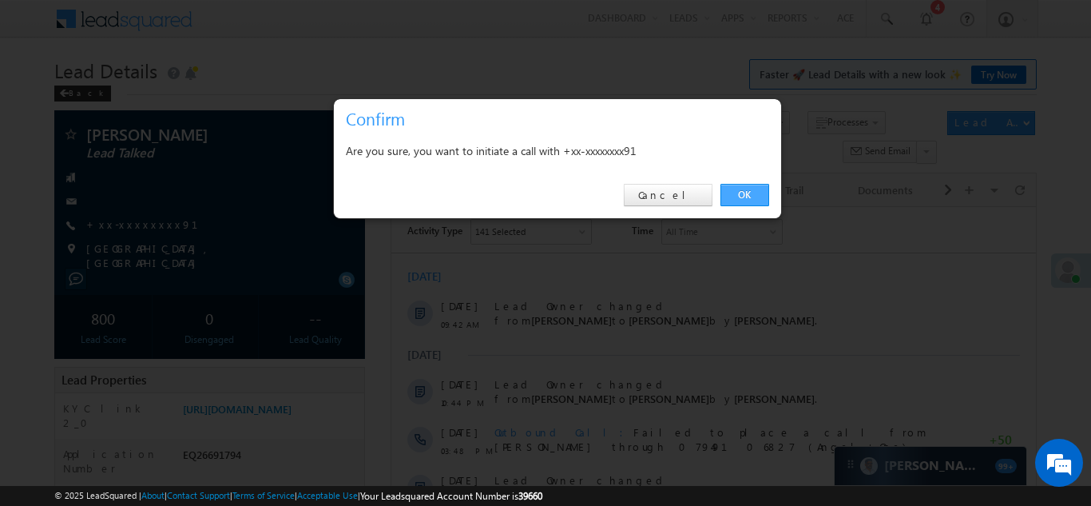
click at [740, 196] on link "OK" at bounding box center [744, 195] width 49 height 22
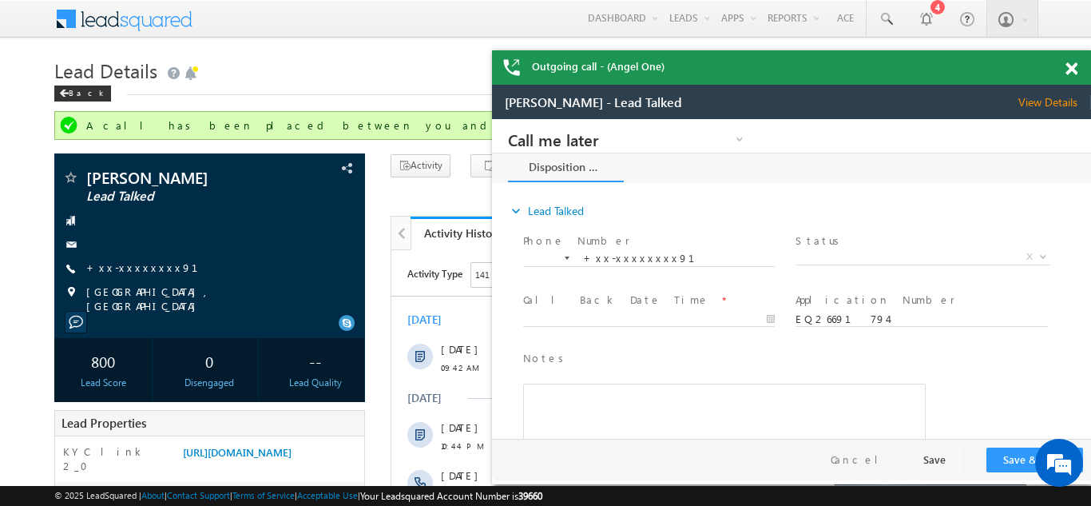
click at [1071, 69] on span at bounding box center [1071, 69] width 12 height 14
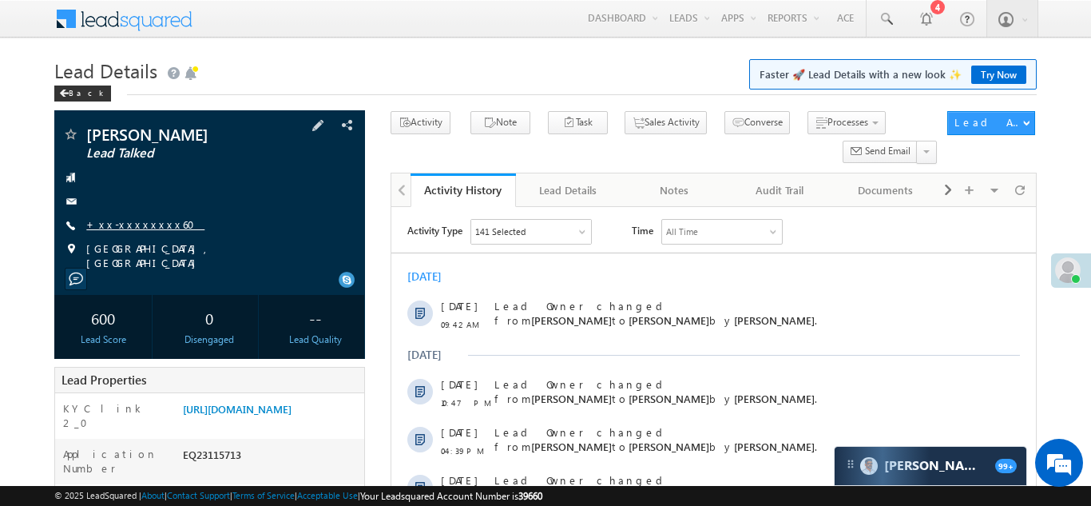
click at [135, 223] on link "+xx-xxxxxxxx60" at bounding box center [145, 224] width 118 height 14
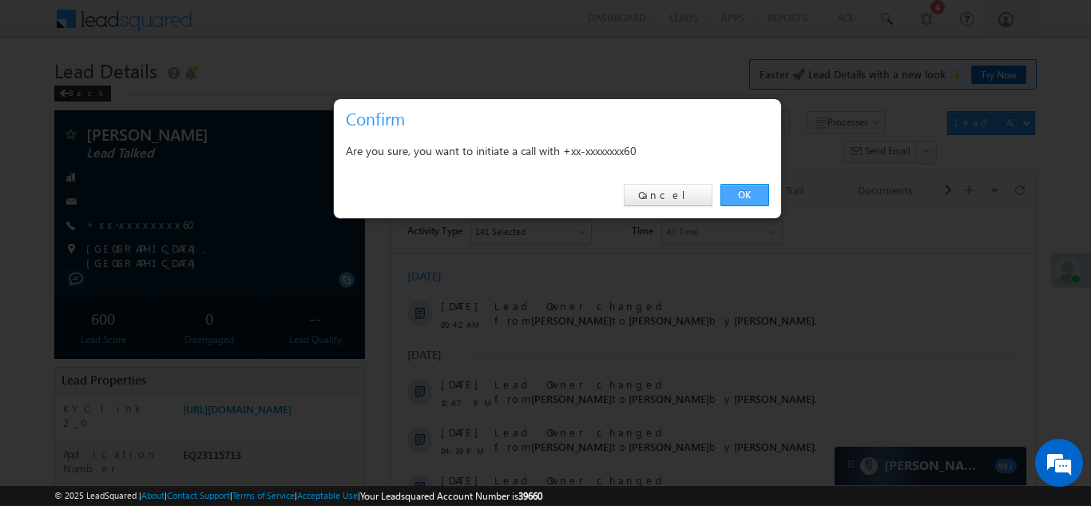
click at [737, 191] on link "OK" at bounding box center [744, 195] width 49 height 22
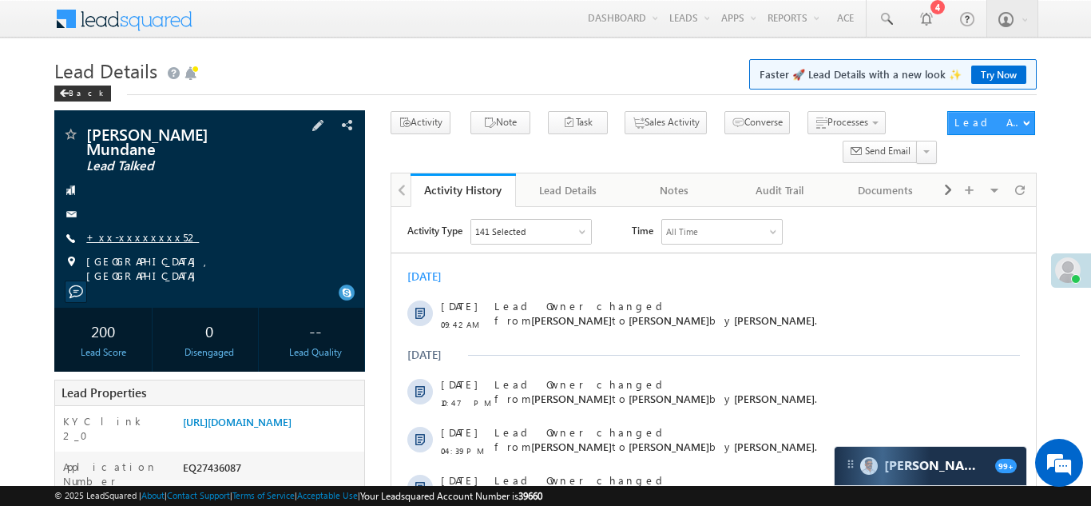
click at [131, 230] on link "+xx-xxxxxxxx52" at bounding box center [142, 237] width 113 height 14
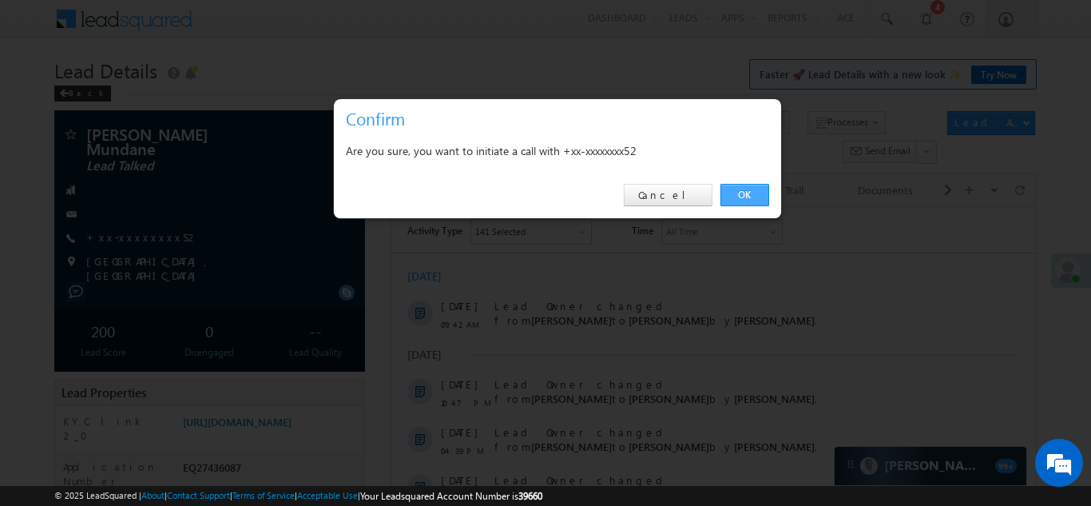
click at [747, 195] on link "OK" at bounding box center [744, 195] width 49 height 22
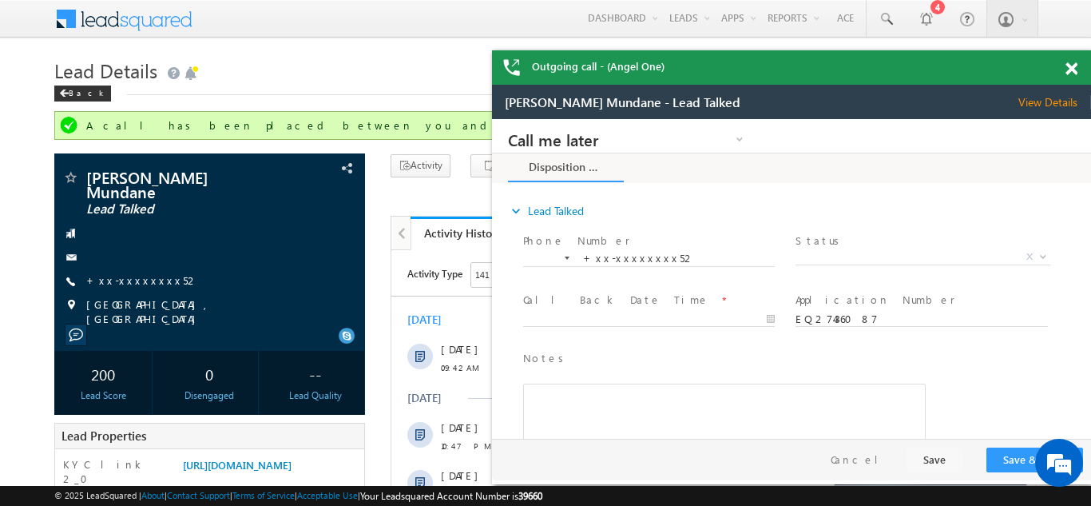
click at [1071, 60] on div at bounding box center [1080, 65] width 22 height 31
click at [1071, 65] on span at bounding box center [1071, 69] width 12 height 14
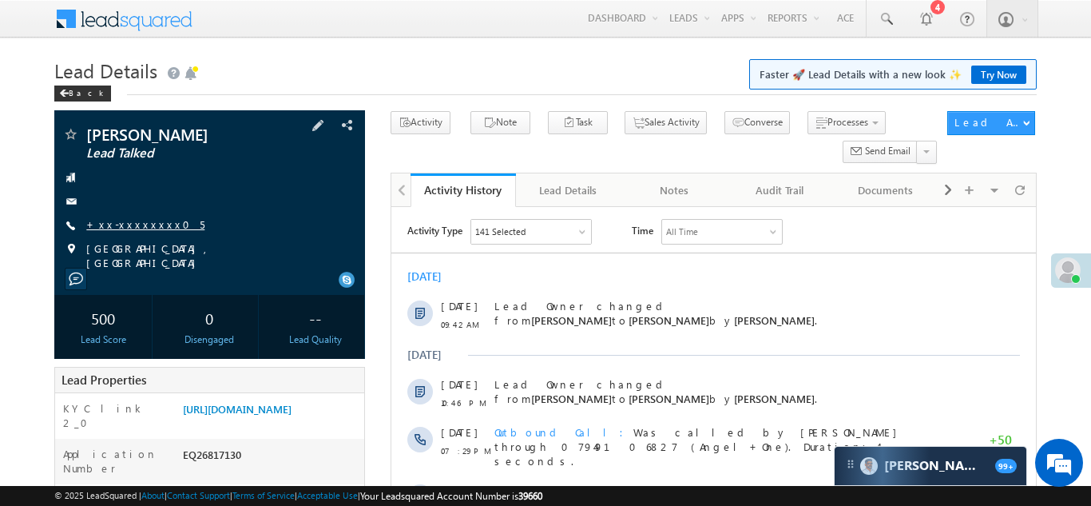
click at [127, 224] on link "+xx-xxxxxxxx05" at bounding box center [145, 224] width 118 height 14
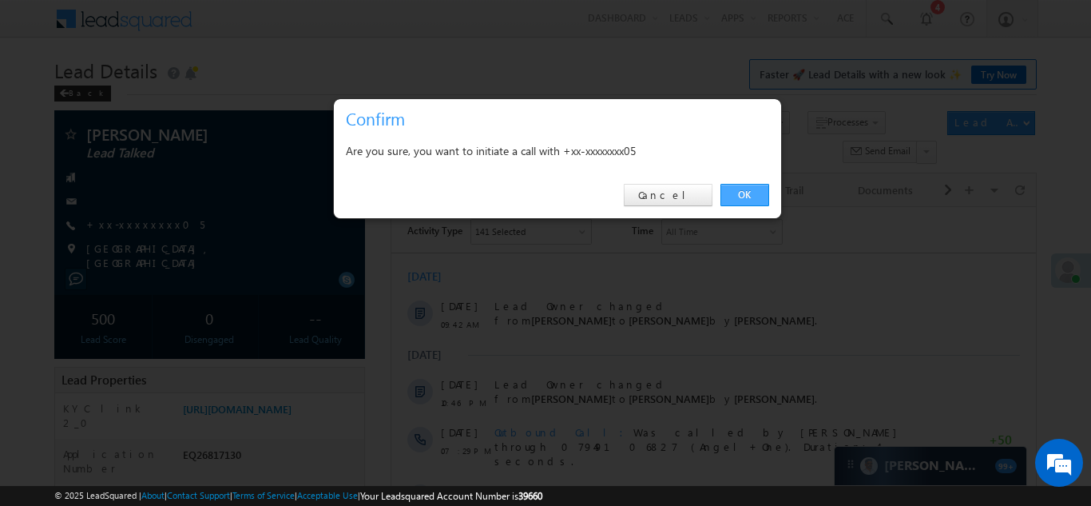
click at [747, 191] on link "OK" at bounding box center [744, 195] width 49 height 22
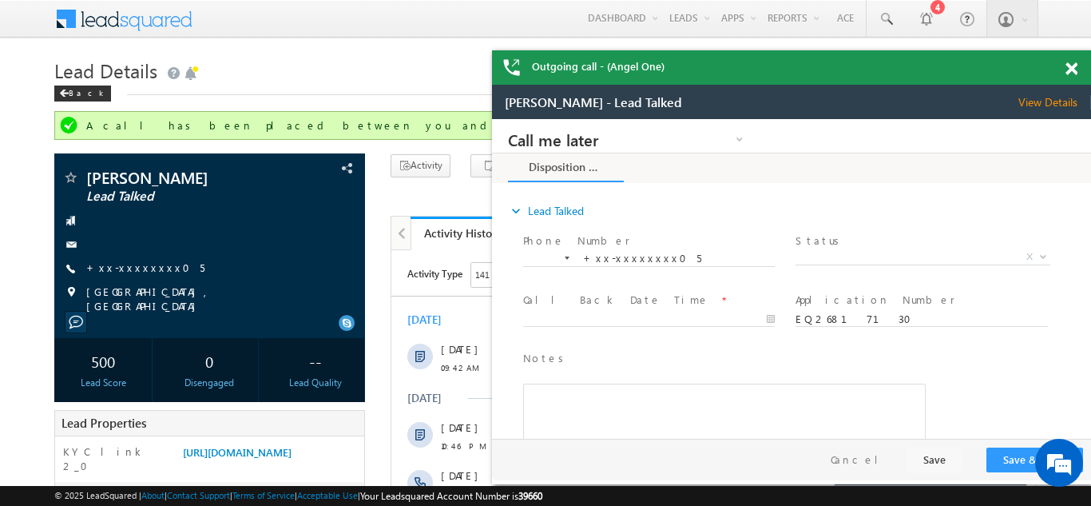
click at [1068, 63] on span at bounding box center [1071, 69] width 12 height 14
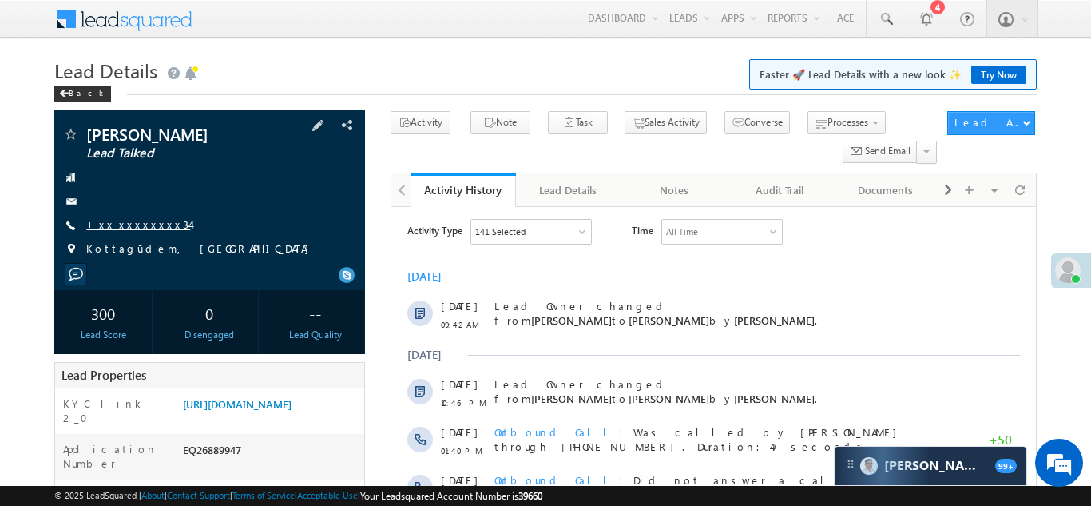
click at [136, 224] on link "+xx-xxxxxxxx34" at bounding box center [138, 224] width 104 height 14
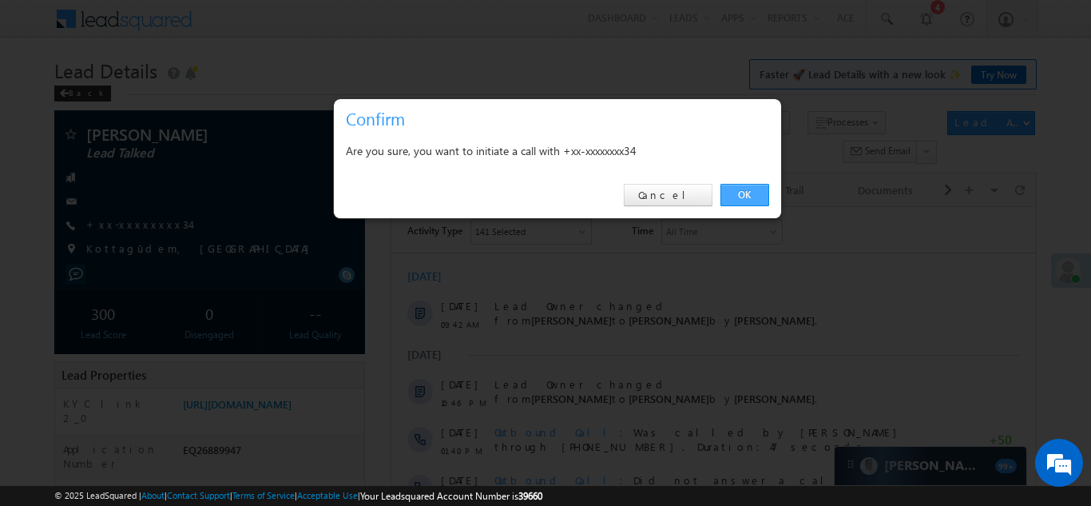
click at [746, 191] on link "OK" at bounding box center [744, 195] width 49 height 22
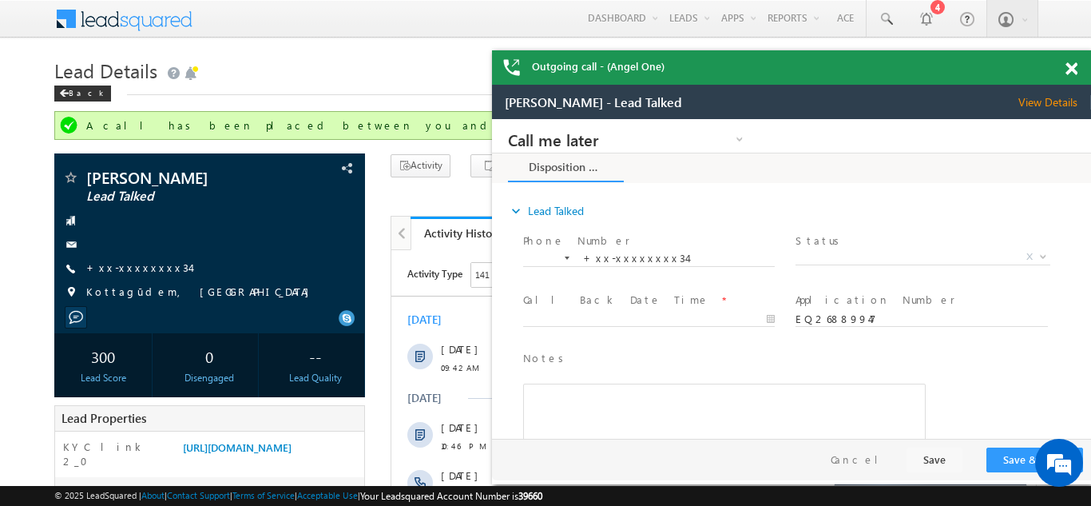
click at [1070, 73] on span at bounding box center [1071, 69] width 12 height 14
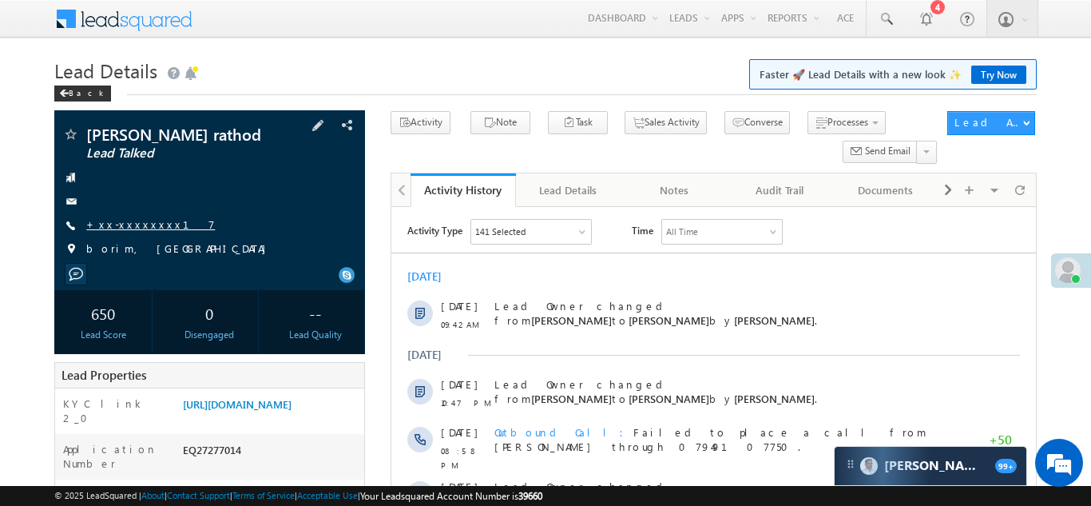
click at [141, 229] on link "+xx-xxxxxxxx17" at bounding box center [150, 224] width 129 height 14
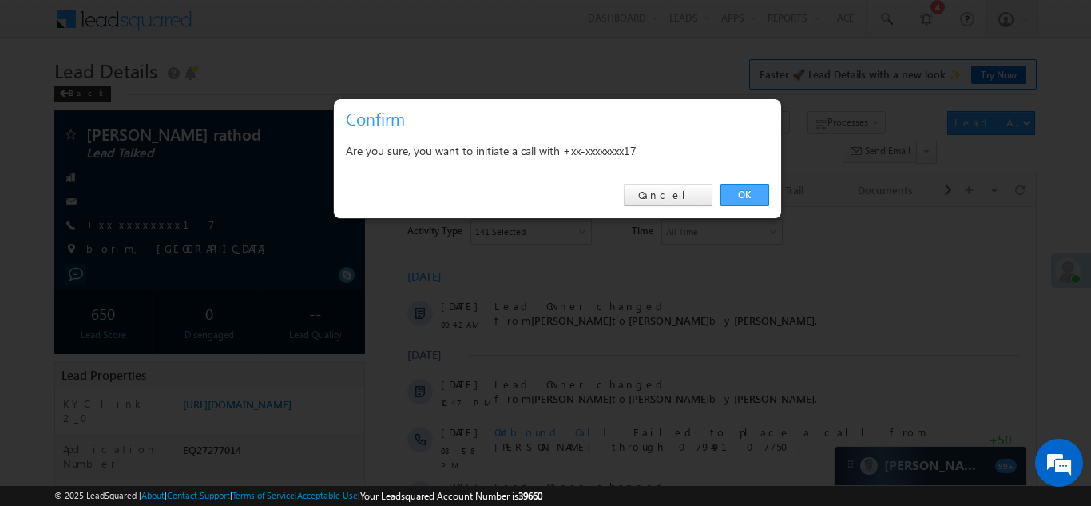
click at [745, 190] on link "OK" at bounding box center [744, 195] width 49 height 22
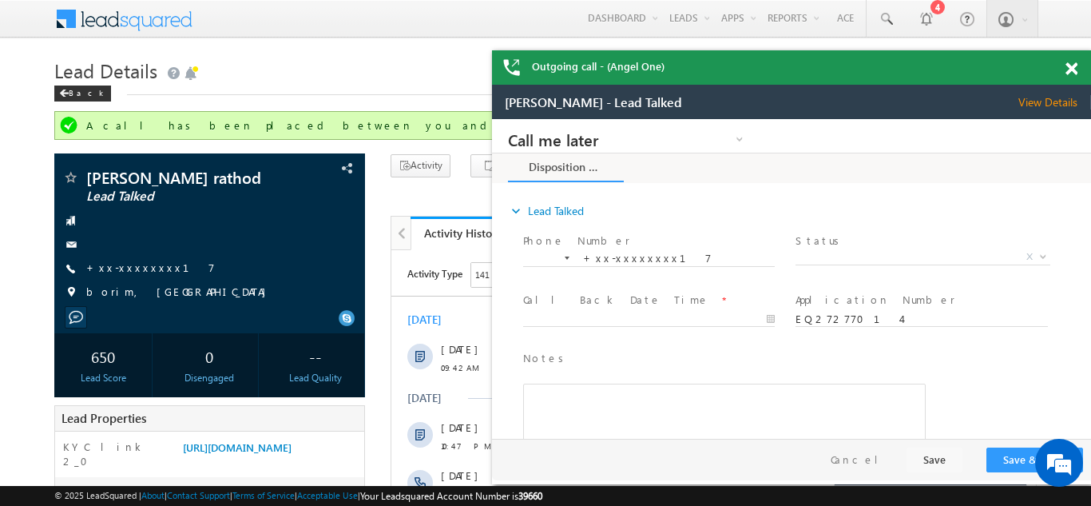
click at [1072, 66] on span at bounding box center [1071, 69] width 12 height 14
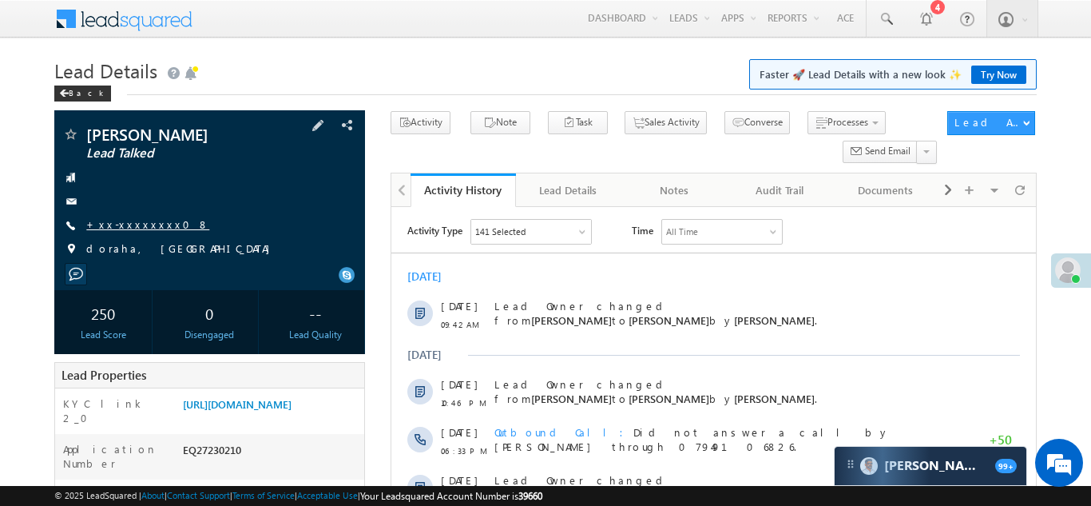
click at [136, 225] on link "+xx-xxxxxxxx08" at bounding box center [147, 224] width 123 height 14
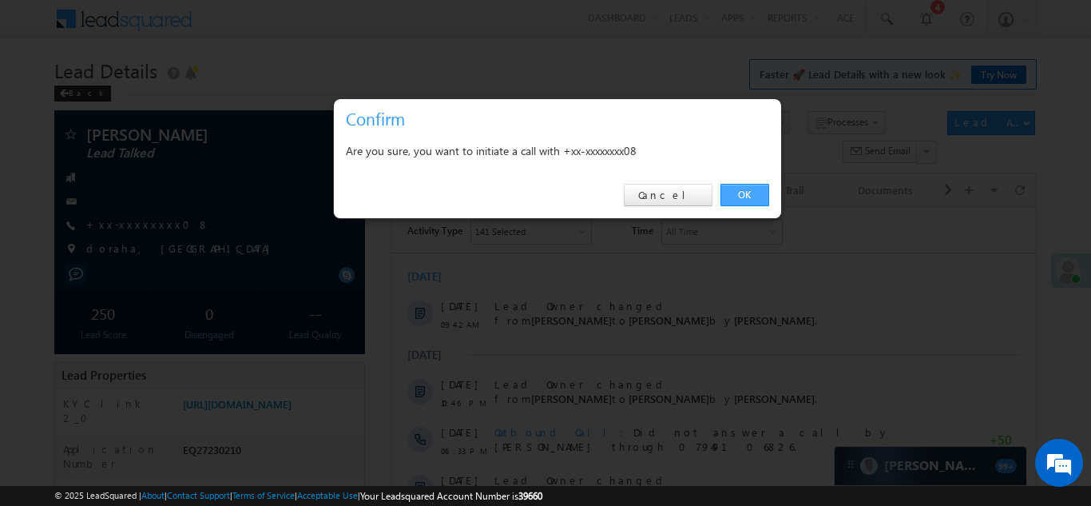
click at [745, 192] on link "OK" at bounding box center [744, 195] width 49 height 22
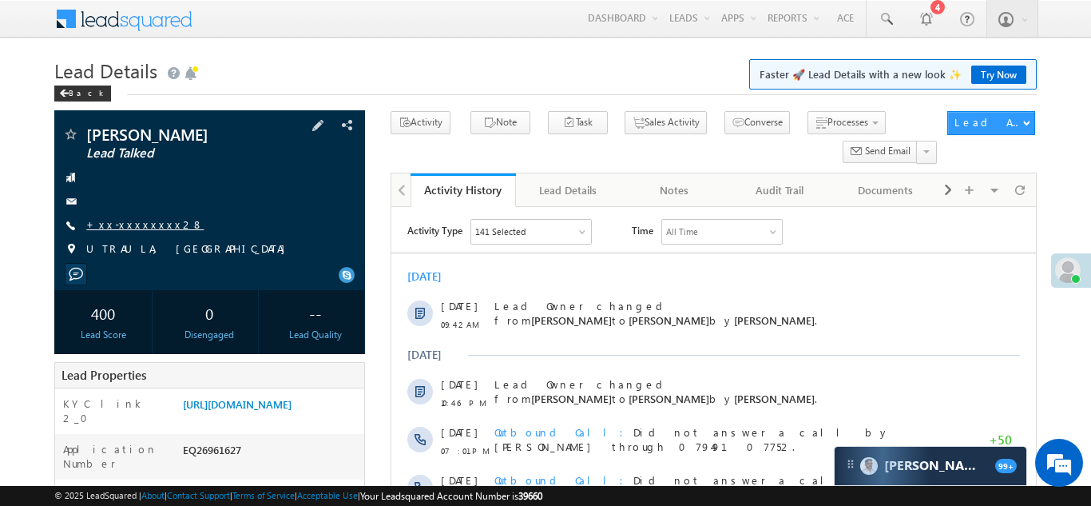
click at [141, 224] on link "+xx-xxxxxxxx28" at bounding box center [144, 224] width 117 height 14
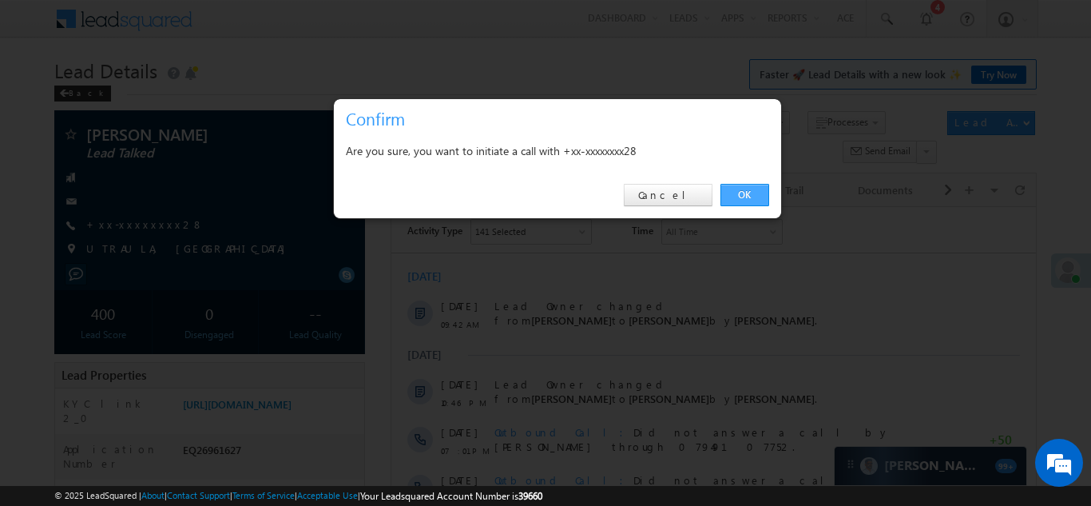
click at [740, 196] on link "OK" at bounding box center [744, 195] width 49 height 22
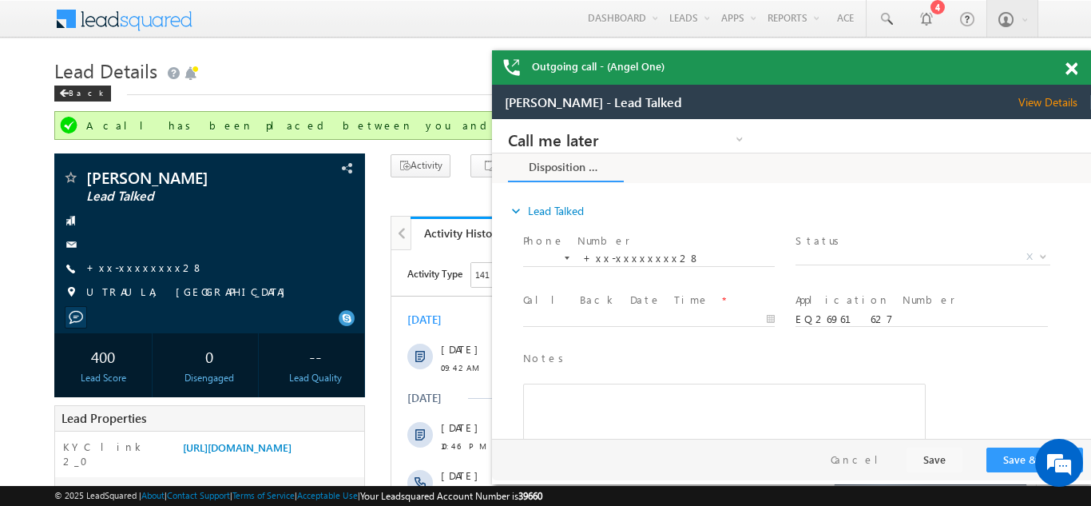
click at [1067, 69] on span at bounding box center [1071, 69] width 12 height 14
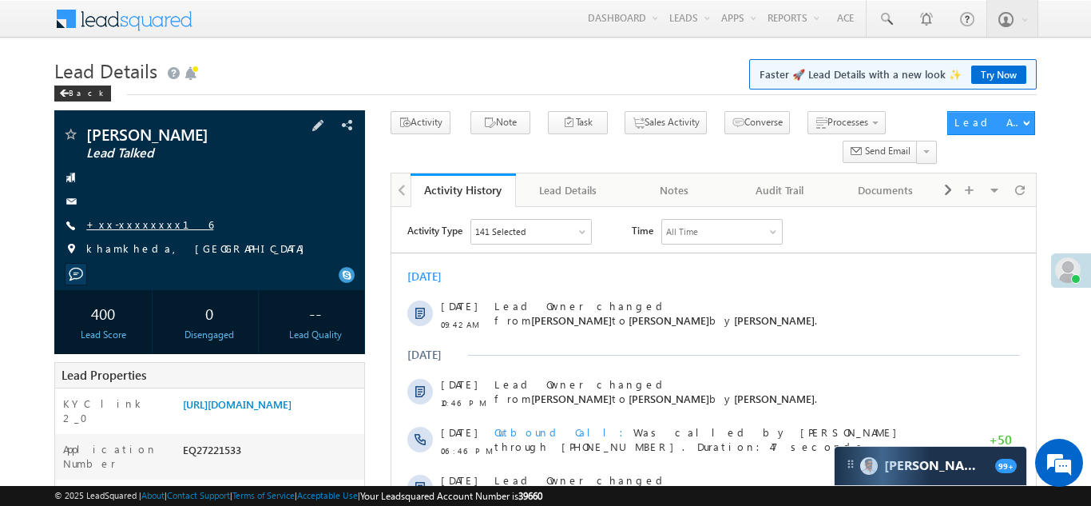
click at [131, 222] on link "+xx-xxxxxxxx16" at bounding box center [149, 224] width 127 height 14
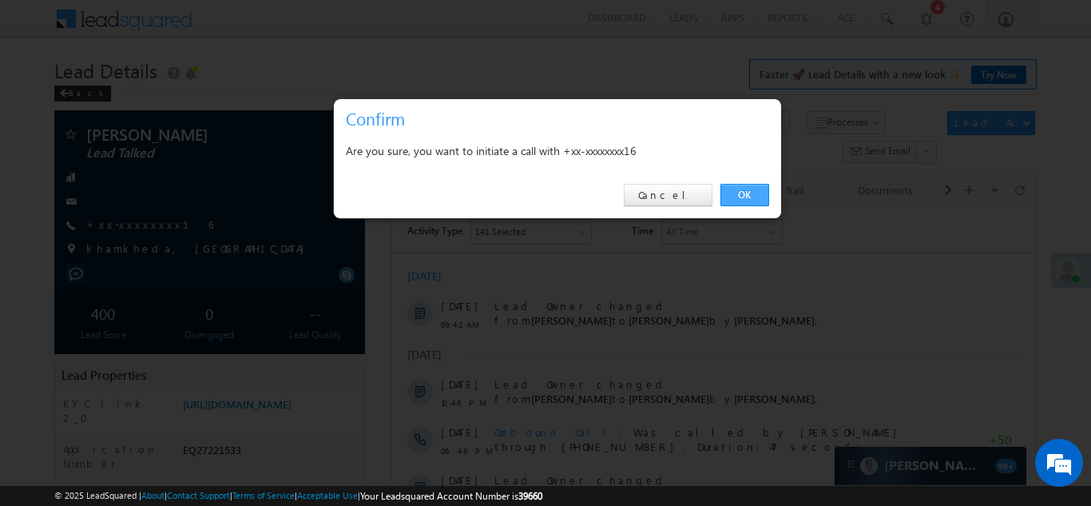
click at [740, 194] on link "OK" at bounding box center [744, 195] width 49 height 22
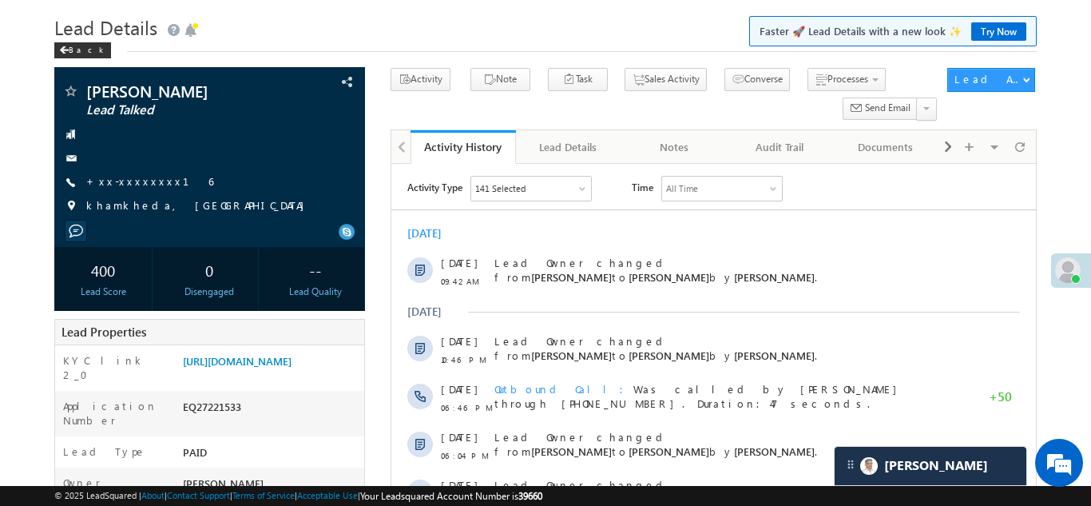
scroll to position [14, 0]
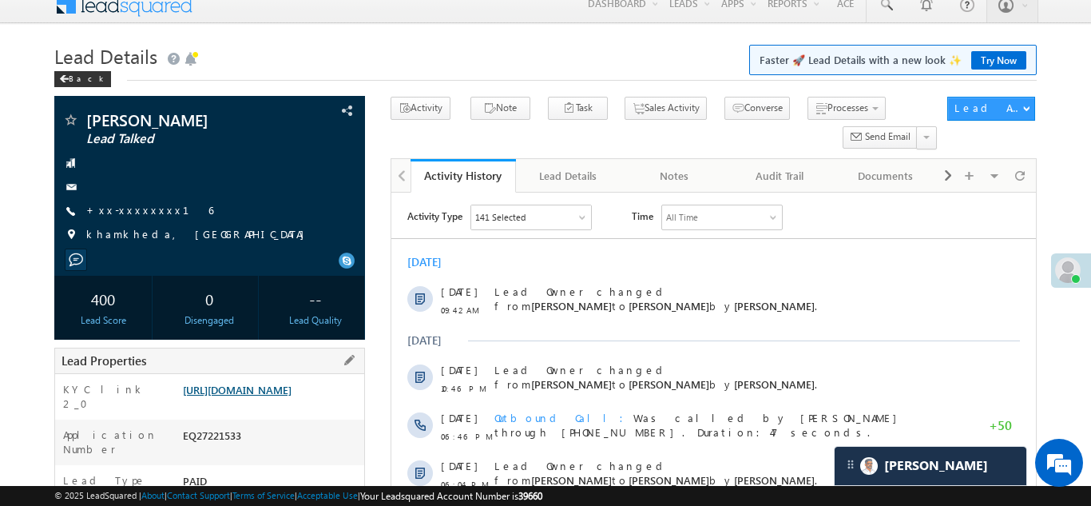
click at [285, 396] on link "https://angelbroking1-pk3em7sa.customui-test.leadsquared.com?leadId=3e5c12c7-79…" at bounding box center [237, 390] width 109 height 14
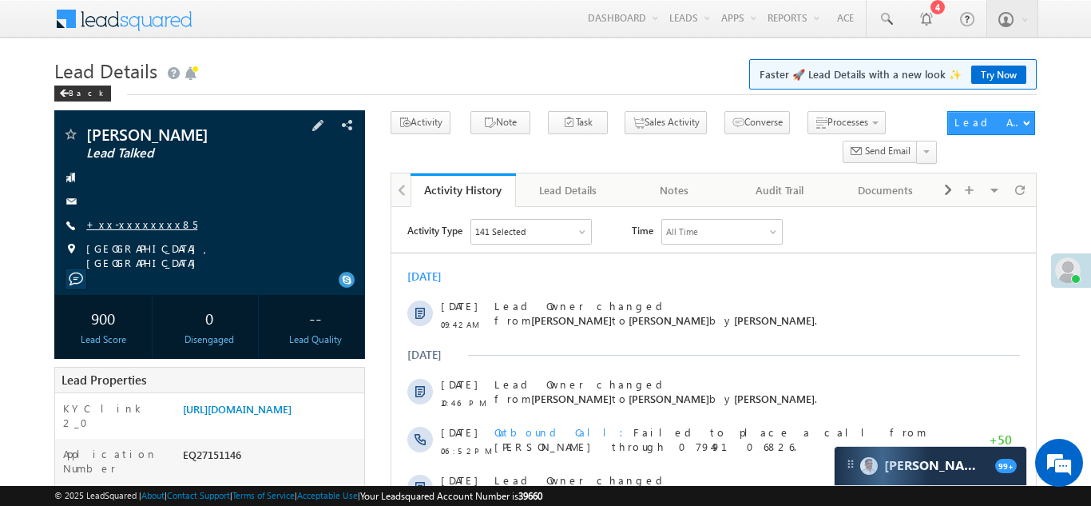
click at [129, 227] on link "+xx-xxxxxxxx85" at bounding box center [141, 224] width 111 height 14
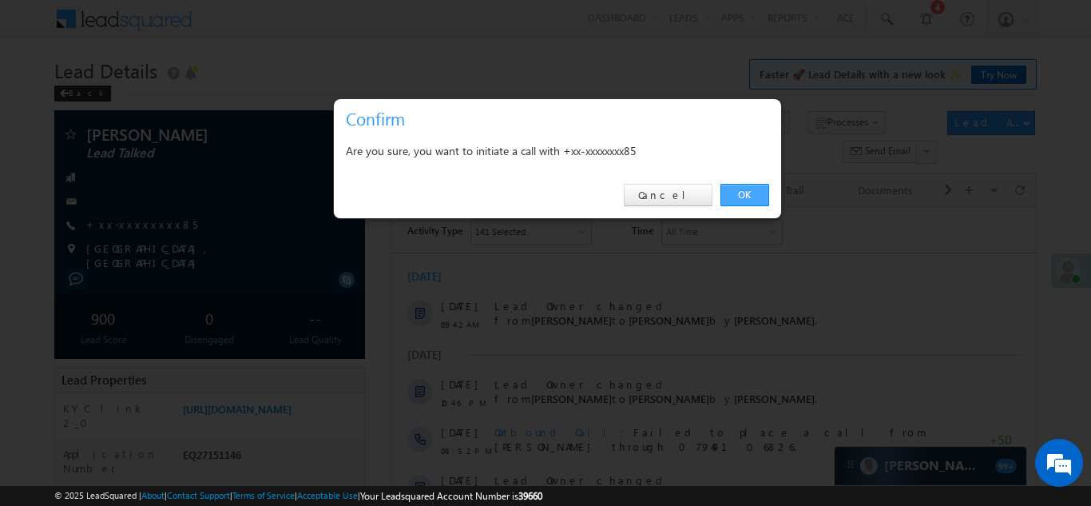
click at [745, 196] on link "OK" at bounding box center [744, 195] width 49 height 22
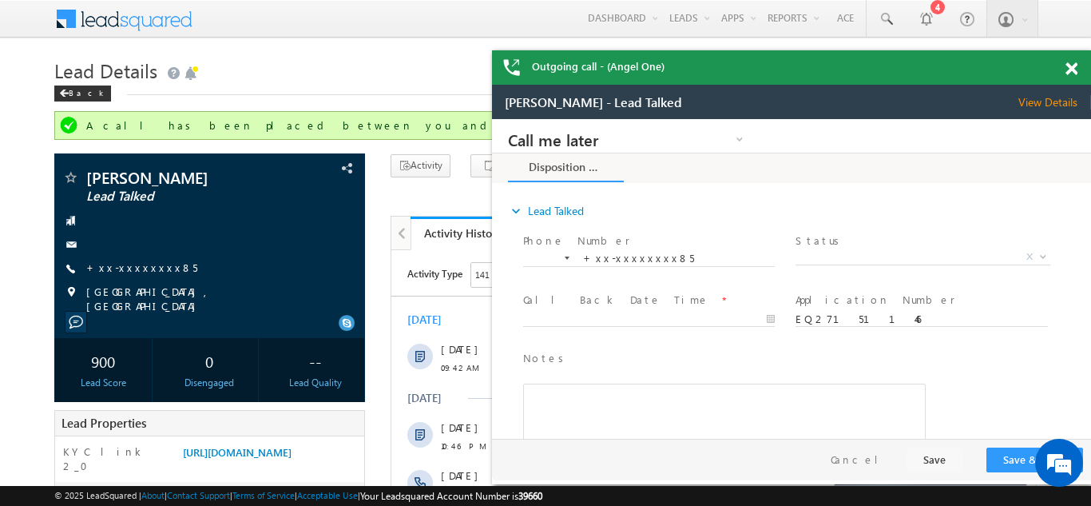
click at [1067, 72] on span at bounding box center [1071, 69] width 12 height 14
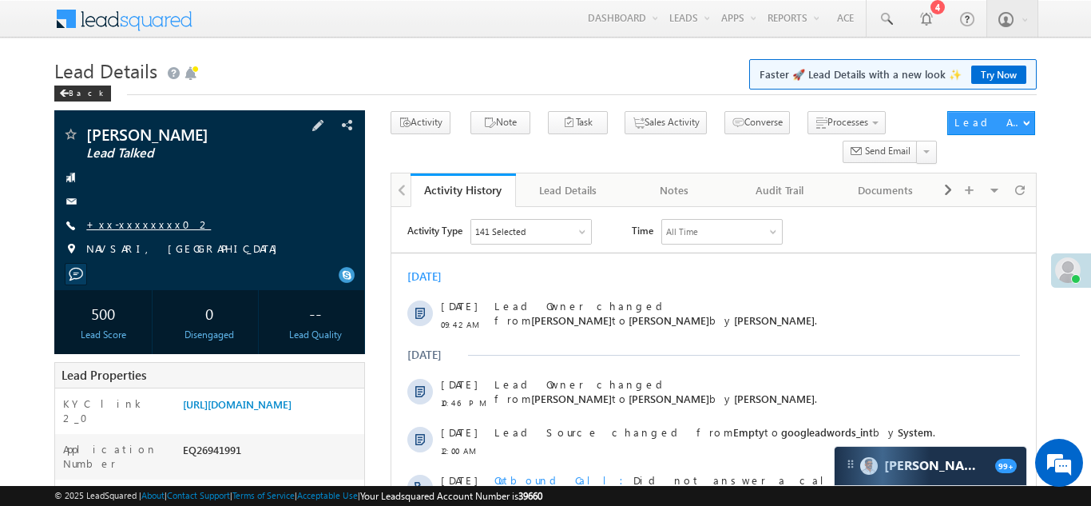
click at [137, 219] on link "+xx-xxxxxxxx02" at bounding box center [148, 224] width 125 height 14
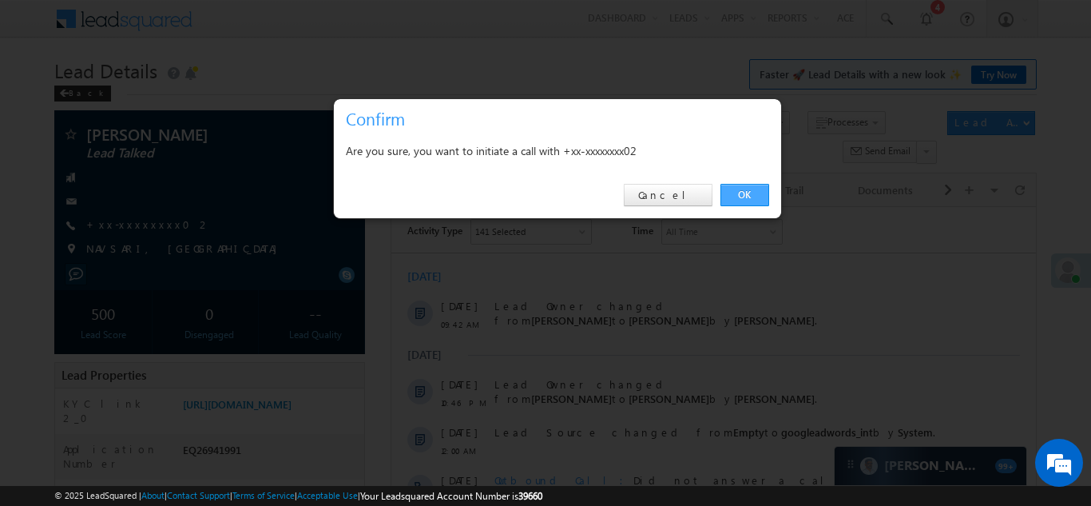
click at [747, 198] on link "OK" at bounding box center [744, 195] width 49 height 22
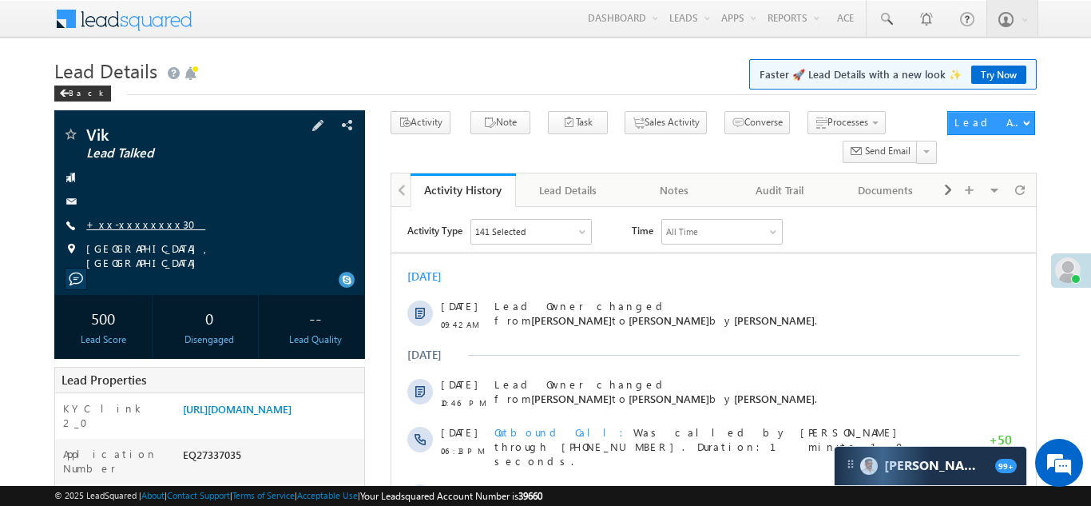
click at [126, 225] on link "+xx-xxxxxxxx30" at bounding box center [145, 224] width 119 height 14
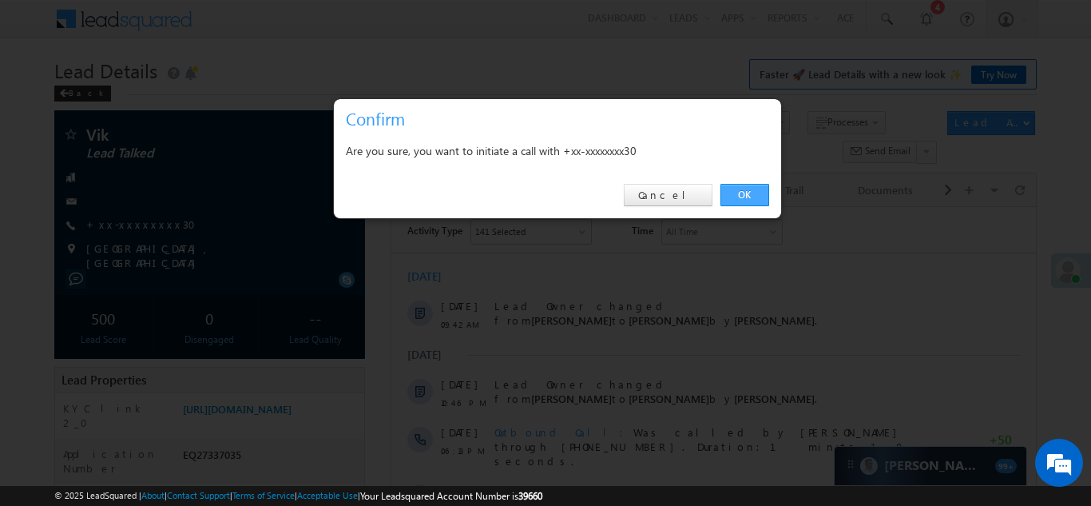
click at [751, 191] on link "OK" at bounding box center [744, 195] width 49 height 22
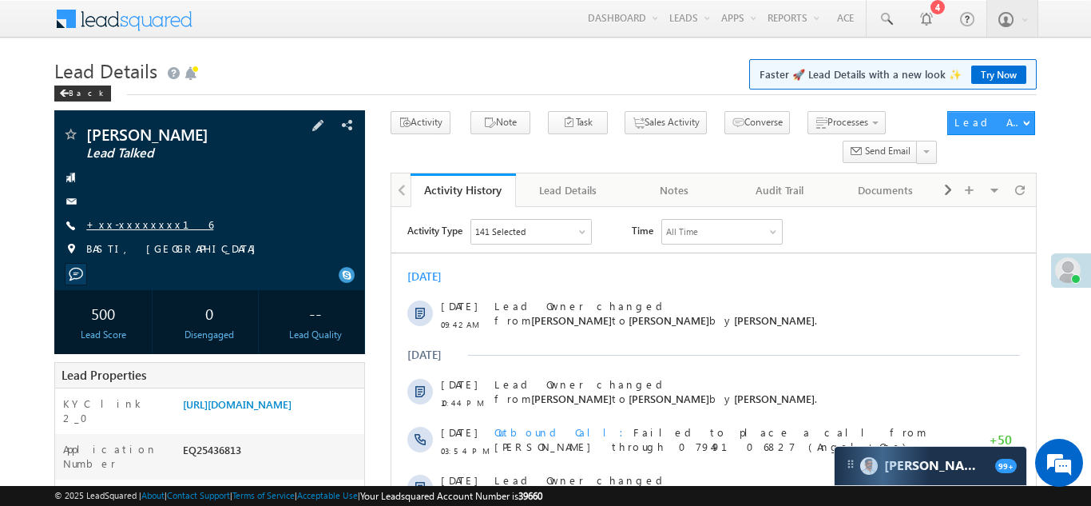
click at [133, 225] on link "+xx-xxxxxxxx16" at bounding box center [149, 224] width 127 height 14
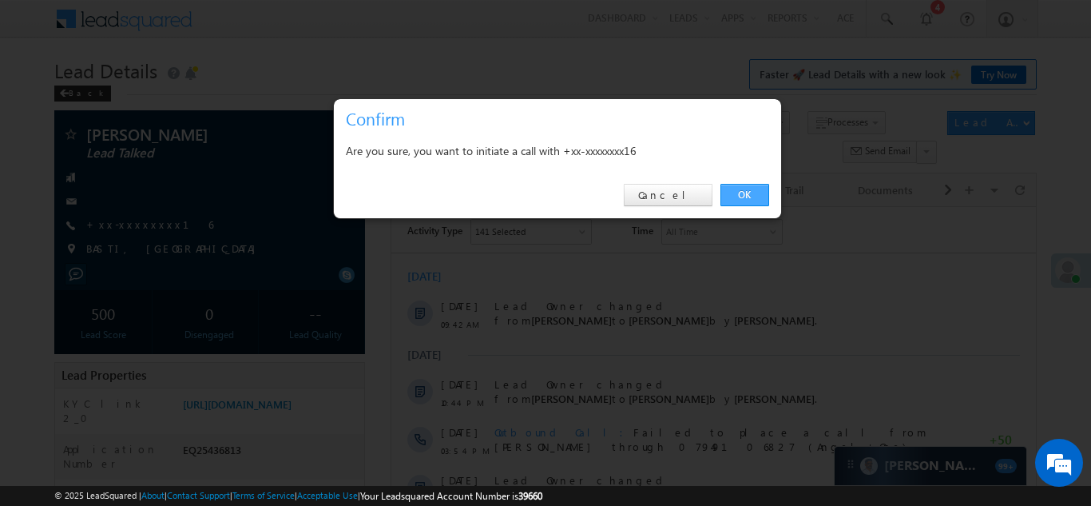
click at [743, 194] on link "OK" at bounding box center [744, 195] width 49 height 22
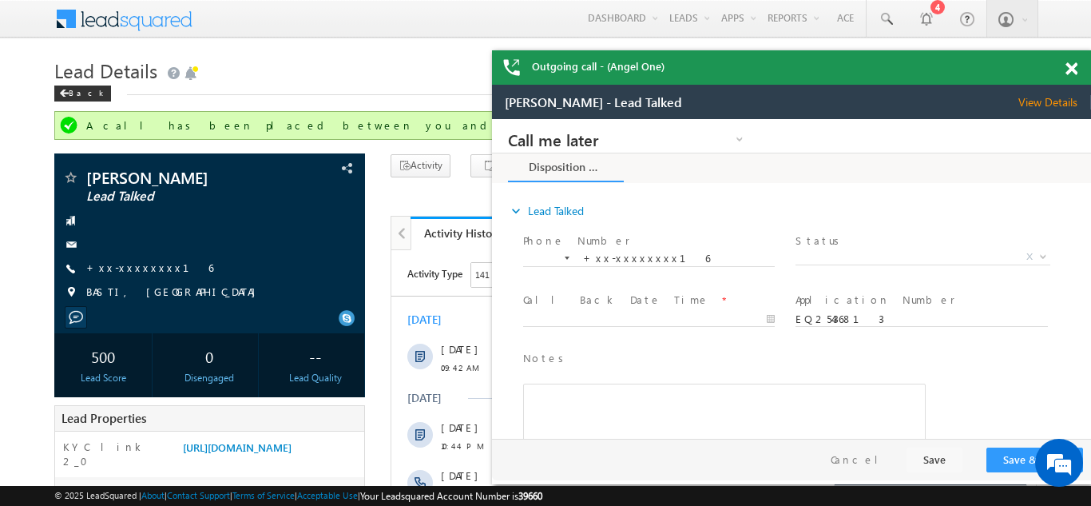
click at [1069, 63] on span at bounding box center [1071, 69] width 12 height 14
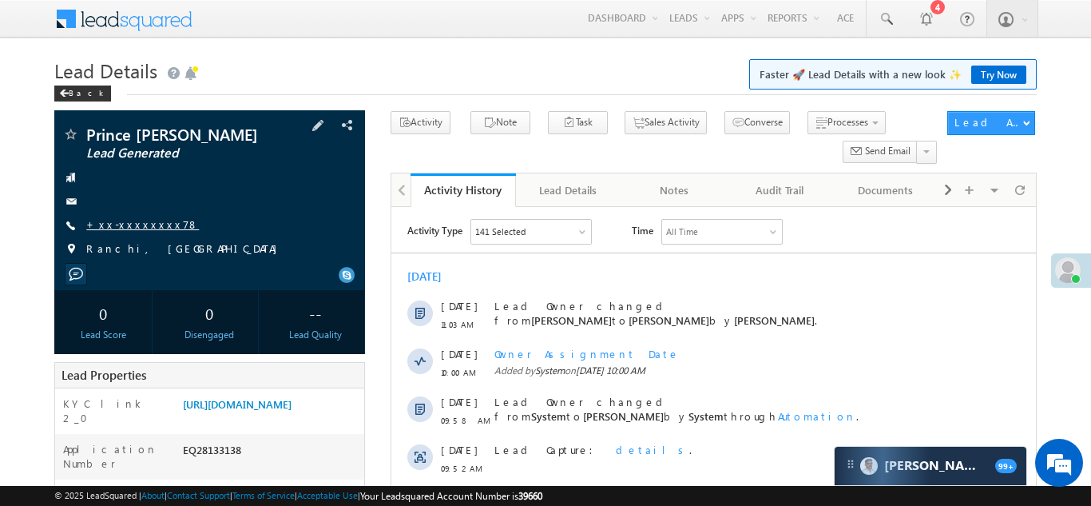
click at [136, 224] on link "+xx-xxxxxxxx78" at bounding box center [142, 224] width 113 height 14
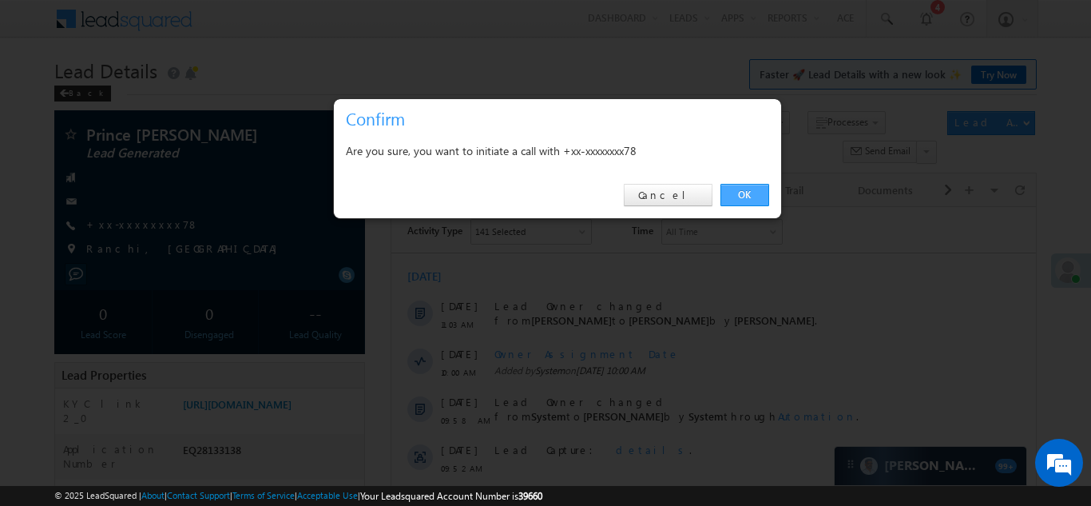
click at [750, 191] on link "OK" at bounding box center [744, 195] width 49 height 22
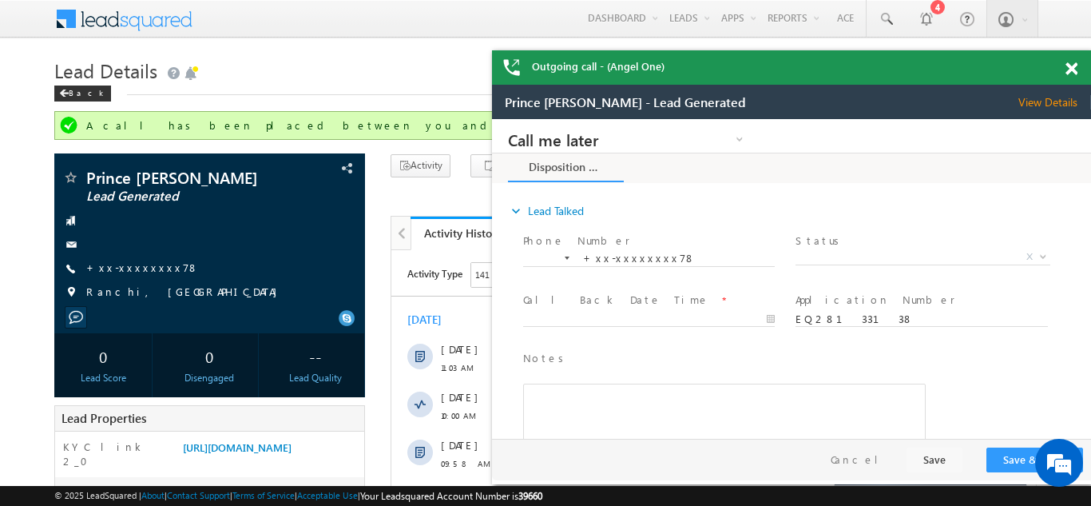
click at [1073, 65] on span at bounding box center [1071, 69] width 12 height 14
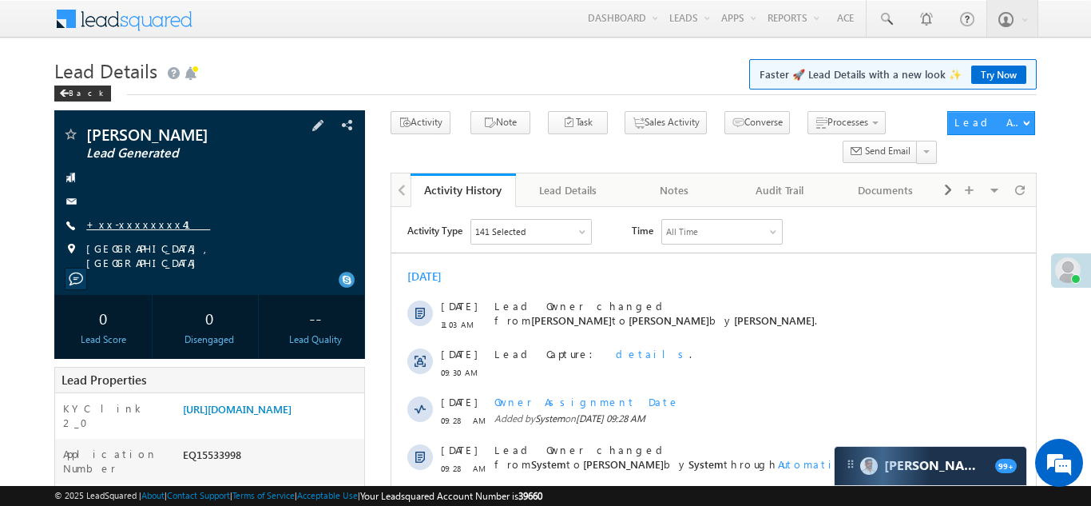
click at [128, 217] on link "+xx-xxxxxxxx41" at bounding box center [148, 224] width 124 height 14
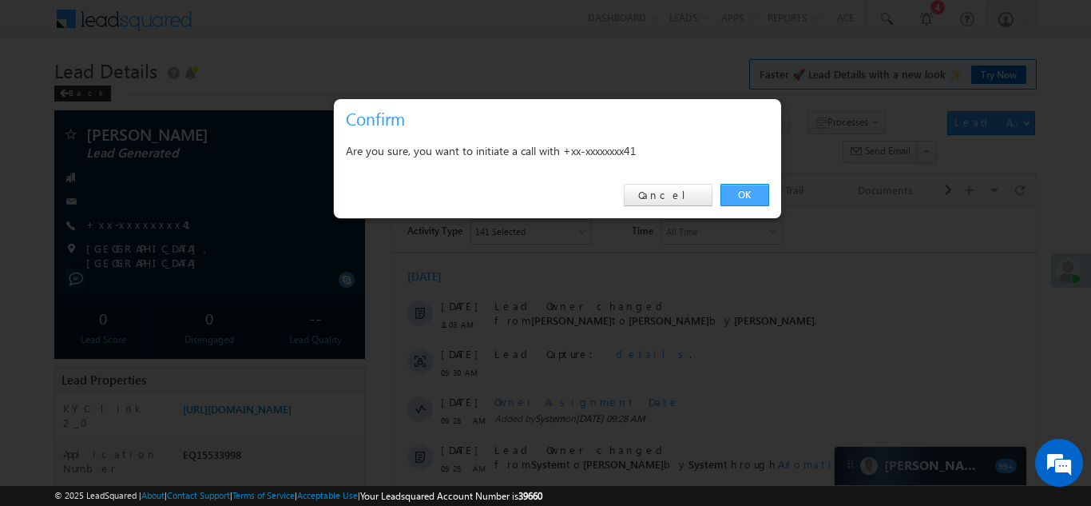
click at [744, 196] on link "OK" at bounding box center [744, 195] width 49 height 22
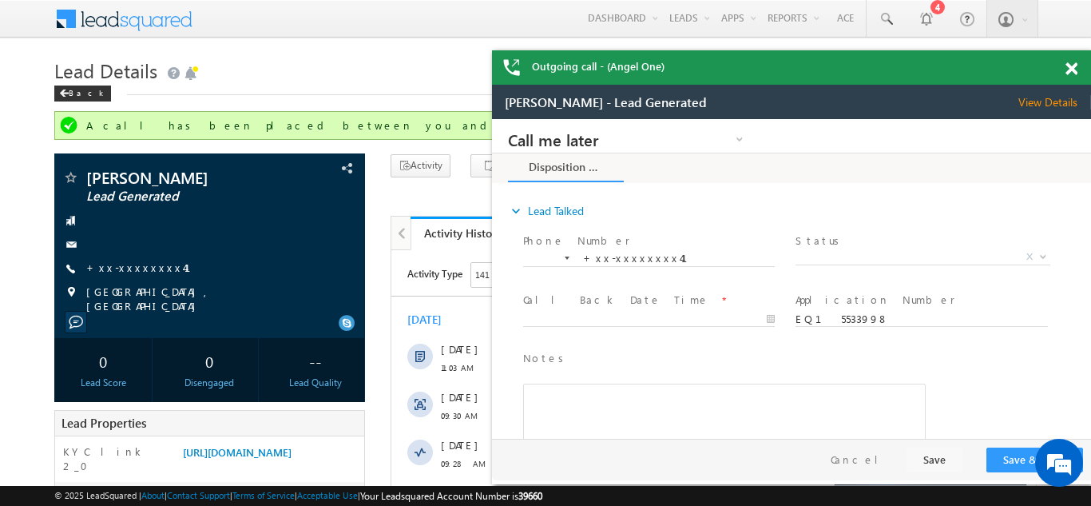
click at [1073, 65] on span at bounding box center [1071, 69] width 12 height 14
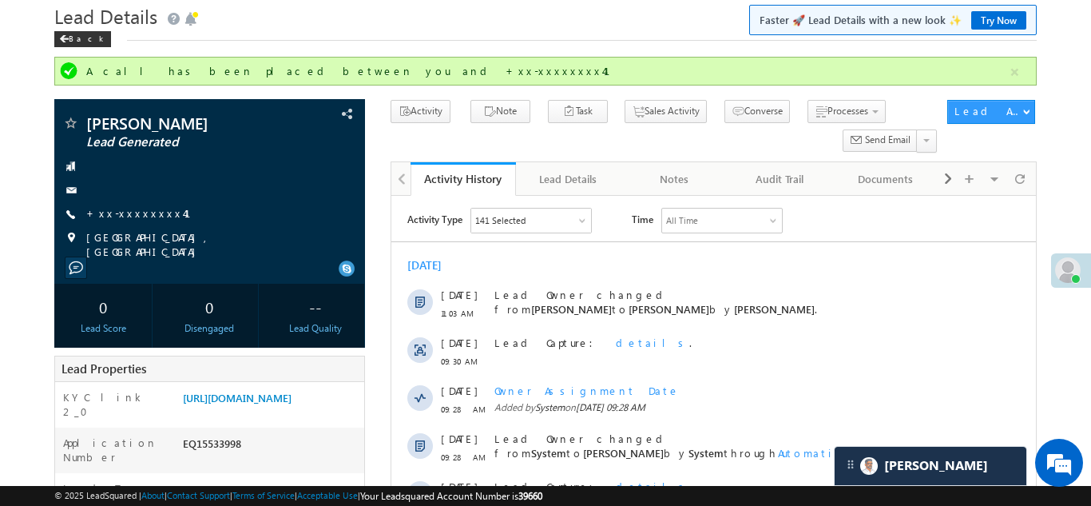
scroll to position [164, 0]
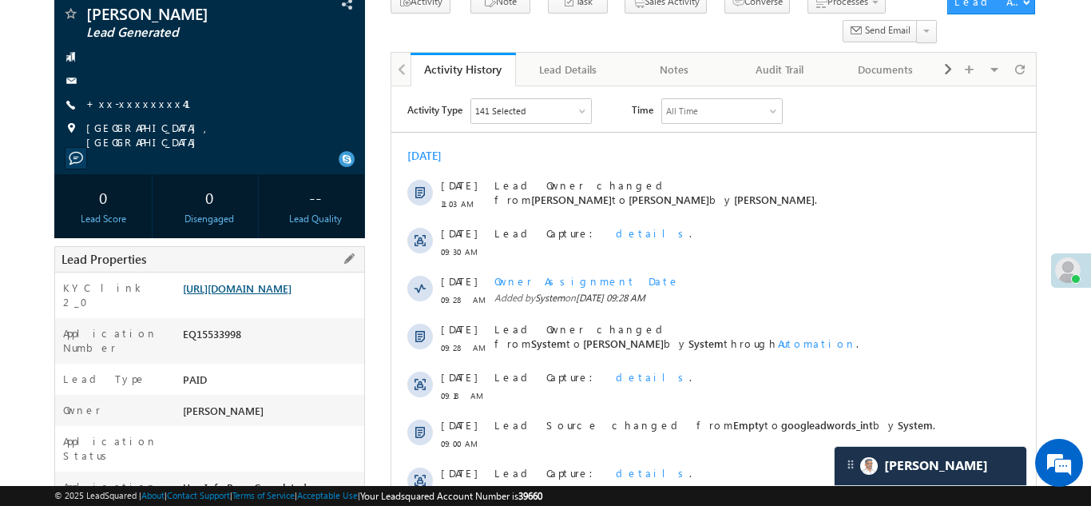
click at [256, 295] on link "https://angelbroking1-pk3em7sa.customui-test.leadsquared.com?leadId=148c9334-73…" at bounding box center [237, 288] width 109 height 14
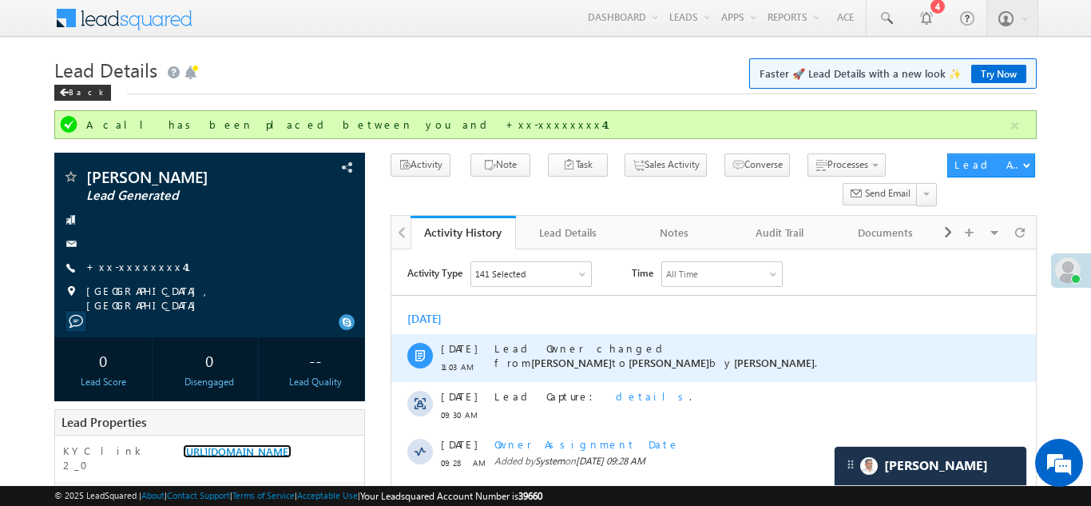
scroll to position [0, 0]
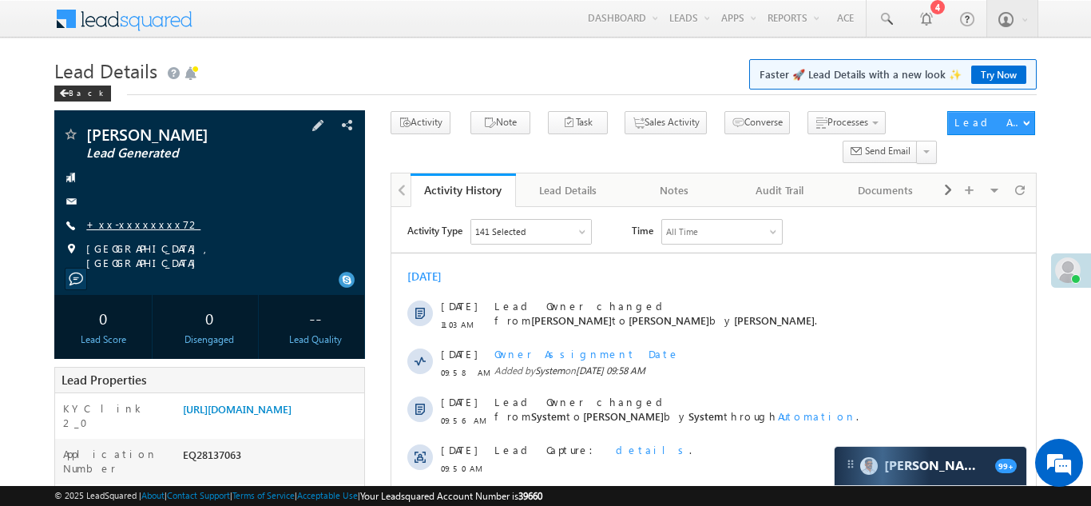
click at [138, 220] on link "+xx-xxxxxxxx72" at bounding box center [143, 224] width 114 height 14
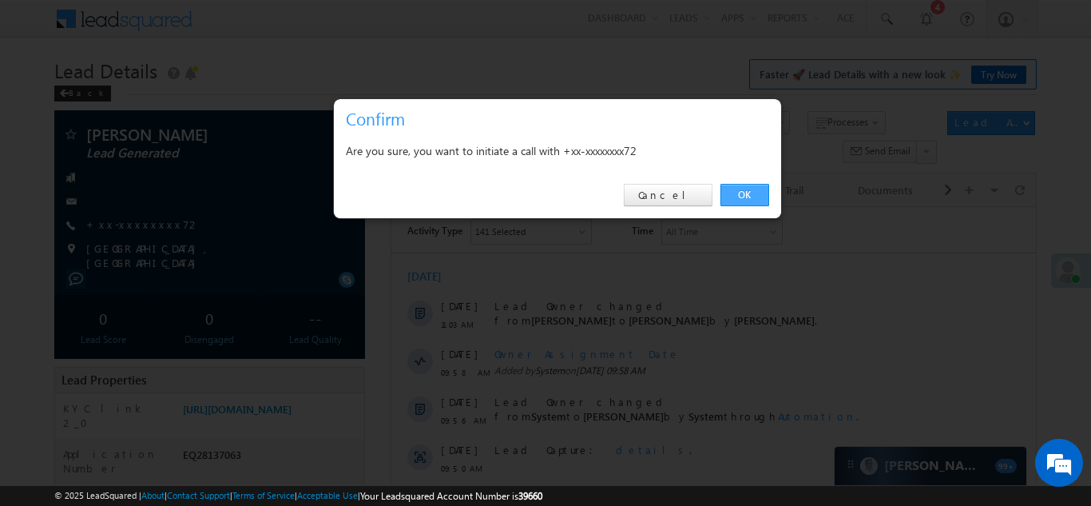
click at [732, 200] on link "OK" at bounding box center [744, 195] width 49 height 22
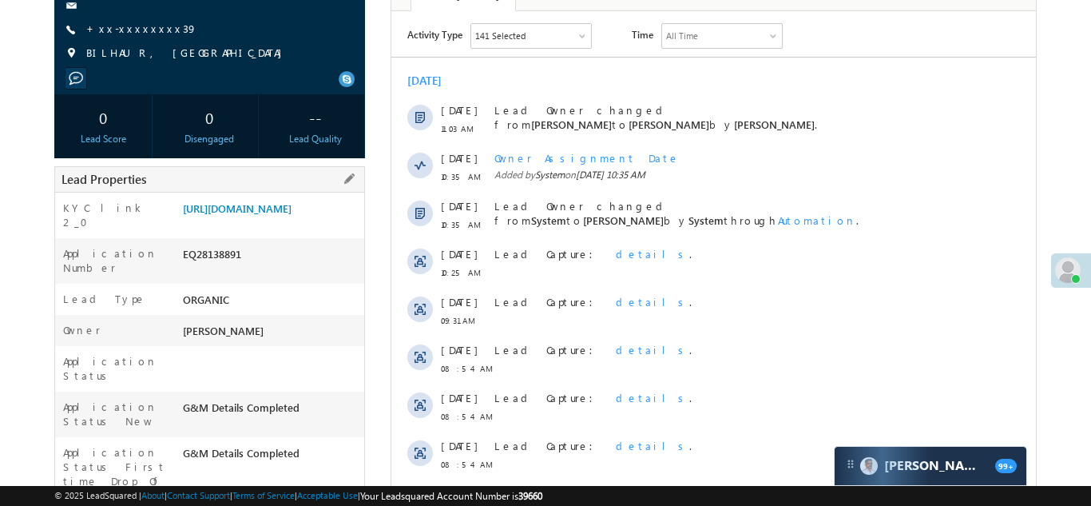
scroll to position [196, 0]
click at [260, 209] on link "https://angelbroking1-pk3em7sa.customui-test.leadsquared.com?leadId=8fd67718-7a…" at bounding box center [237, 208] width 109 height 14
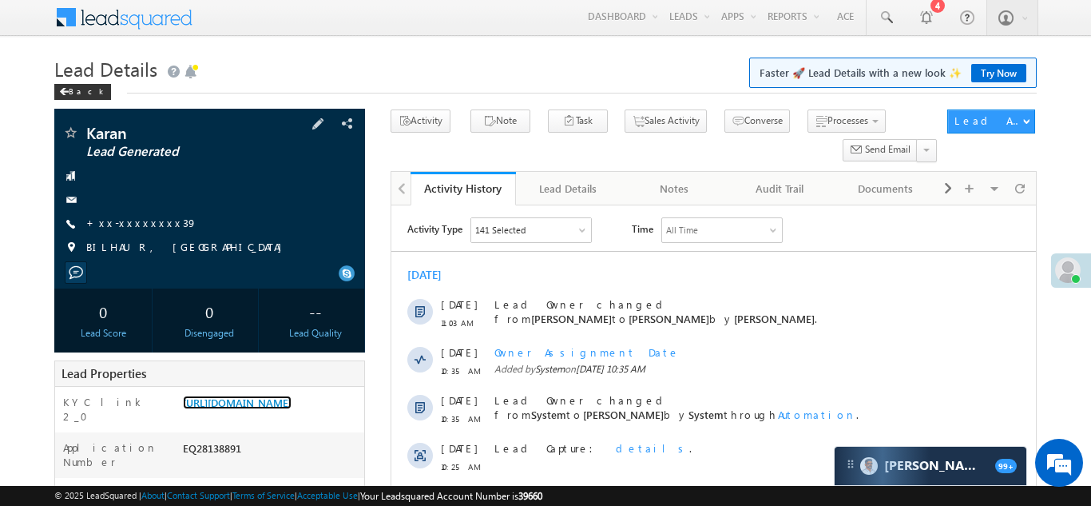
scroll to position [0, 0]
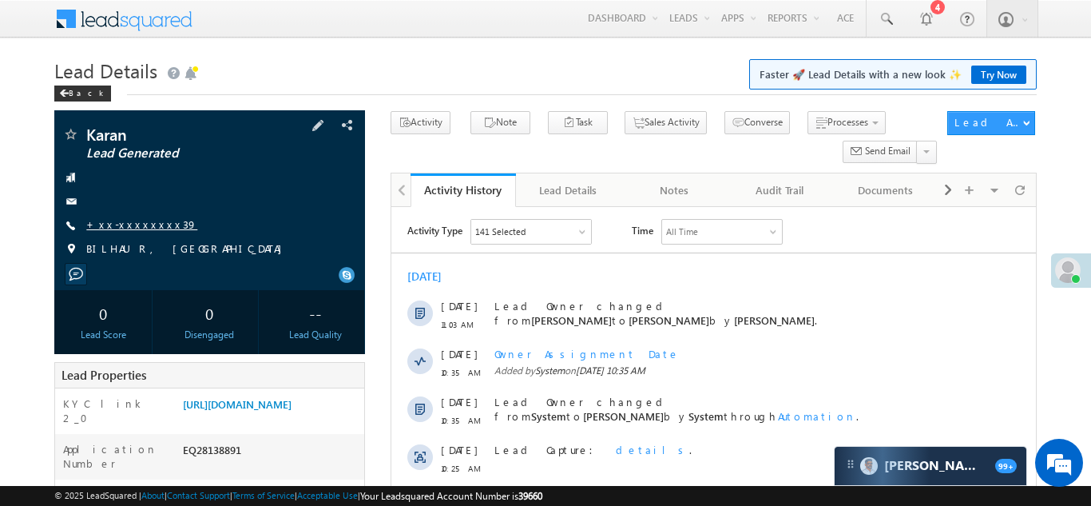
click at [137, 220] on link "+xx-xxxxxxxx39" at bounding box center [141, 224] width 111 height 14
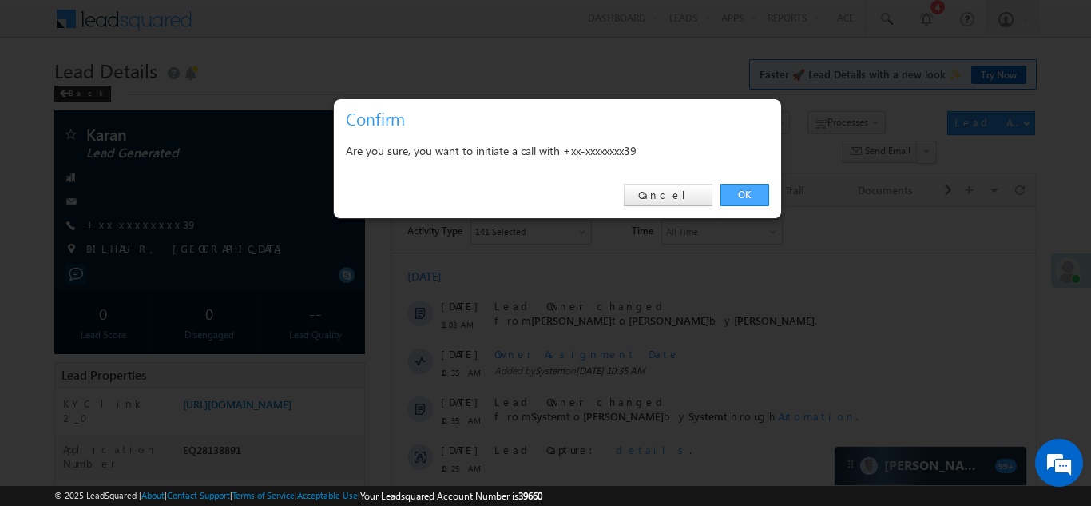
click at [745, 196] on link "OK" at bounding box center [744, 195] width 49 height 22
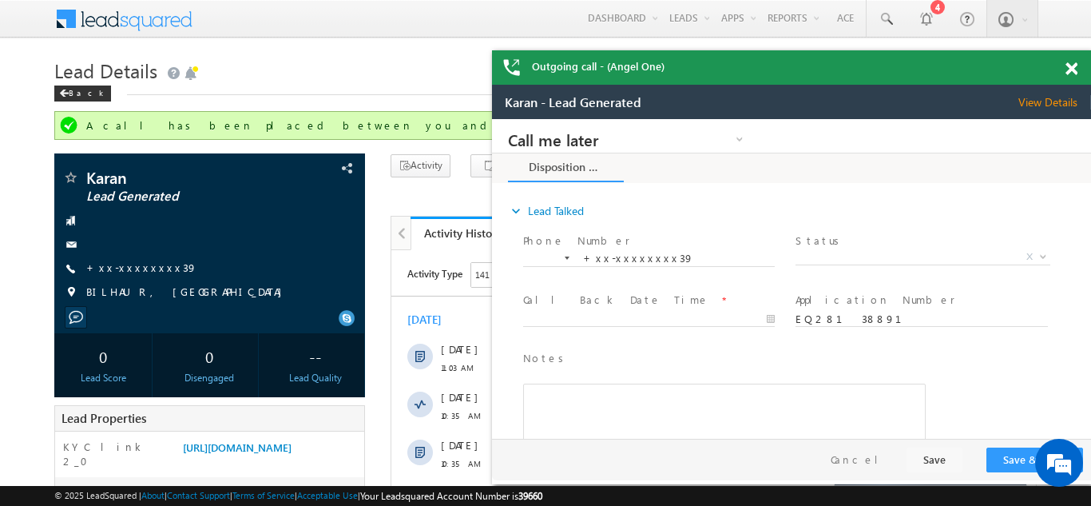
click at [1069, 68] on span at bounding box center [1071, 69] width 12 height 14
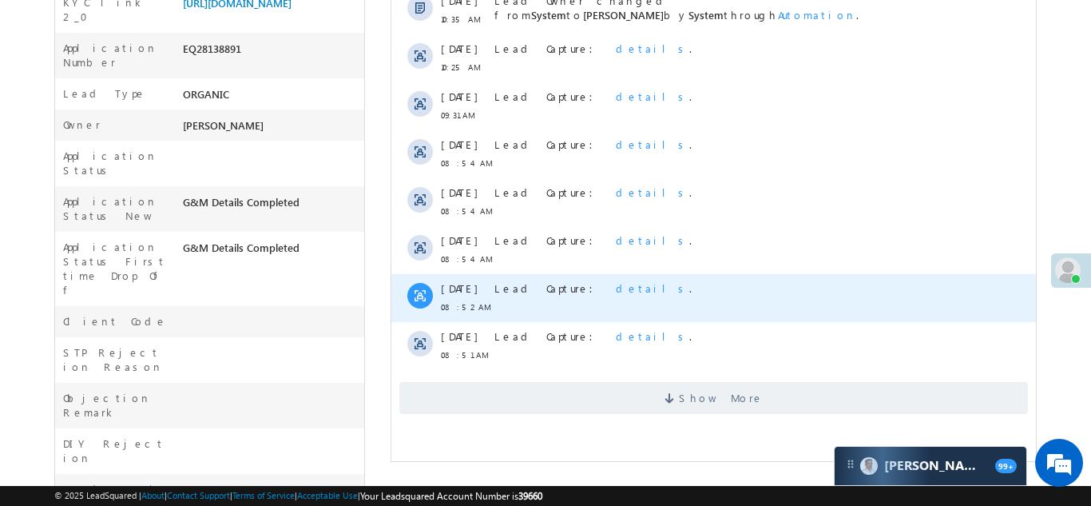
scroll to position [494, 0]
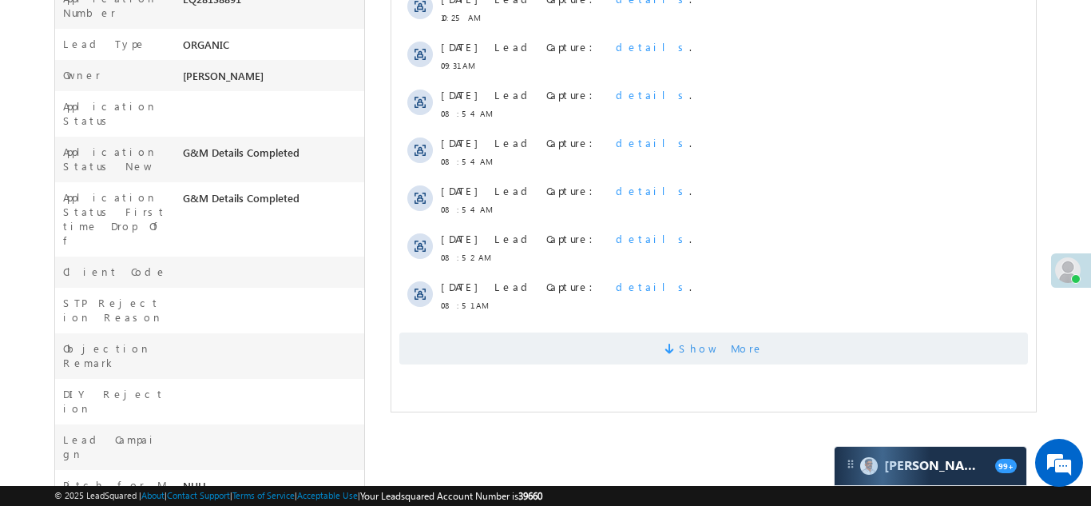
click at [619, 354] on span "Show More" at bounding box center [713, 348] width 629 height 32
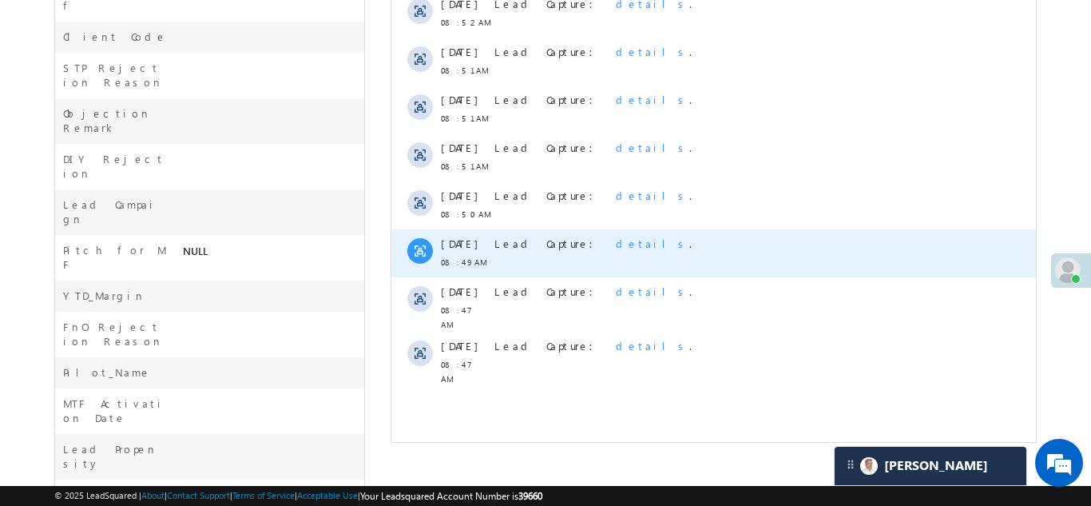
scroll to position [0, 0]
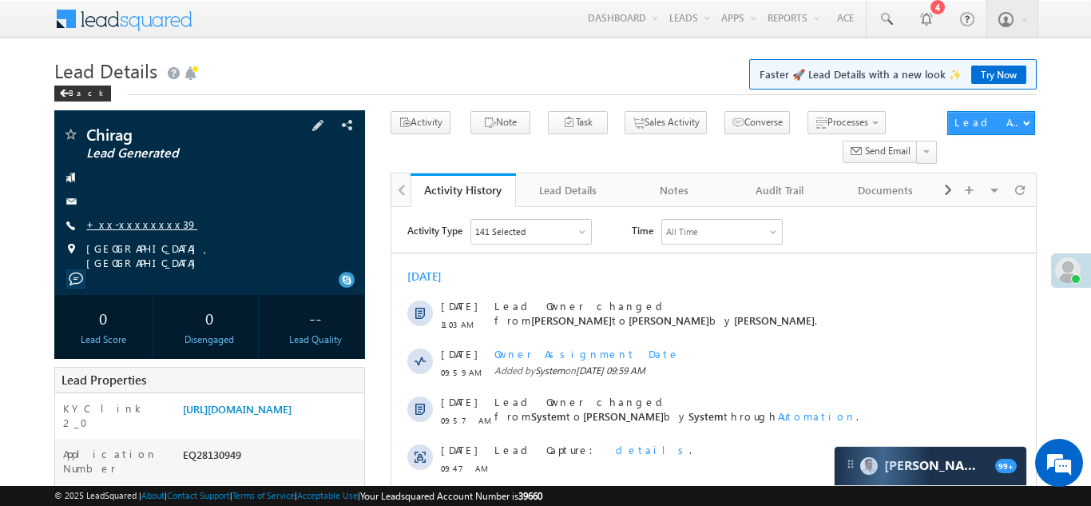
click at [111, 217] on link "+xx-xxxxxxxx39" at bounding box center [141, 224] width 111 height 14
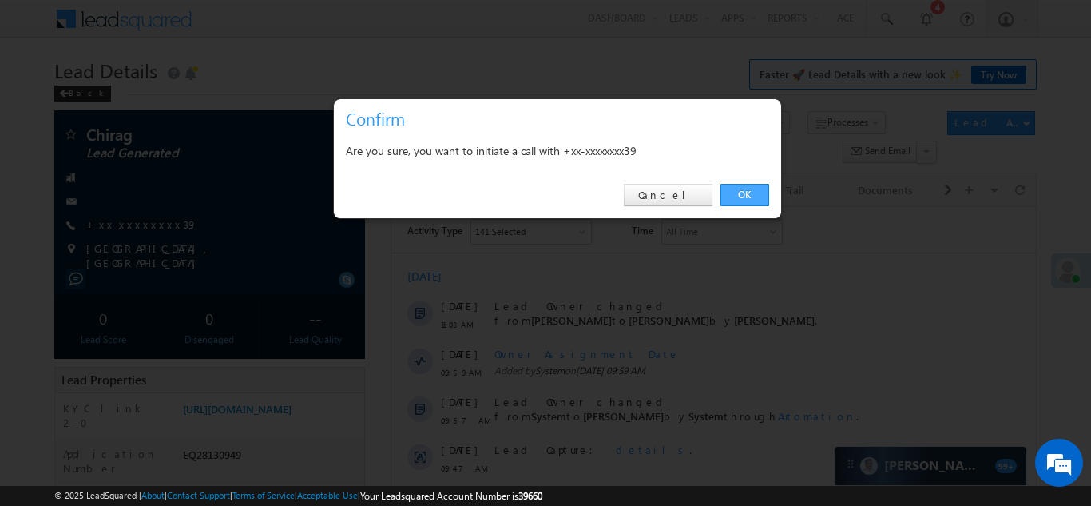
click at [742, 193] on link "OK" at bounding box center [744, 195] width 49 height 22
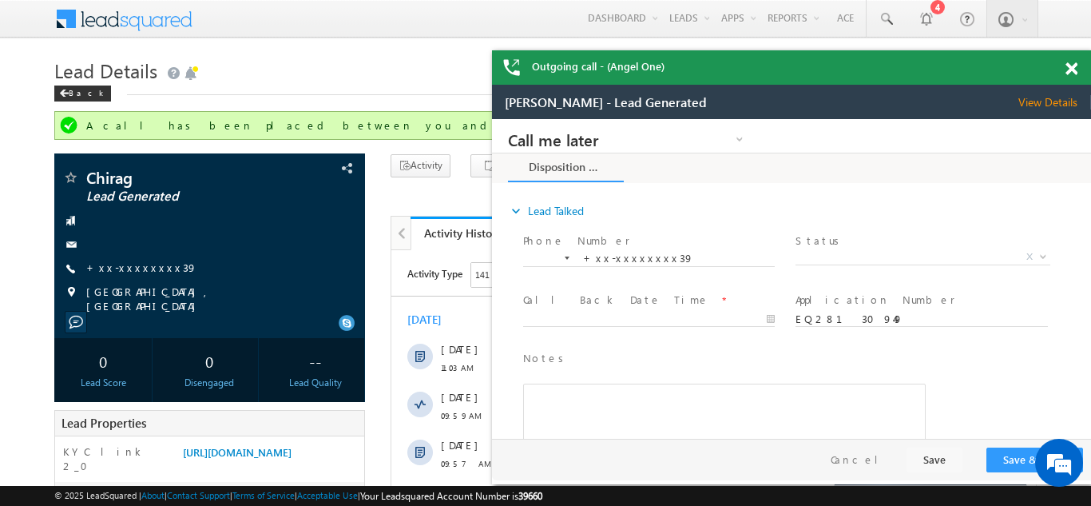
click at [1070, 69] on span at bounding box center [1071, 69] width 12 height 14
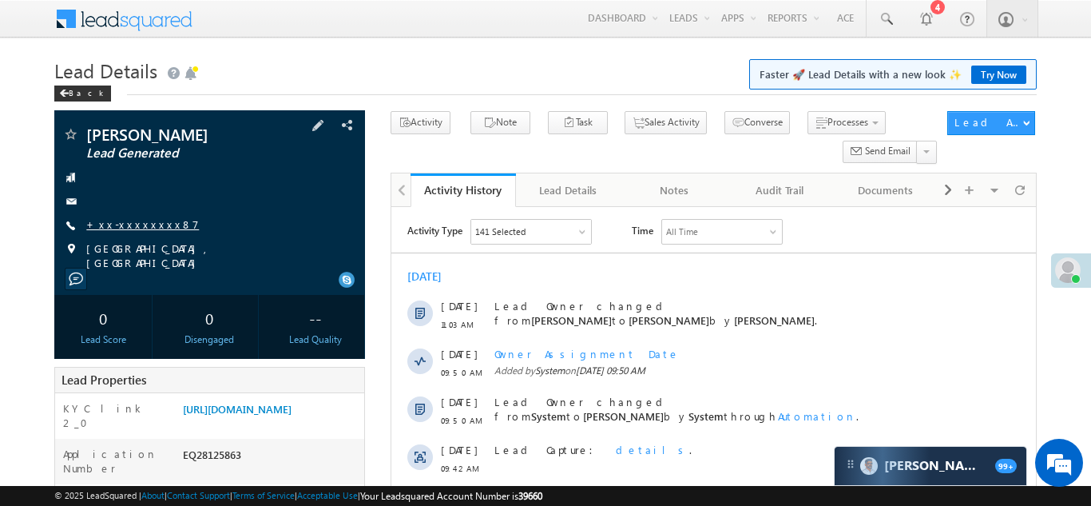
click at [130, 219] on link "+xx-xxxxxxxx87" at bounding box center [142, 224] width 113 height 14
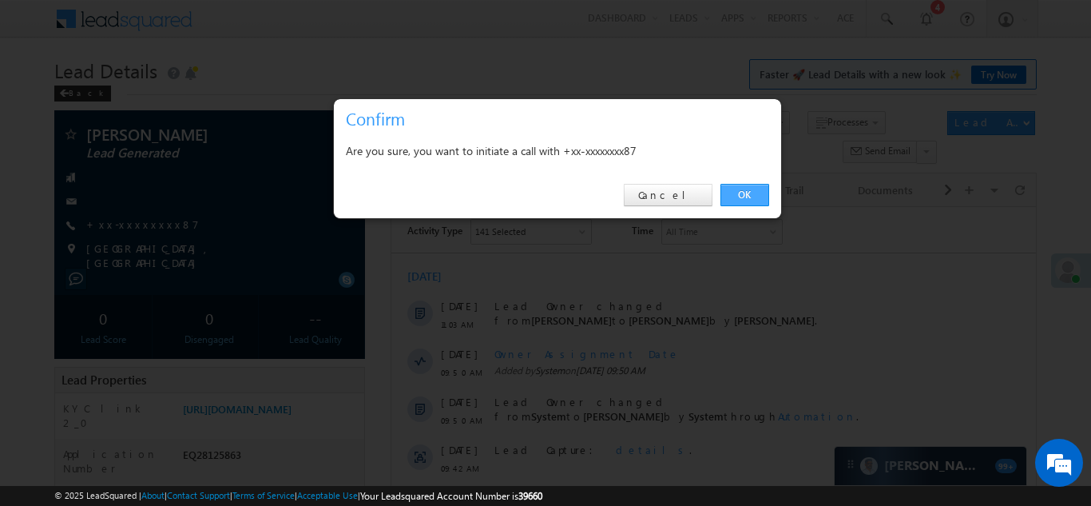
click at [741, 191] on link "OK" at bounding box center [744, 195] width 49 height 22
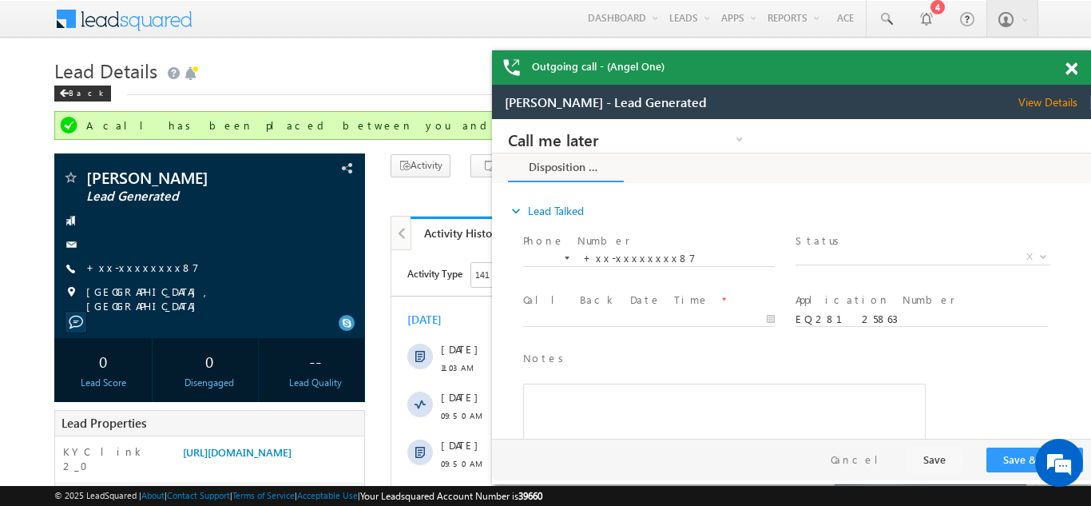
click at [1073, 70] on span at bounding box center [1071, 69] width 12 height 14
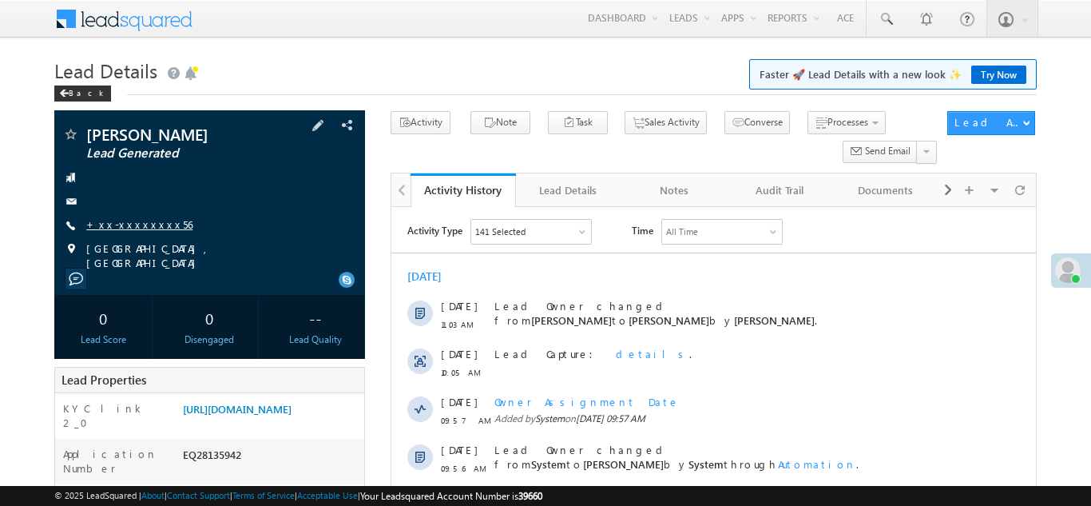
click at [135, 225] on link "+xx-xxxxxxxx56" at bounding box center [139, 224] width 106 height 14
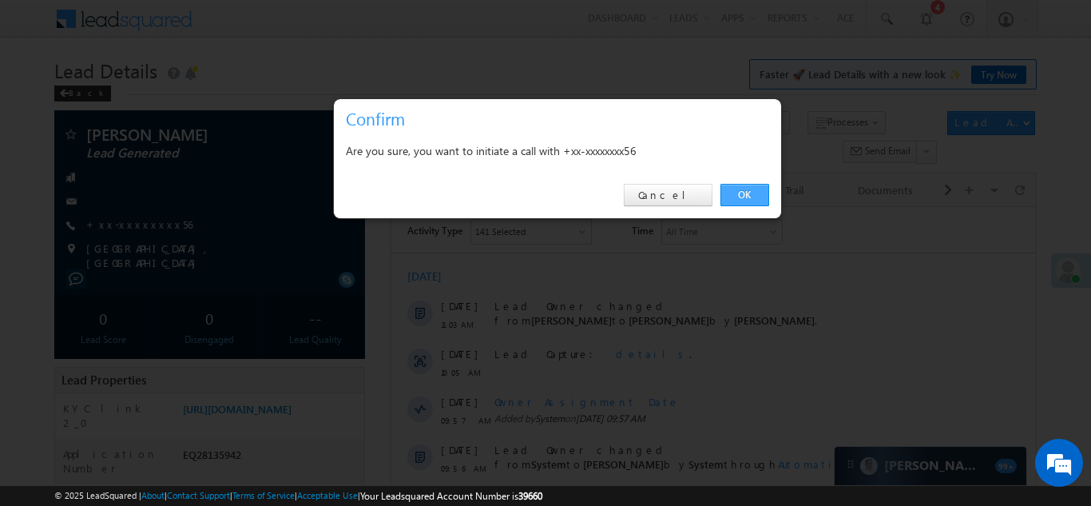
click at [750, 190] on link "OK" at bounding box center [744, 195] width 49 height 22
